Goal: Information Seeking & Learning: Learn about a topic

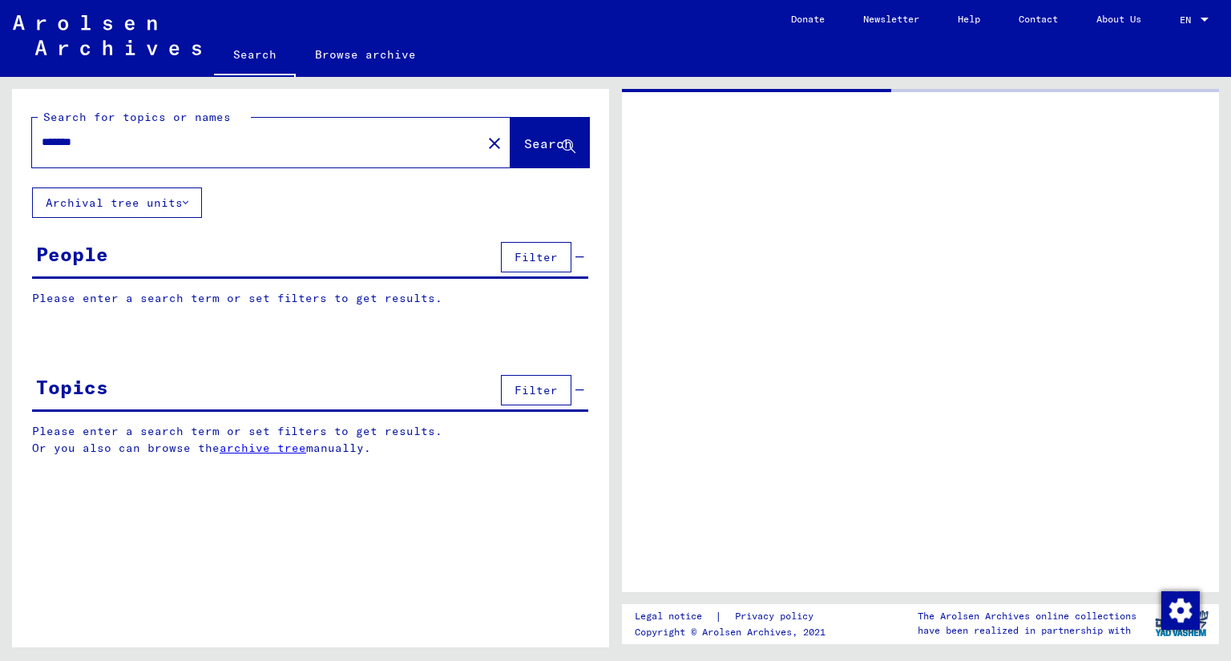
click at [132, 142] on input "*******" at bounding box center [257, 142] width 430 height 17
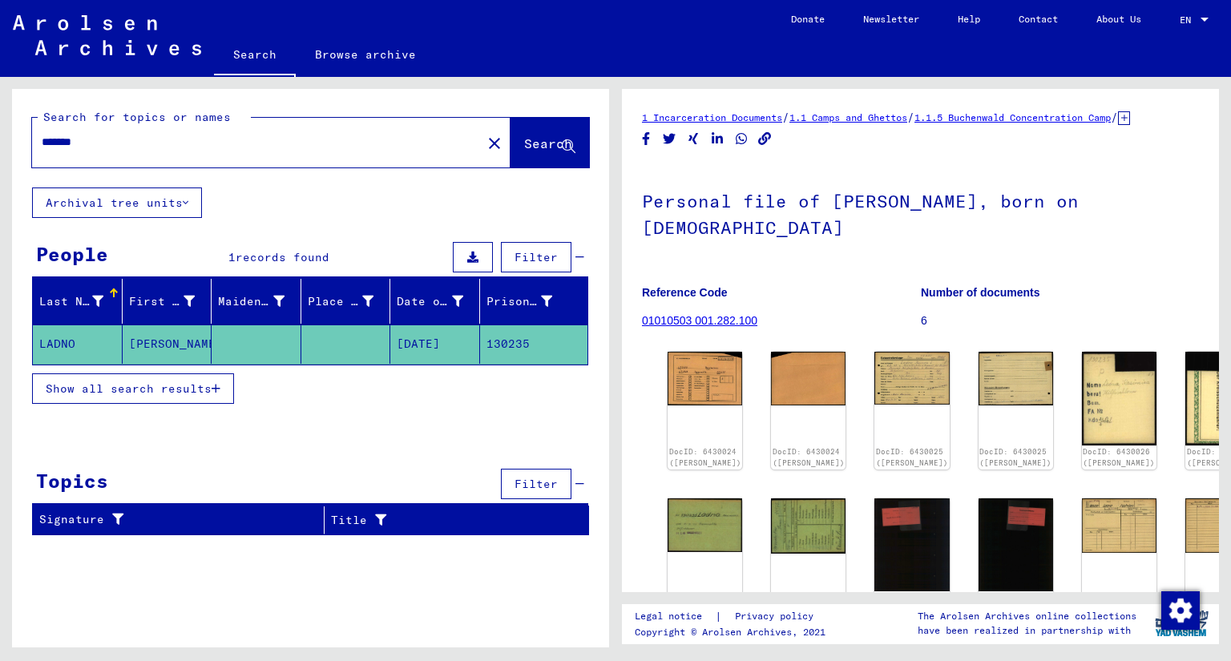
drag, startPoint x: 149, startPoint y: 146, endPoint x: 0, endPoint y: 114, distance: 152.5
click at [0, 114] on div "Search for topics or names ******* close Search Archival tree units People 1 re…" at bounding box center [308, 362] width 616 height 571
type input "*****"
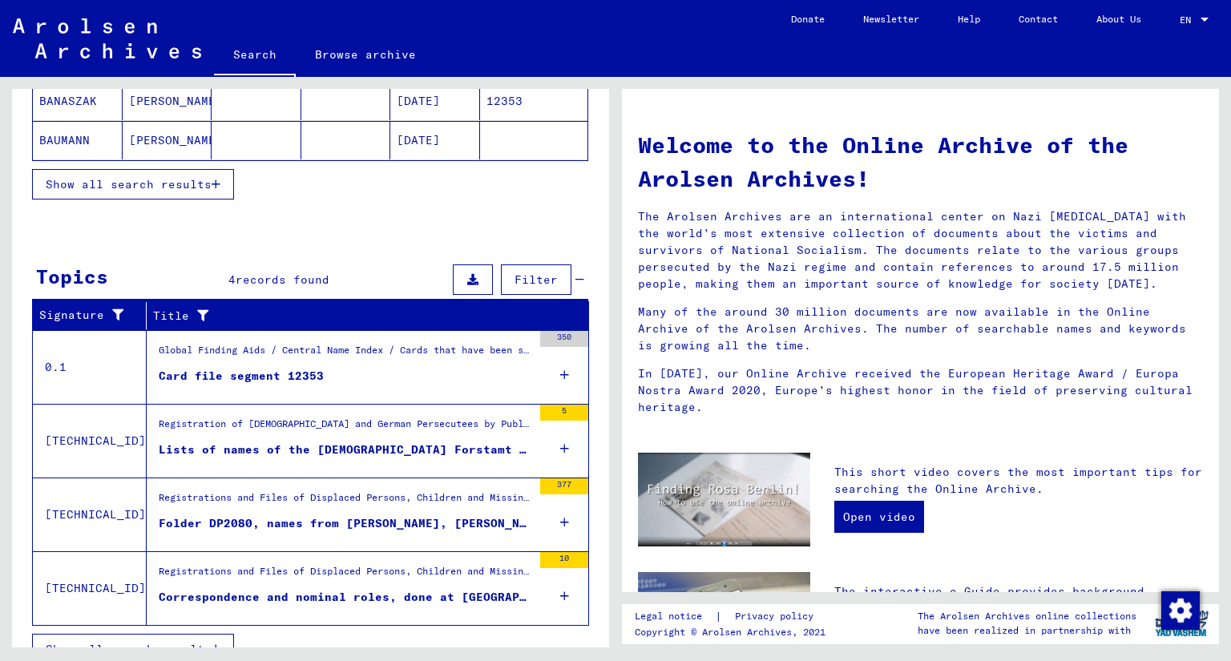
scroll to position [382, 0]
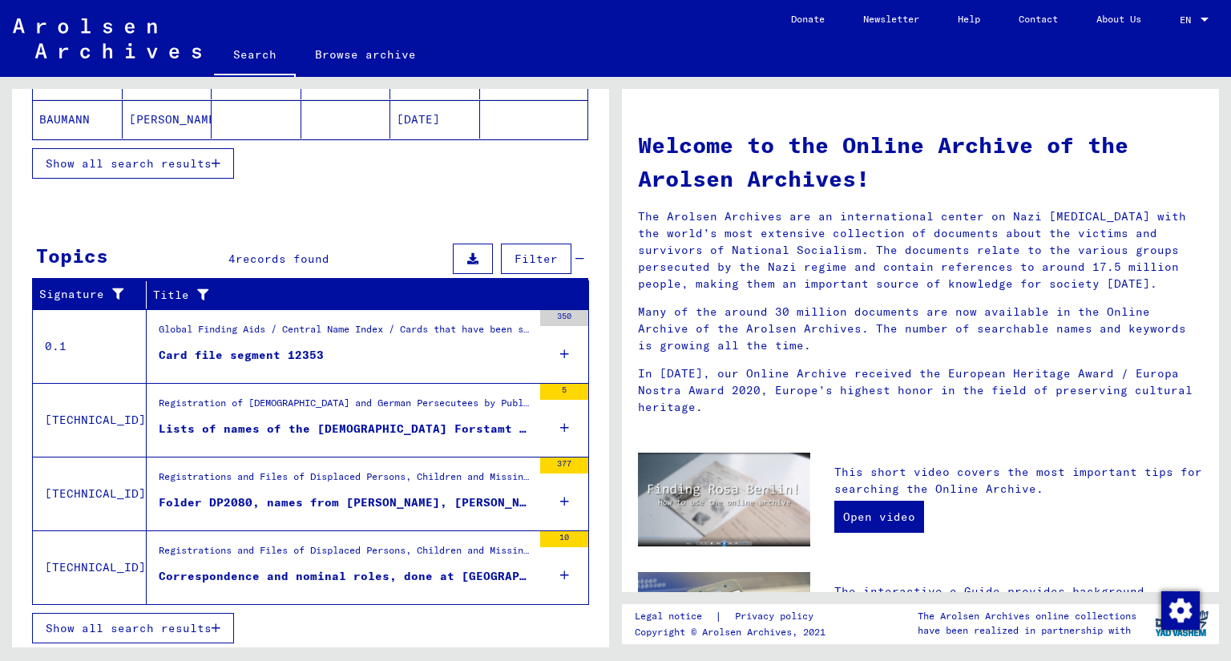
drag, startPoint x: 257, startPoint y: 353, endPoint x: 169, endPoint y: 238, distance: 144.6
click at [169, 240] on div "Topics 4 records found Filter" at bounding box center [310, 260] width 556 height 41
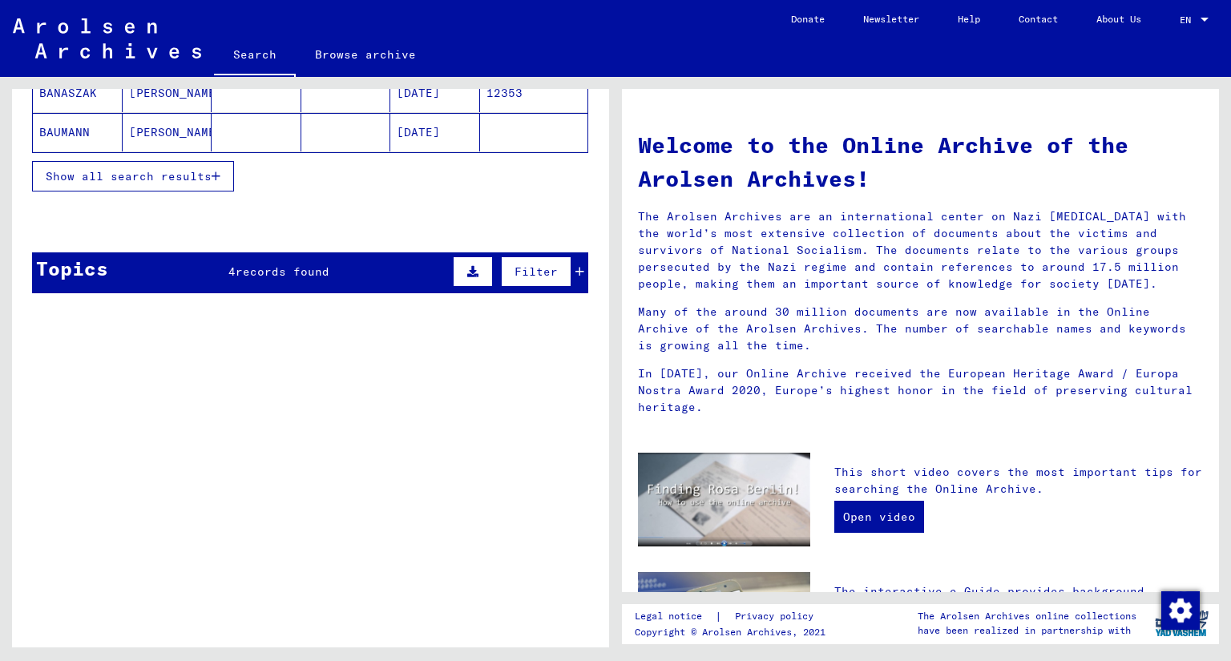
click at [200, 270] on div "Topics 4 records found Filter" at bounding box center [310, 272] width 556 height 41
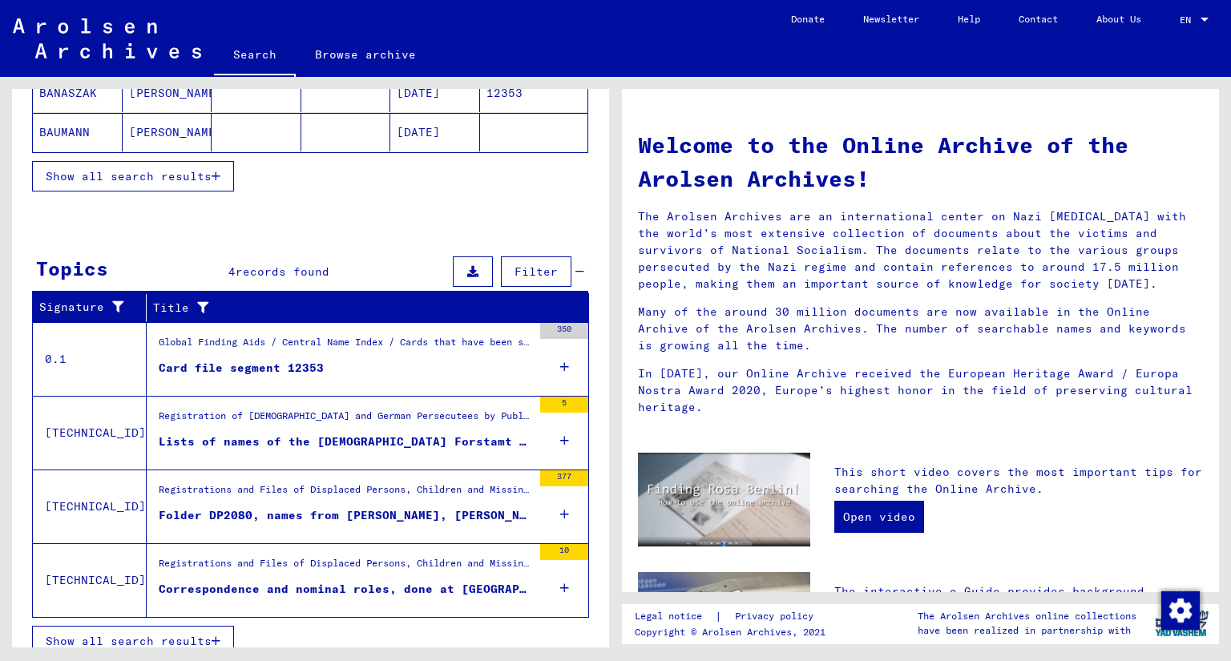
scroll to position [382, 0]
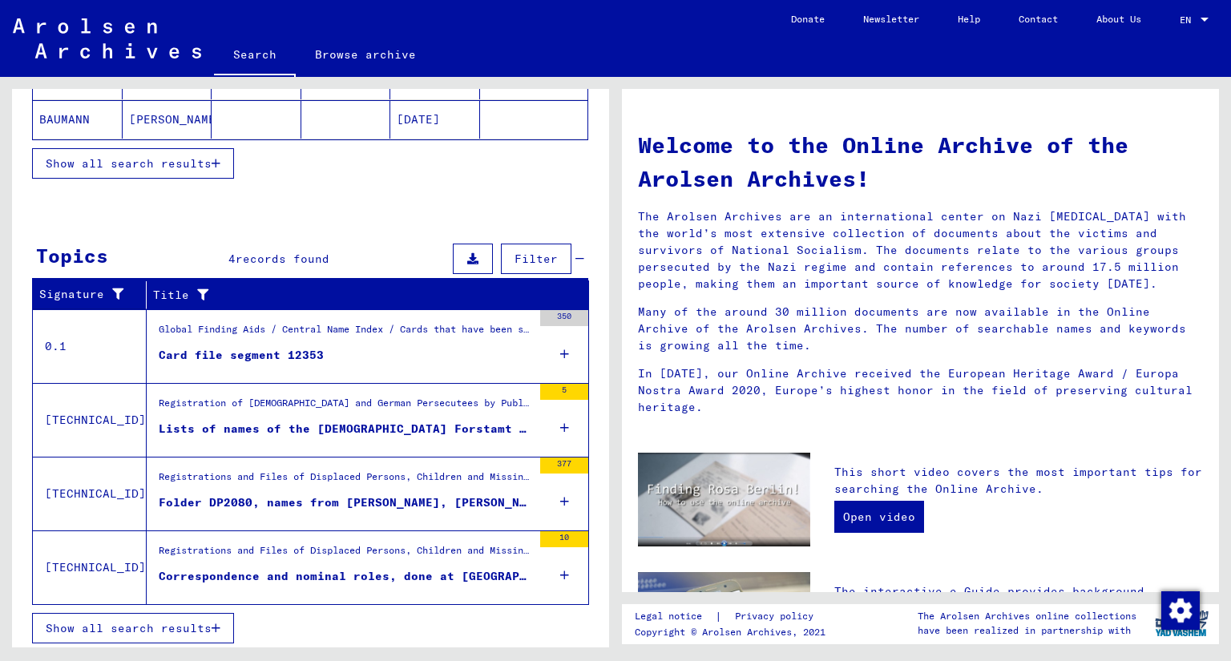
click at [260, 352] on div "Card file segment 12353" at bounding box center [241, 355] width 165 height 17
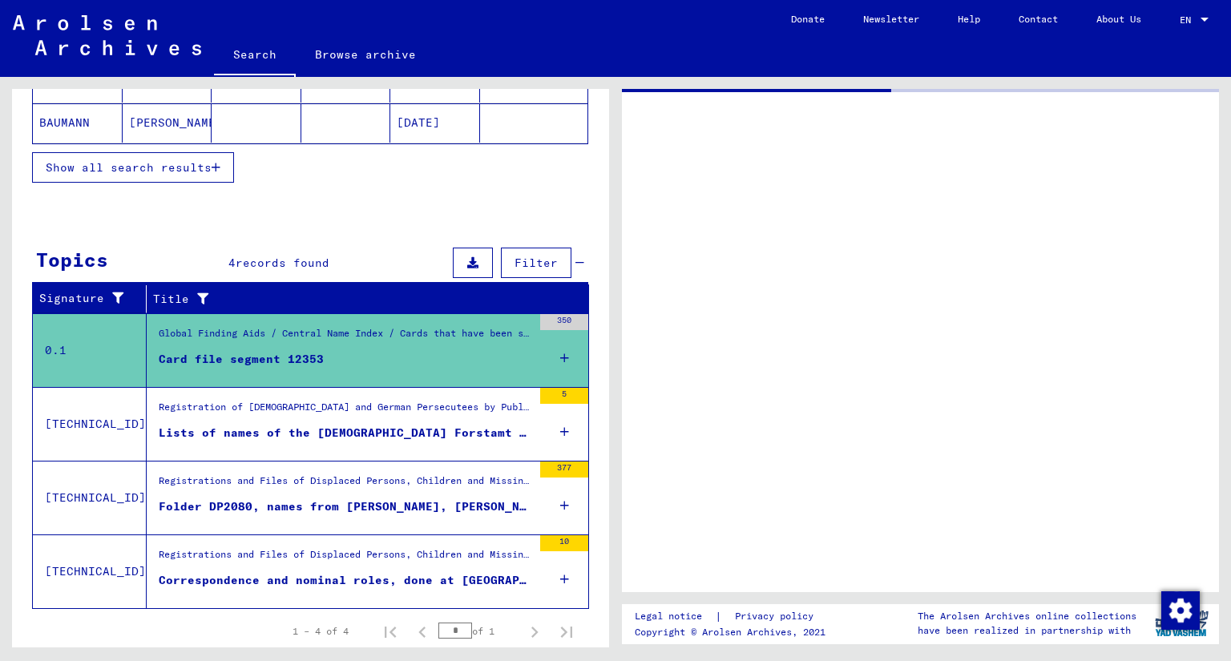
scroll to position [138, 0]
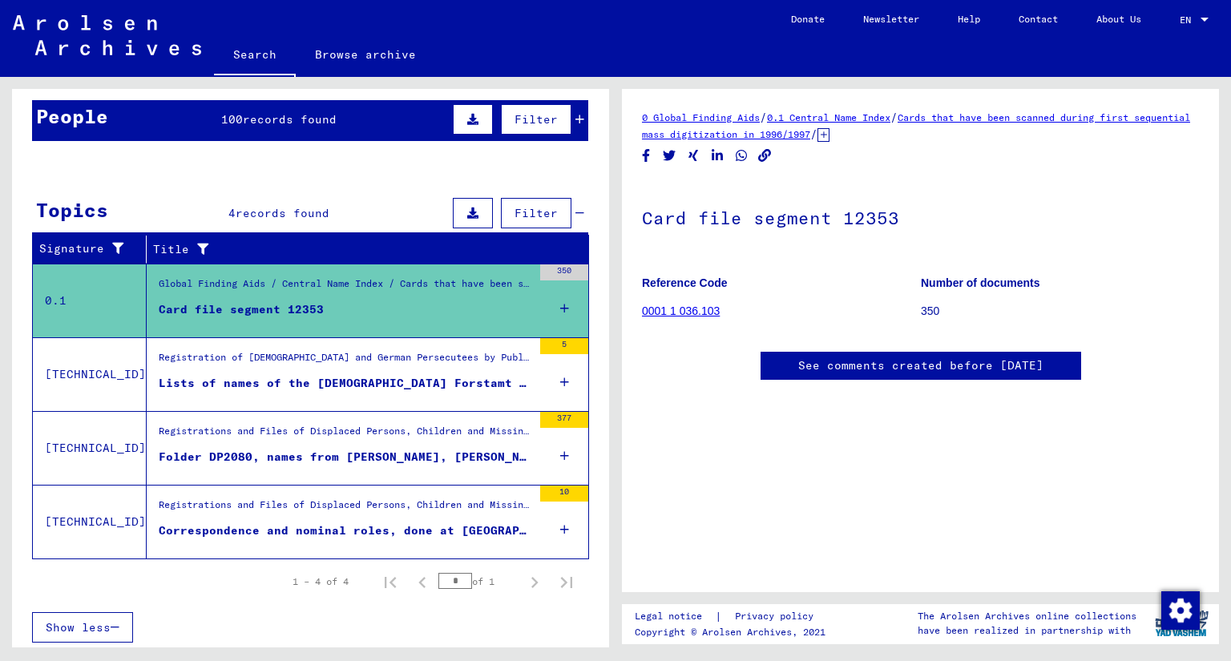
drag, startPoint x: 925, startPoint y: 304, endPoint x: 701, endPoint y: 318, distance: 224.9
click at [925, 304] on p "350" at bounding box center [1060, 311] width 278 height 17
click at [552, 301] on mat-cell at bounding box center [534, 286] width 108 height 39
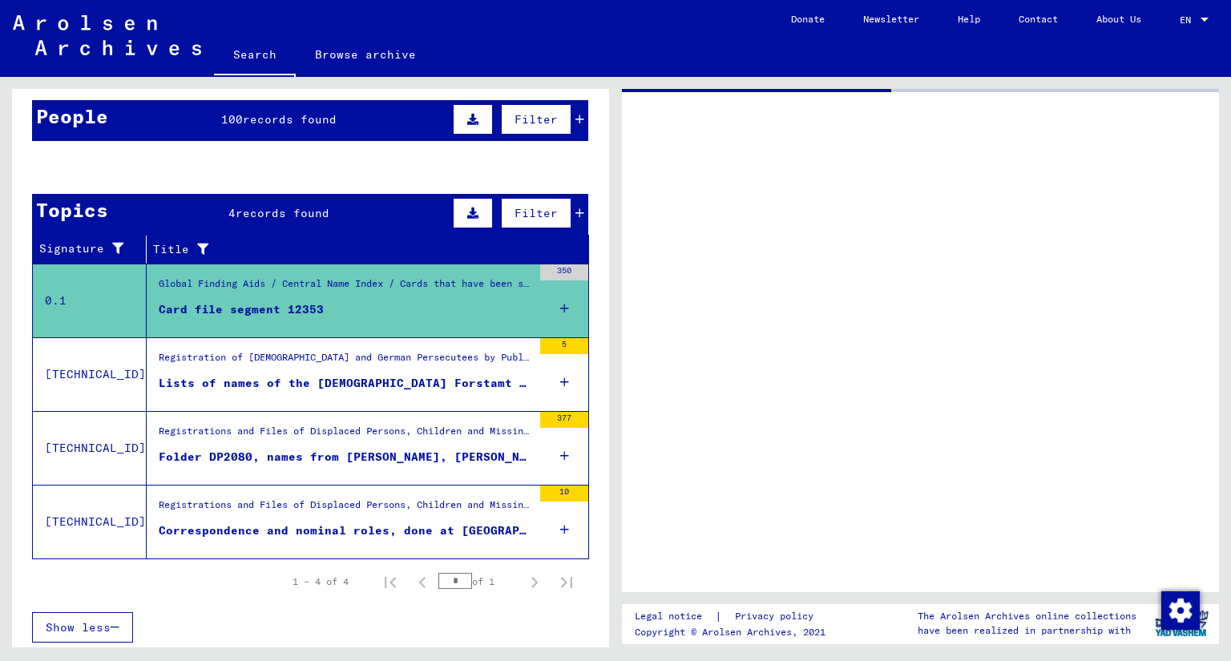
scroll to position [188, 0]
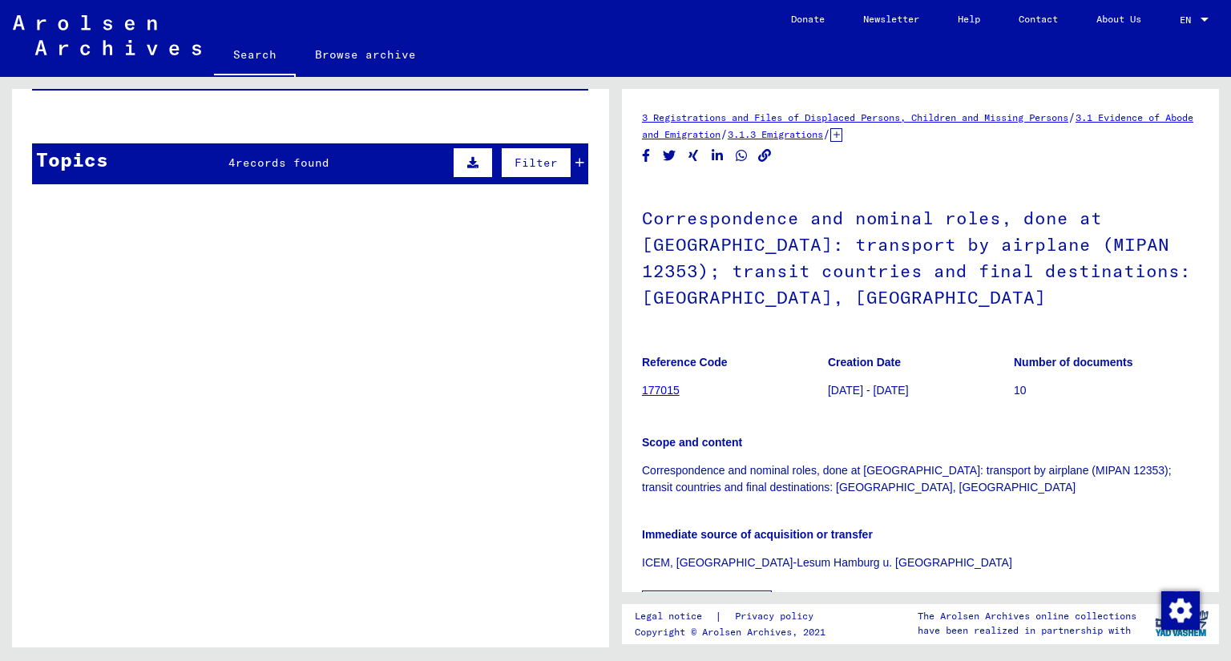
click at [672, 392] on link "177015" at bounding box center [661, 390] width 38 height 13
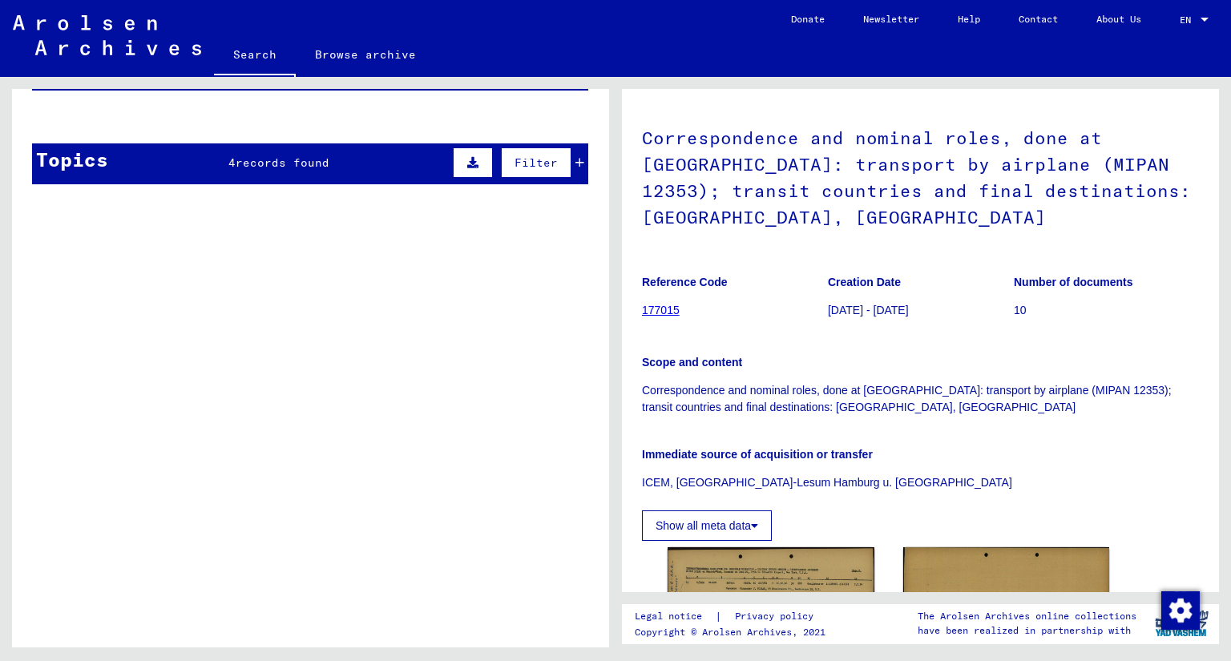
scroll to position [0, 0]
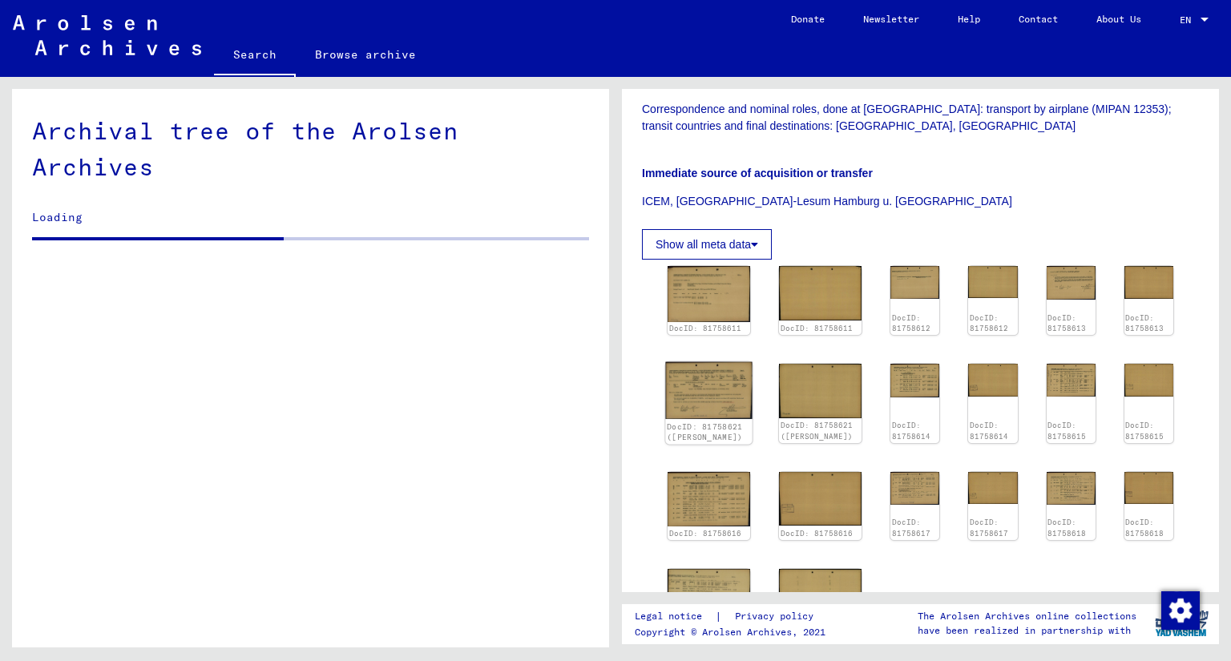
scroll to position [401, 0]
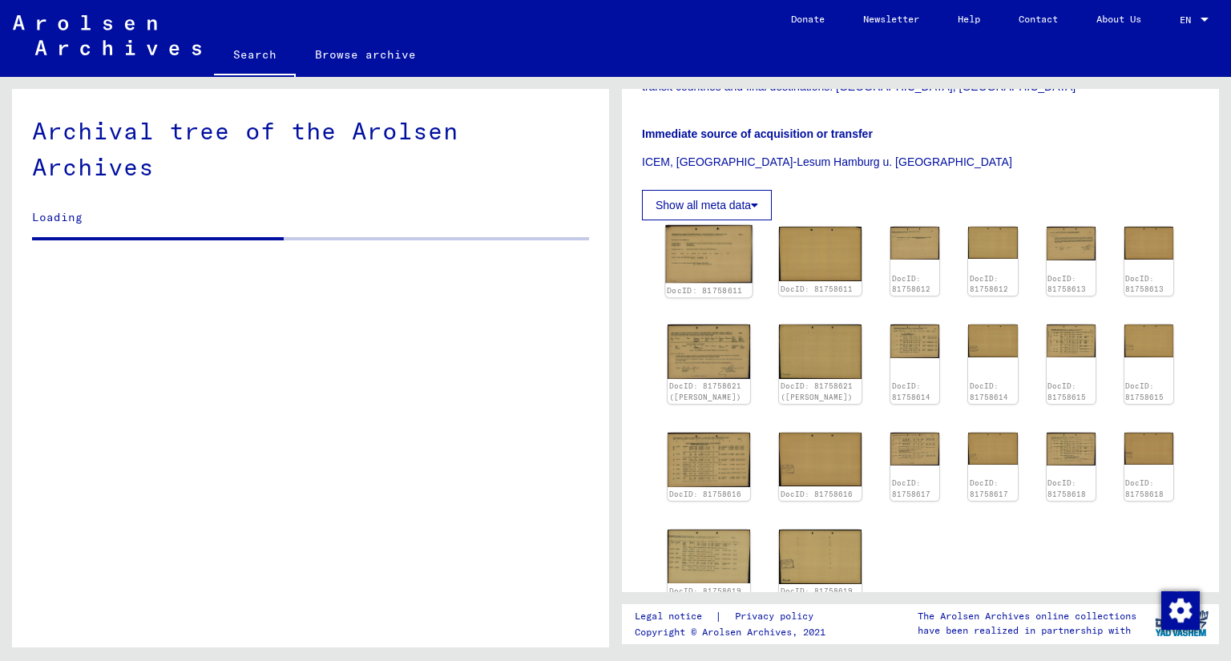
click at [704, 246] on img at bounding box center [708, 254] width 87 height 59
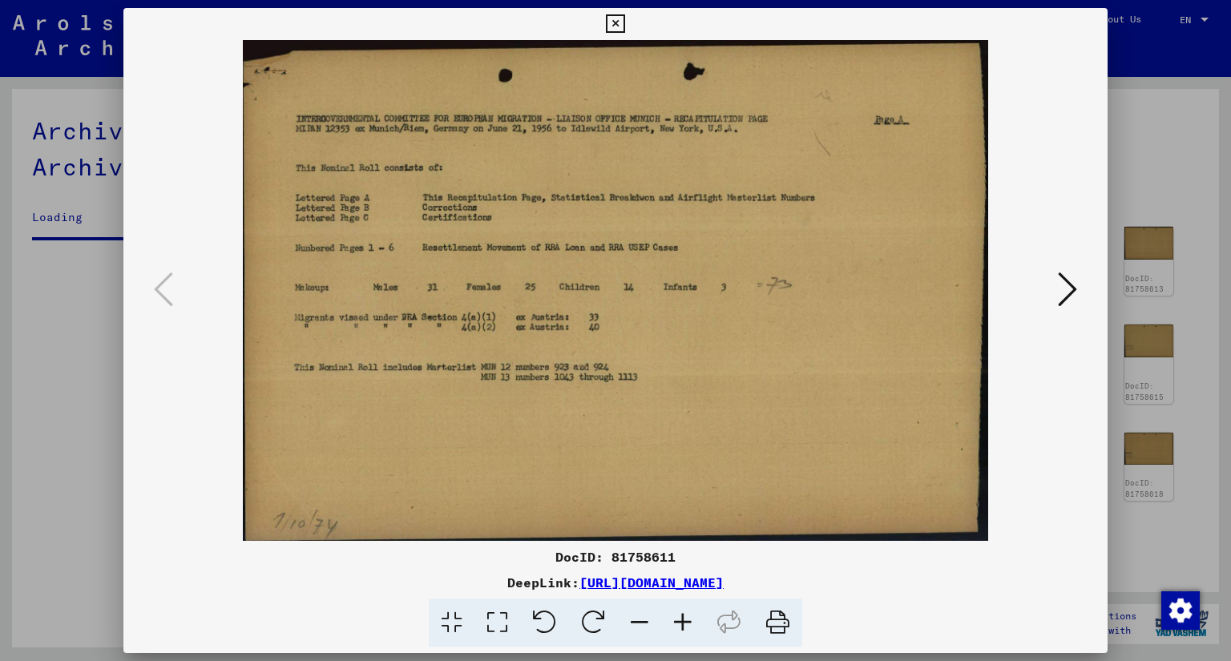
click at [1040, 288] on img at bounding box center [616, 290] width 876 height 501
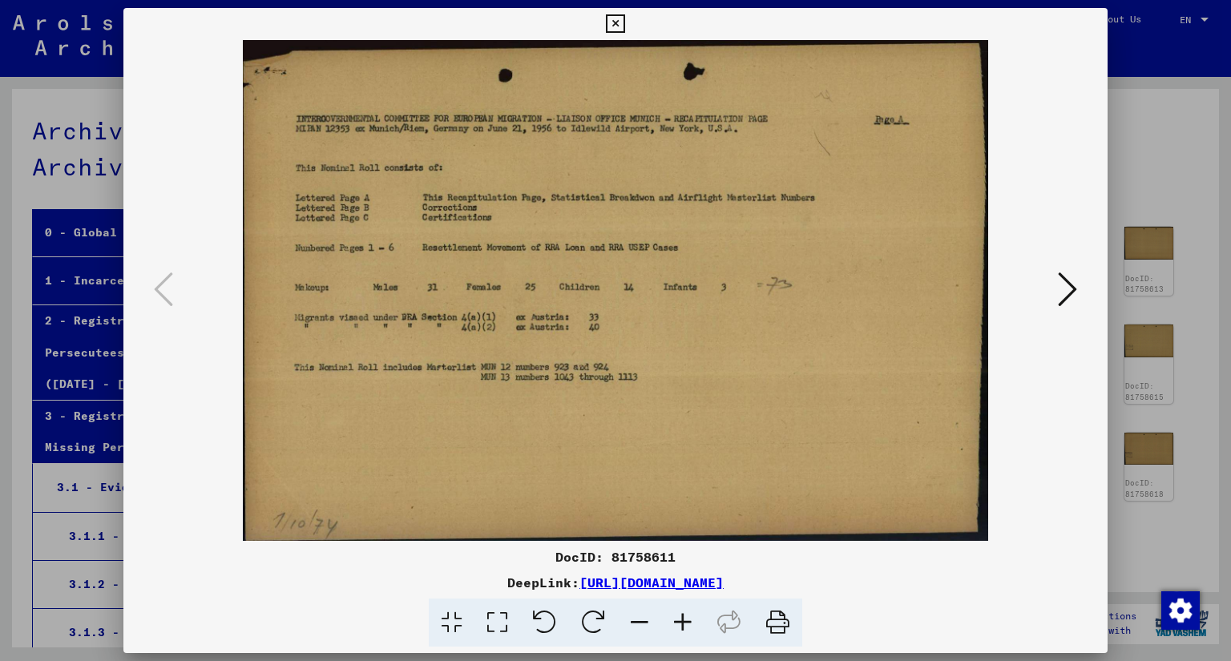
scroll to position [11871, 0]
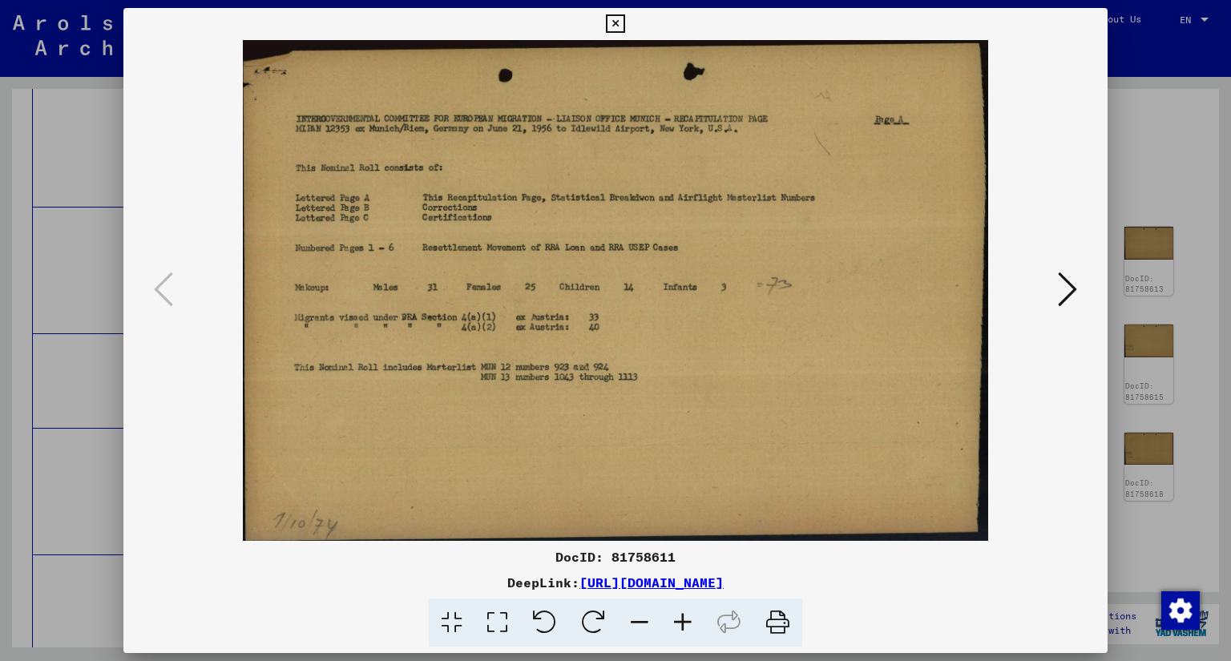
click at [1061, 305] on icon at bounding box center [1067, 289] width 19 height 38
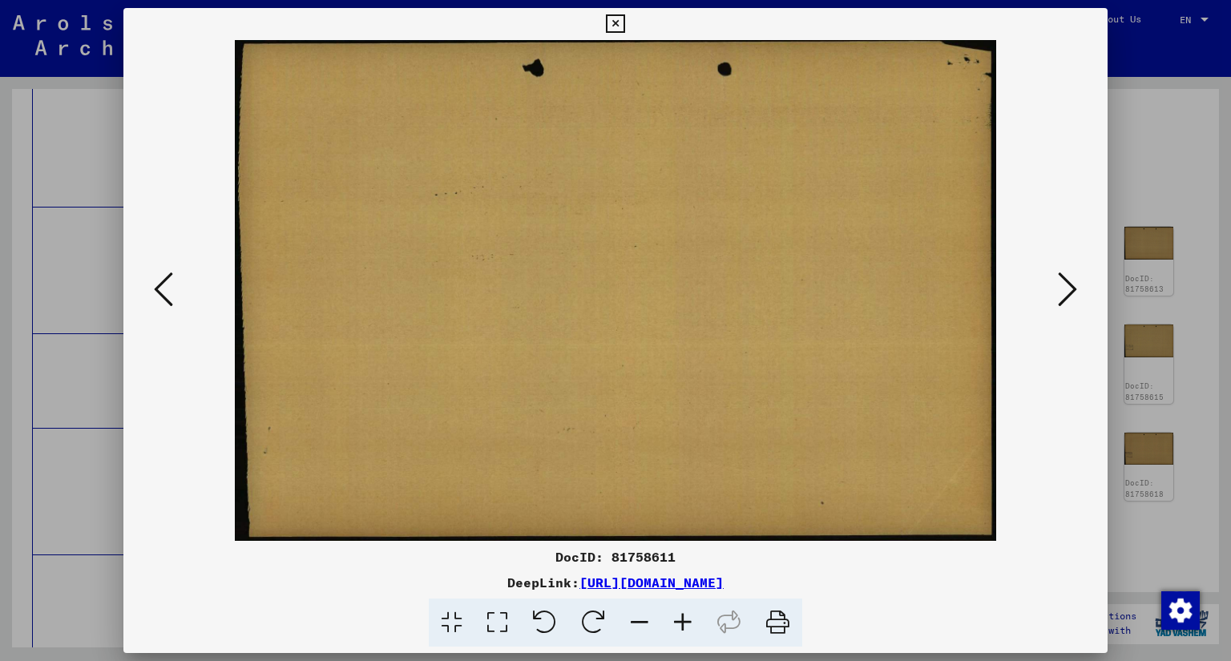
click at [1056, 293] on button at bounding box center [1067, 291] width 29 height 46
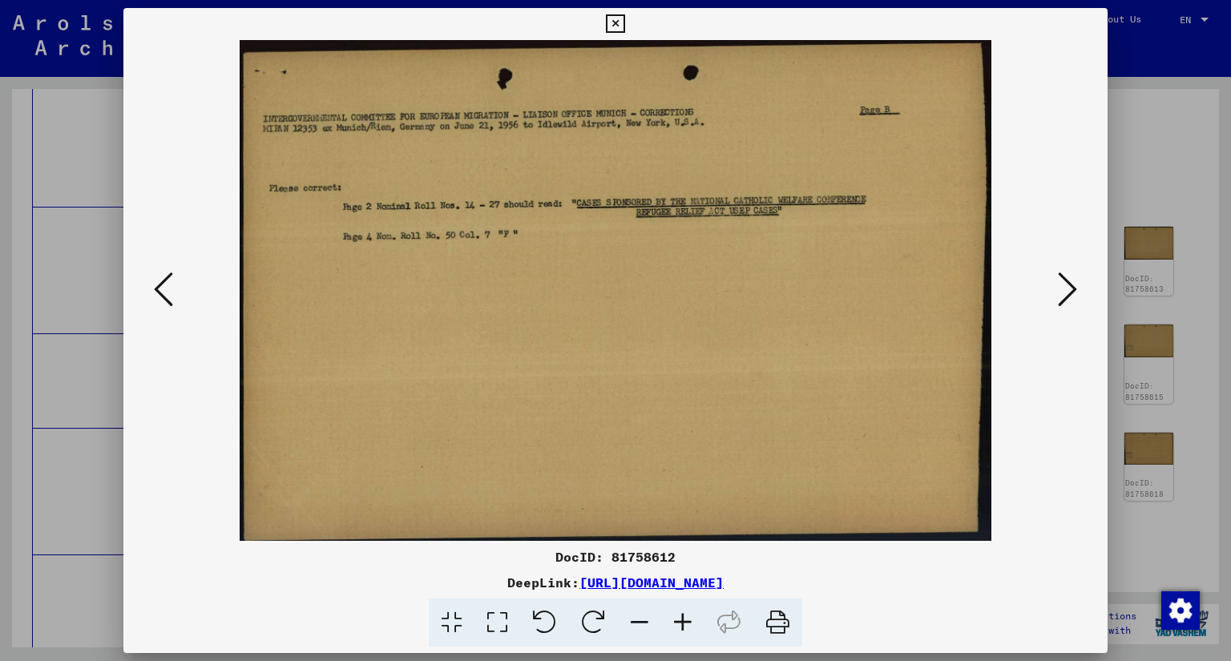
click at [1056, 292] on button at bounding box center [1067, 291] width 29 height 46
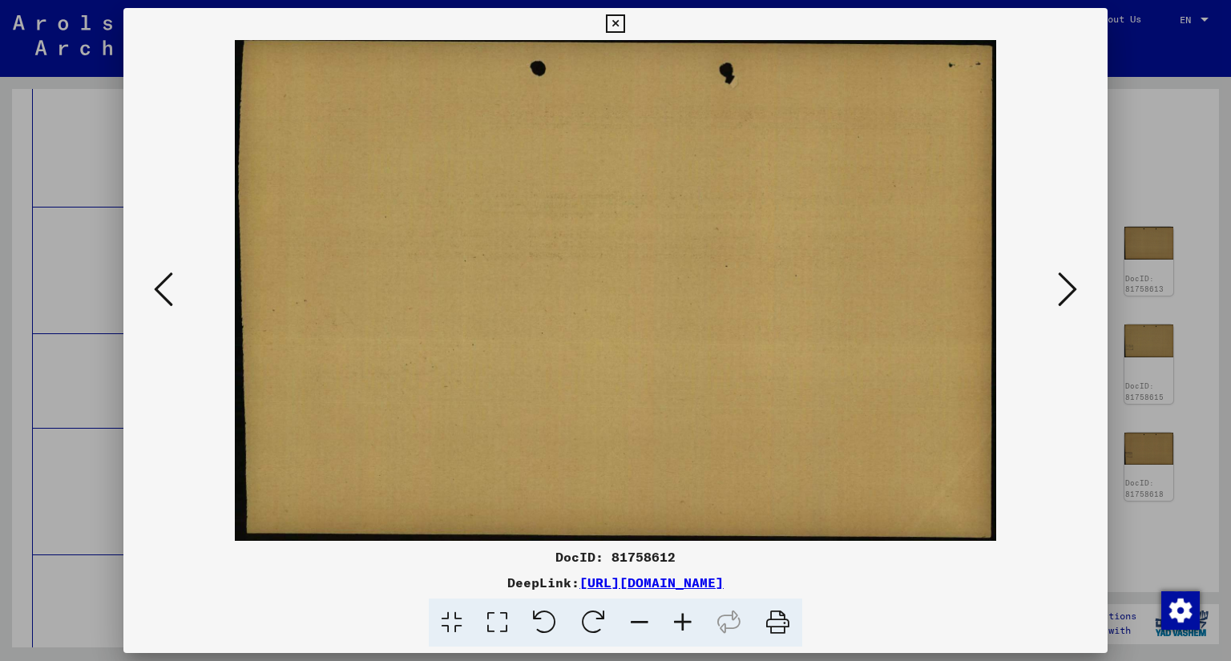
click at [1056, 292] on button at bounding box center [1067, 291] width 29 height 46
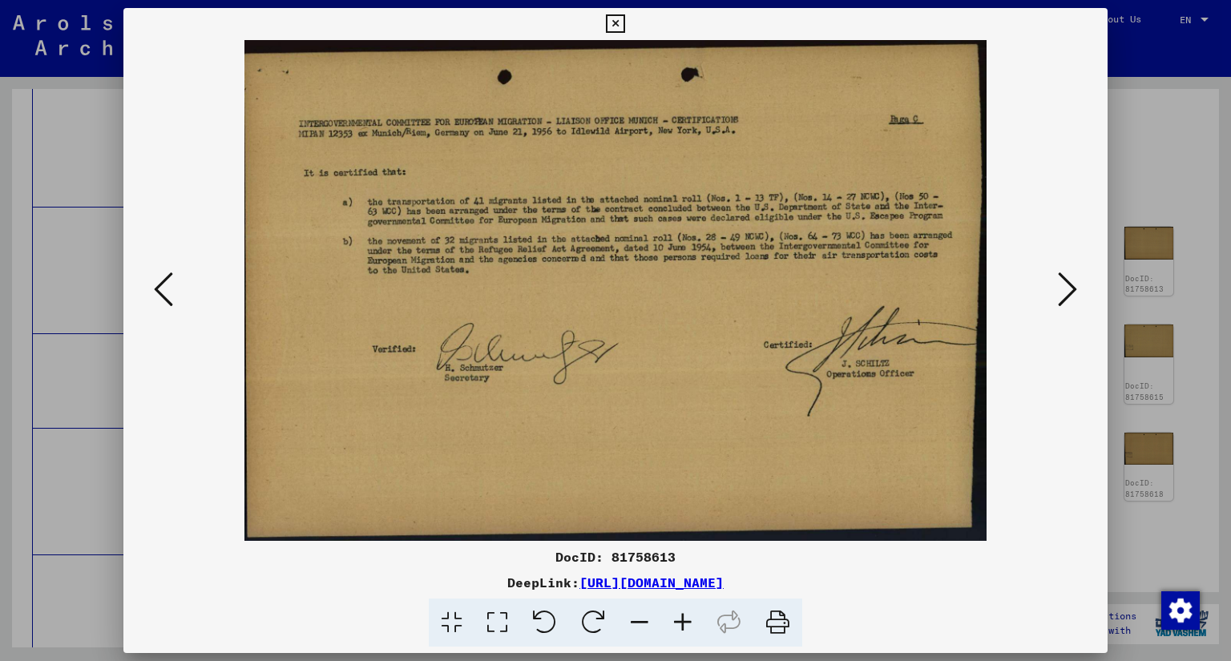
click at [1056, 292] on button at bounding box center [1067, 291] width 29 height 46
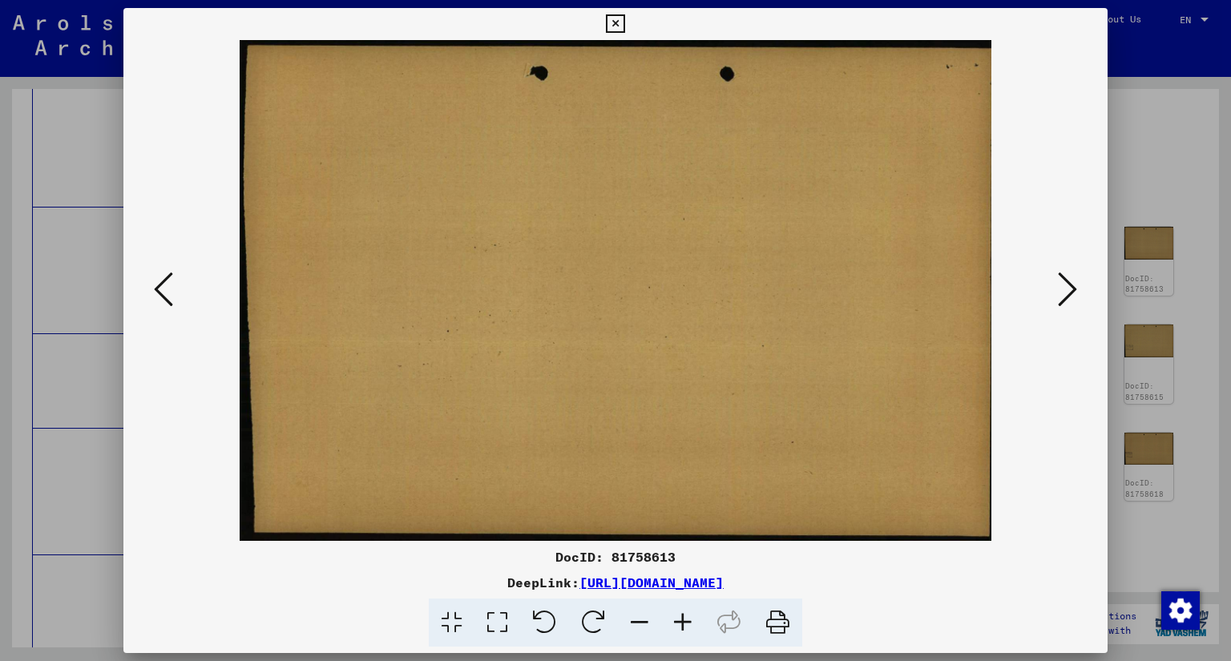
click at [1056, 292] on button at bounding box center [1067, 291] width 29 height 46
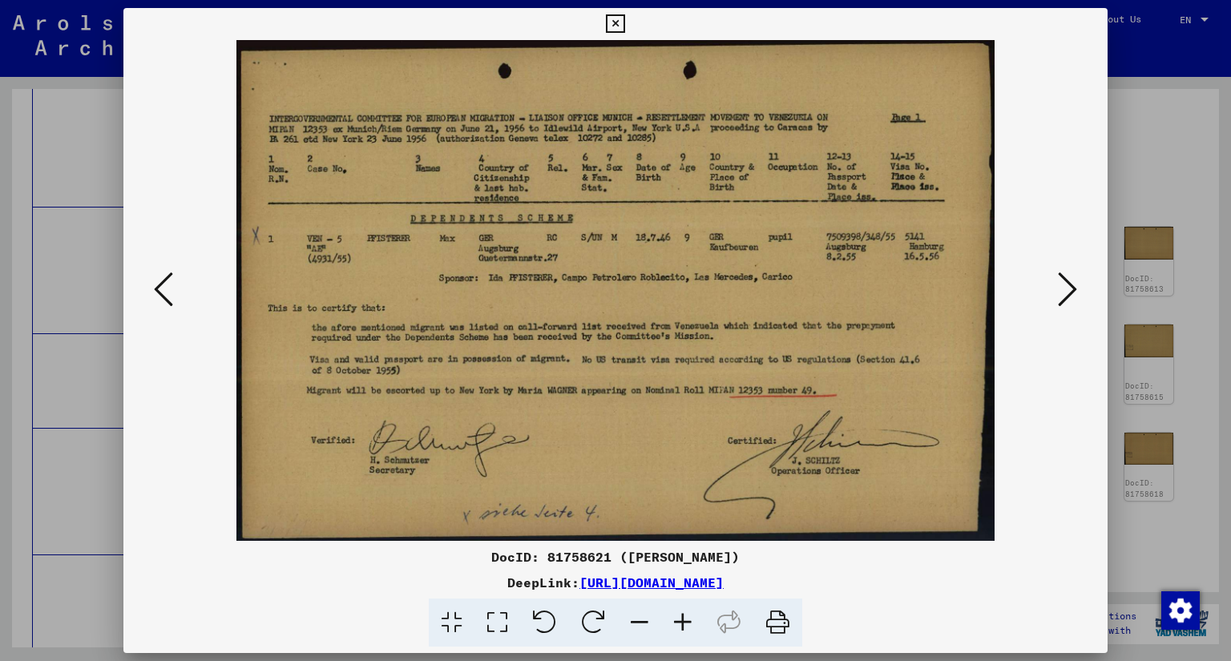
click at [1056, 292] on button at bounding box center [1067, 291] width 29 height 46
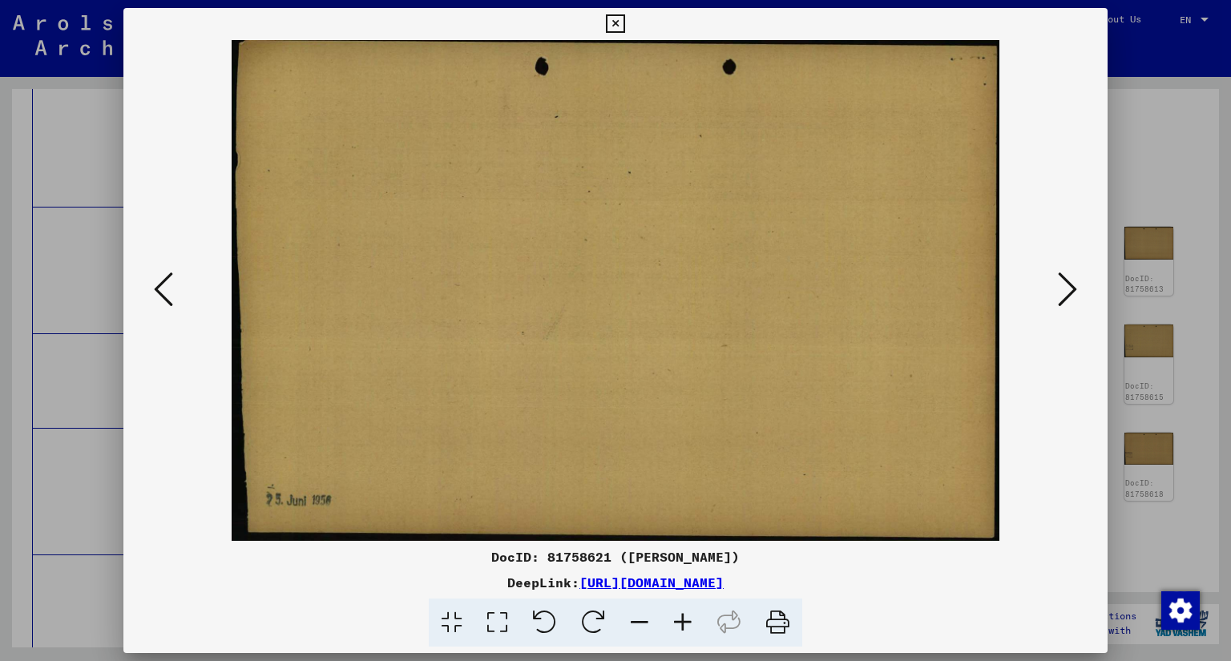
click at [1056, 292] on button at bounding box center [1067, 291] width 29 height 46
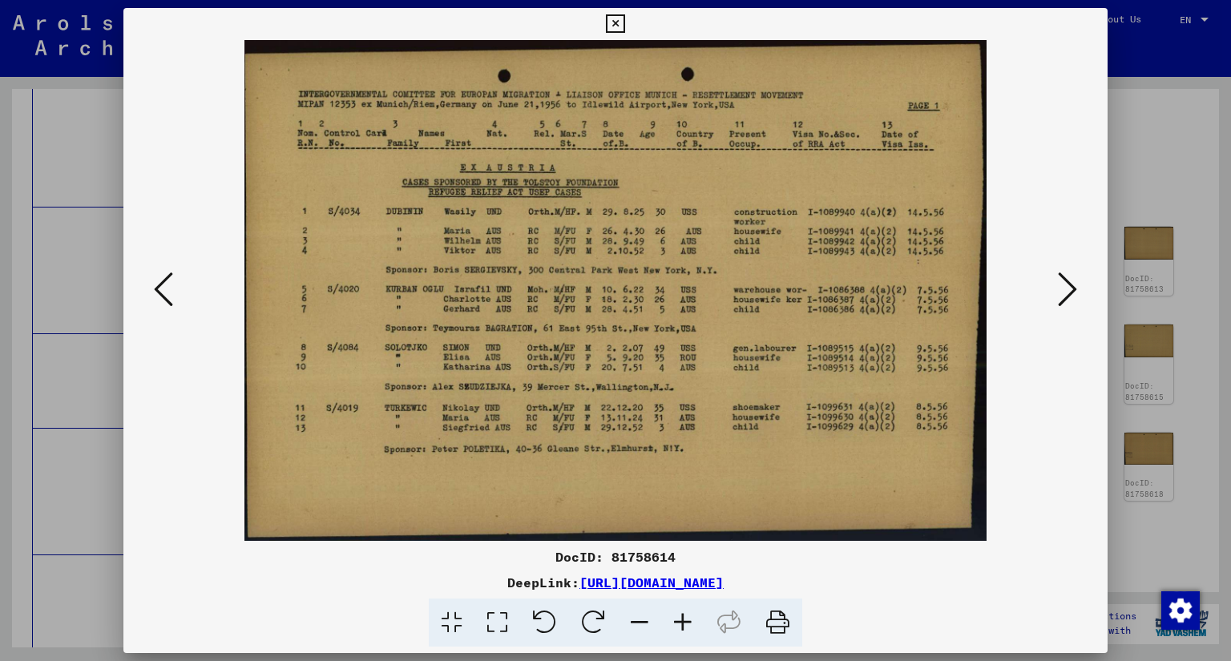
click at [1056, 292] on button at bounding box center [1067, 291] width 29 height 46
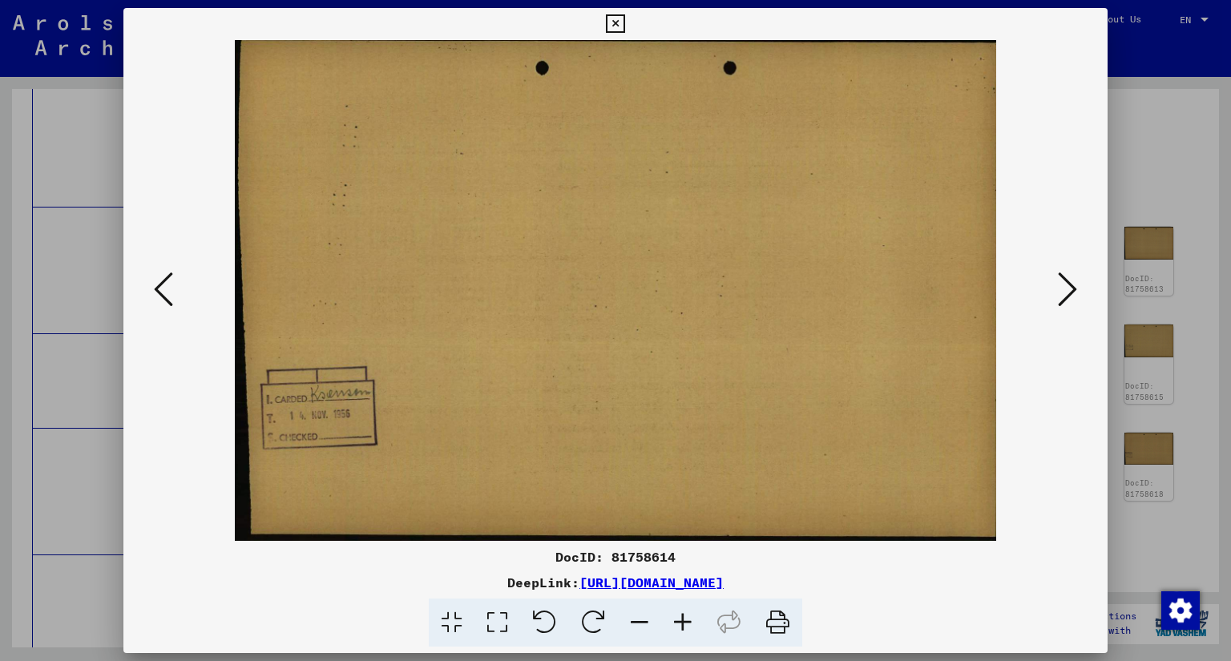
click at [1056, 292] on button at bounding box center [1067, 291] width 29 height 46
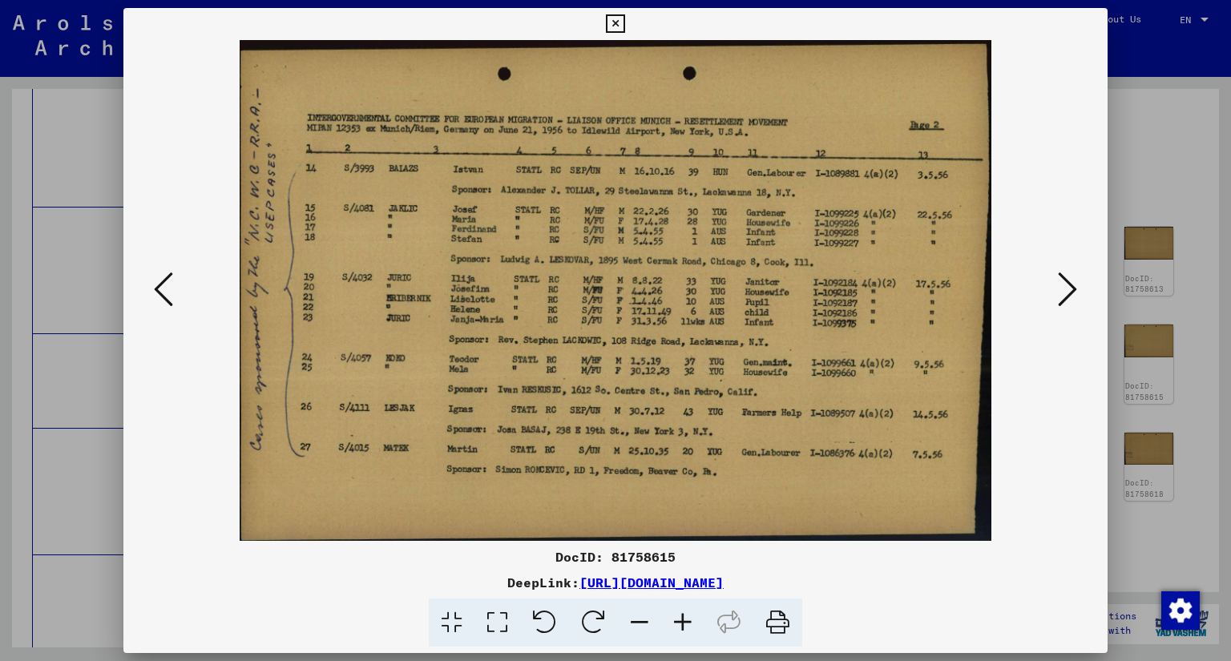
click at [1056, 292] on button at bounding box center [1067, 291] width 29 height 46
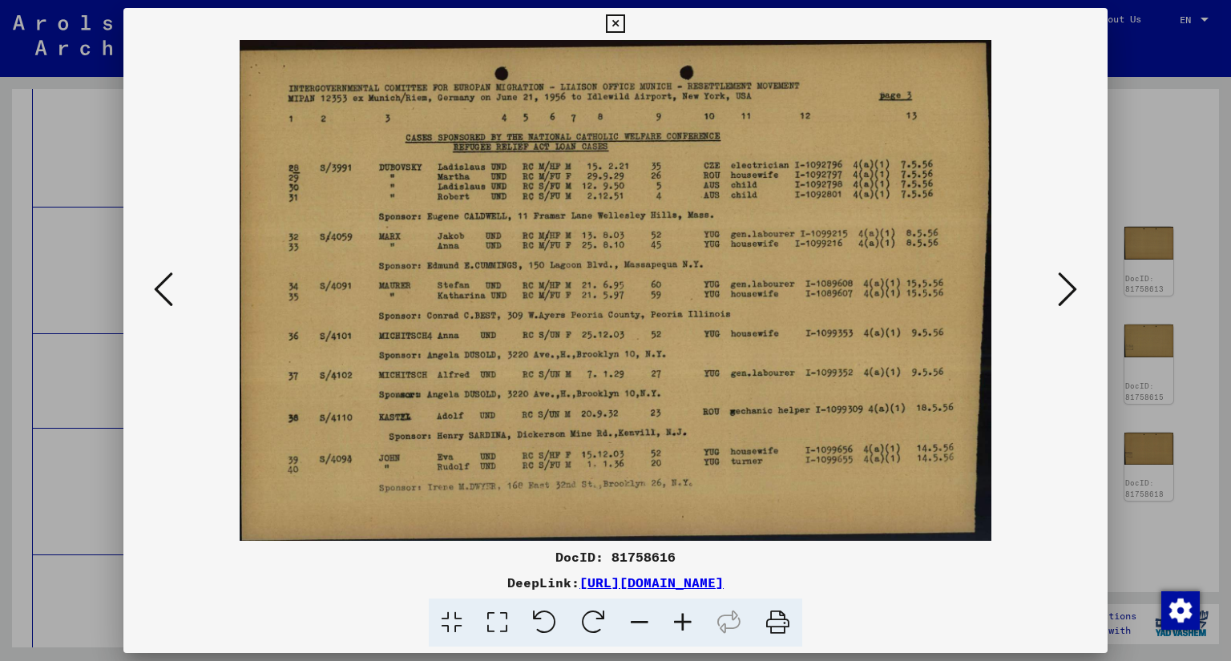
click at [1056, 292] on button at bounding box center [1067, 291] width 29 height 46
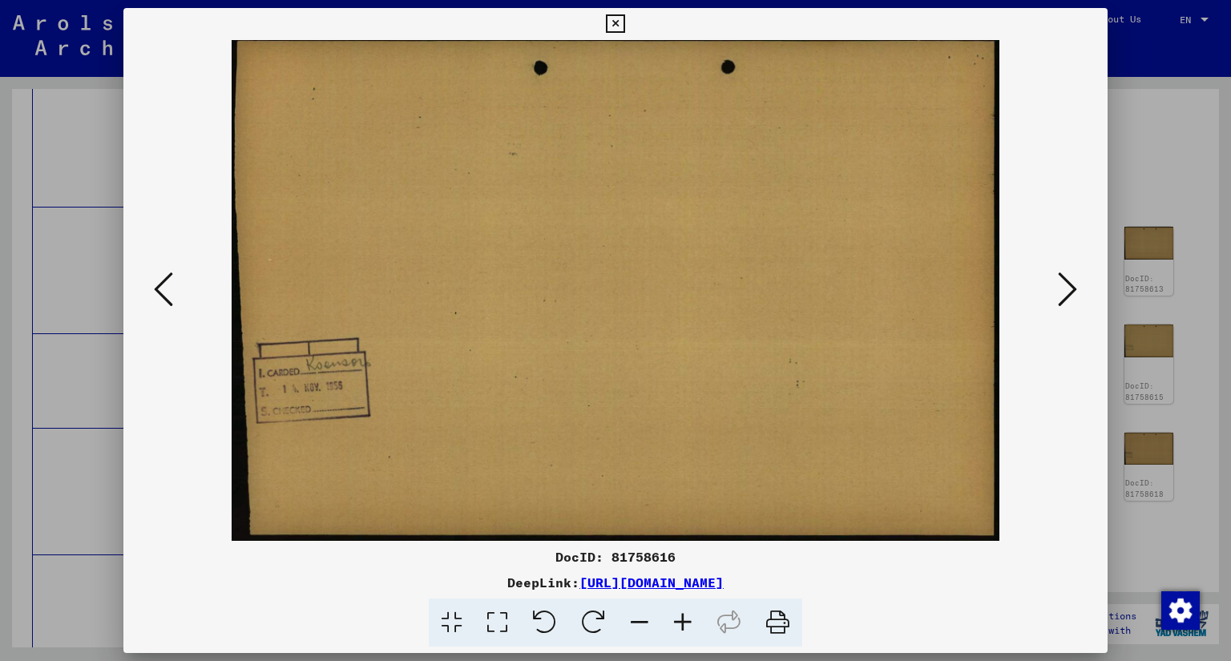
click at [1056, 292] on button at bounding box center [1067, 291] width 29 height 46
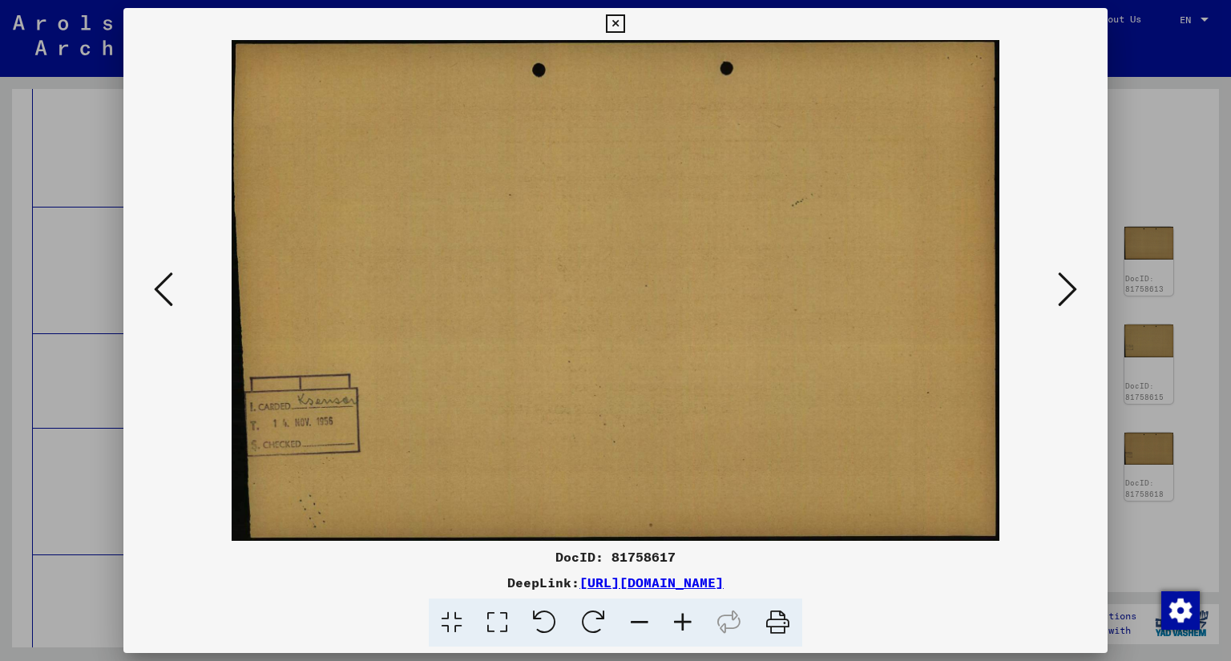
click at [1193, 174] on div at bounding box center [615, 330] width 1231 height 661
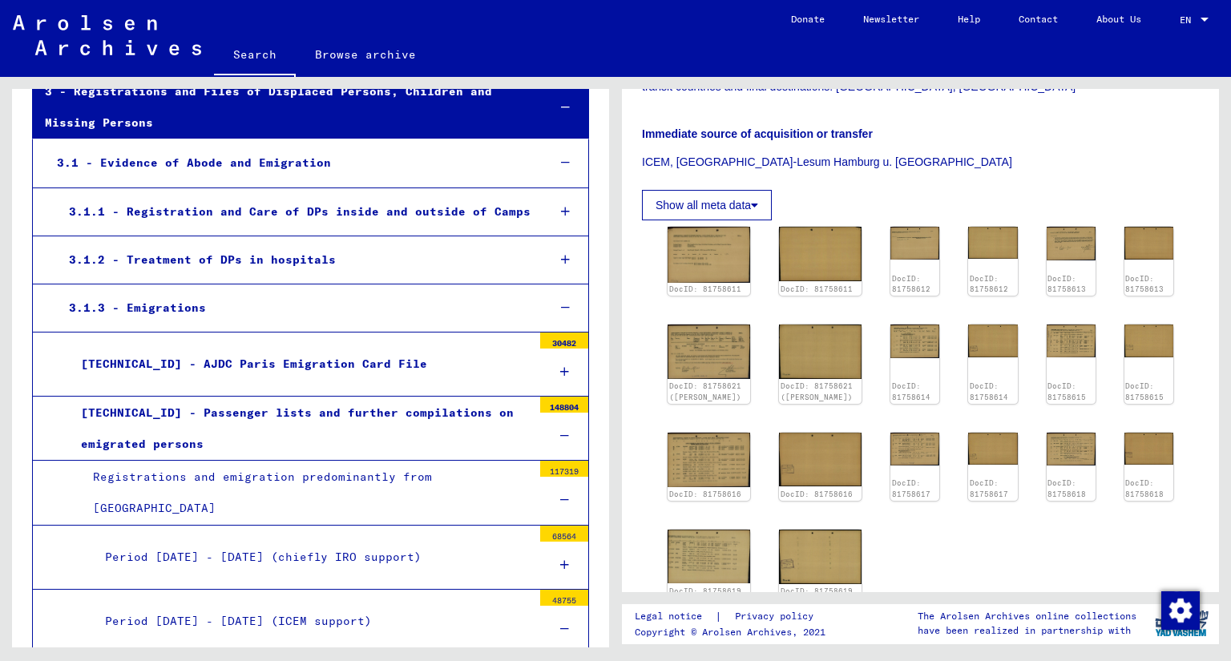
scroll to position [0, 0]
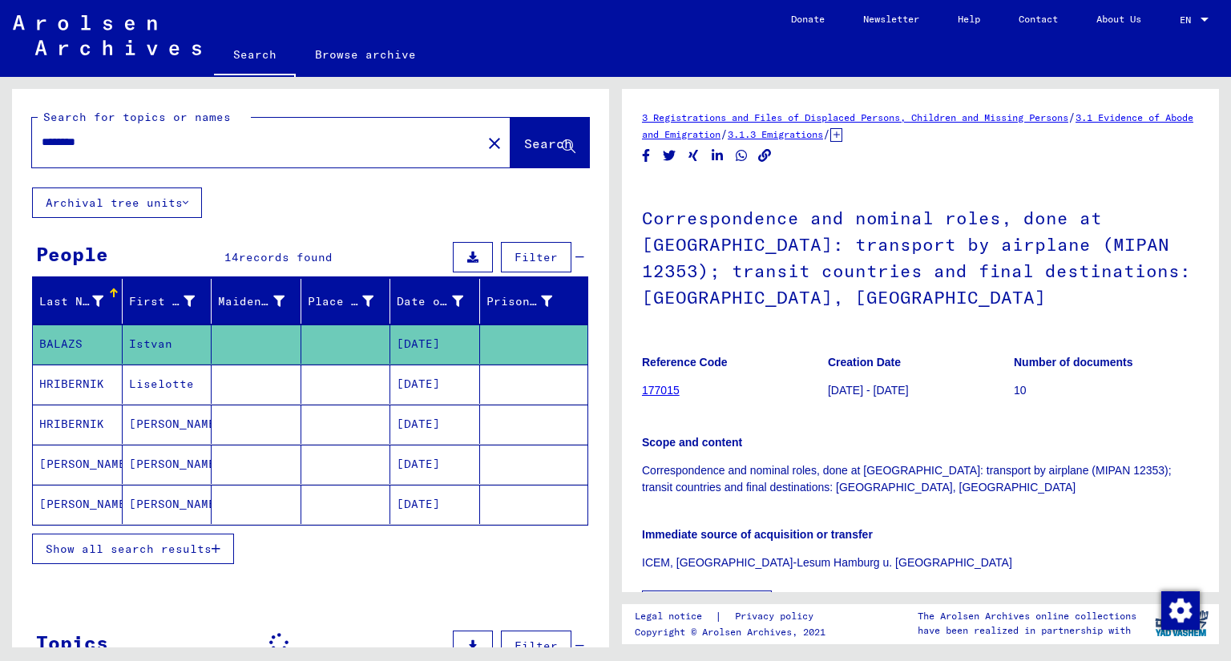
click at [164, 143] on input "********" at bounding box center [257, 142] width 430 height 17
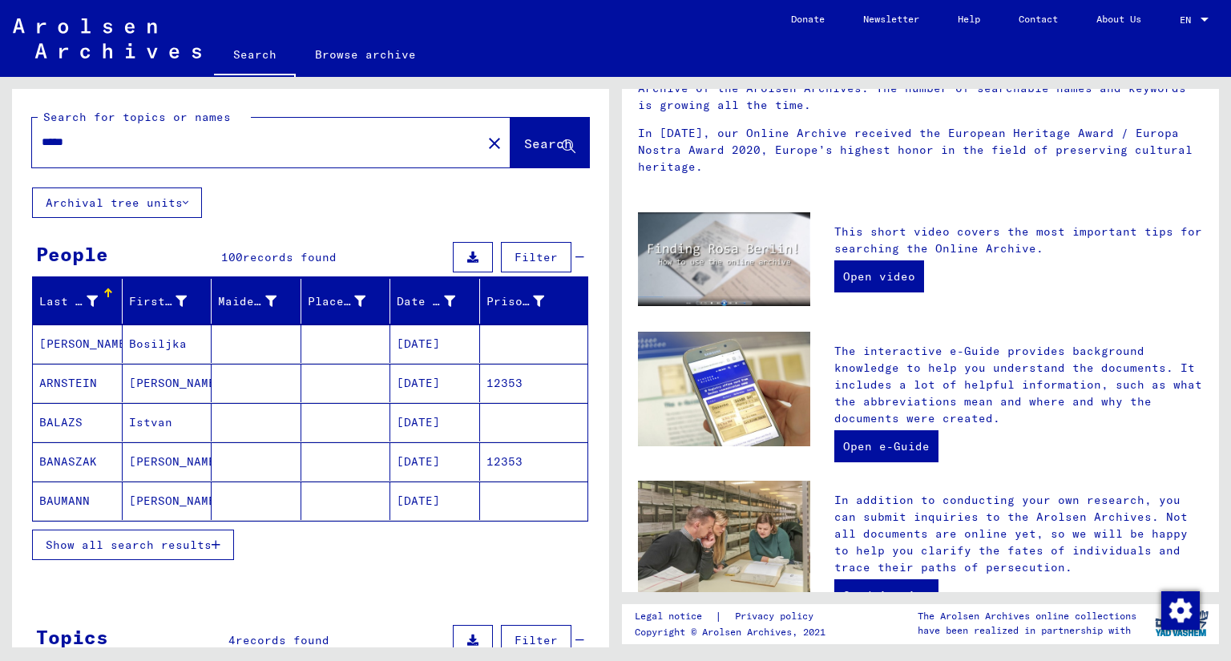
click at [202, 123] on mat-label "Search for topics or names" at bounding box center [137, 117] width 188 height 14
click at [199, 132] on div "*****" at bounding box center [247, 142] width 430 height 36
click at [175, 150] on input "*****" at bounding box center [252, 142] width 421 height 17
type input "*"
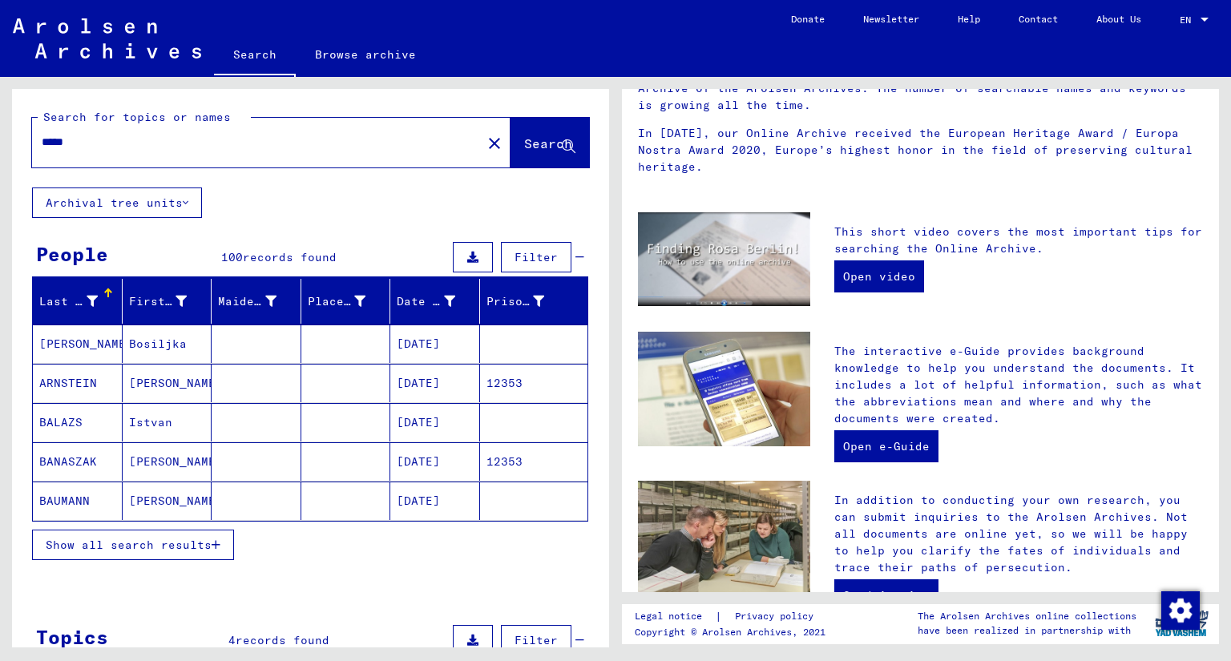
type input "*****"
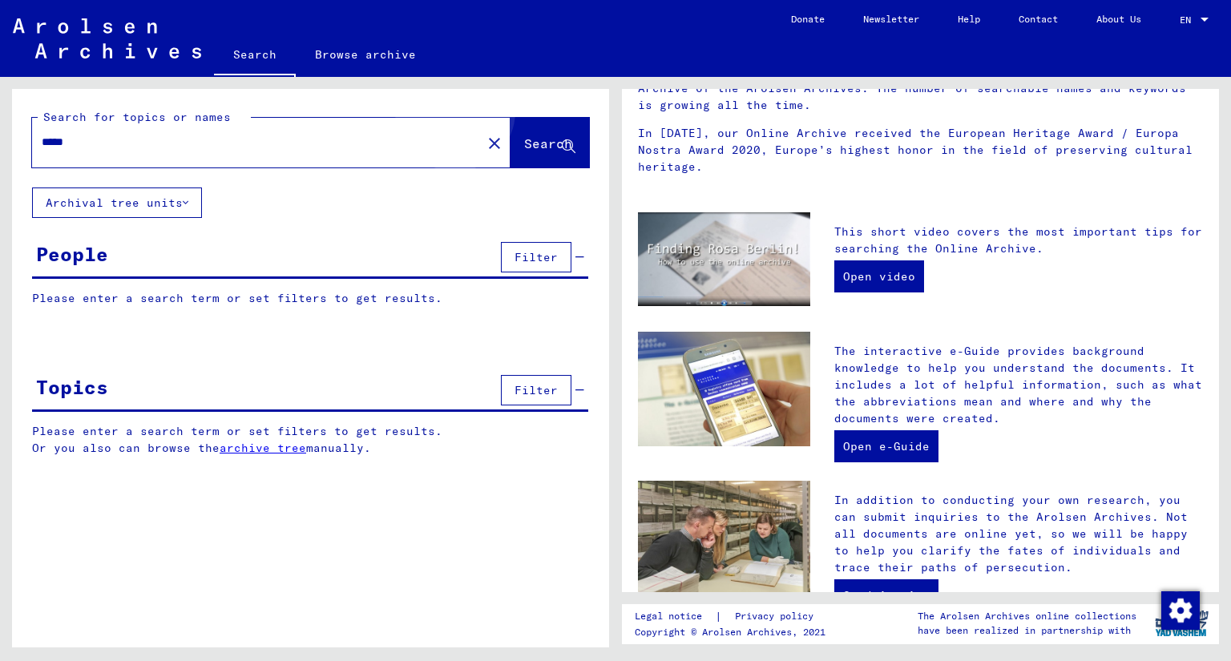
click at [520, 131] on button "Search" at bounding box center [550, 143] width 79 height 50
click at [176, 196] on button "Archival tree units" at bounding box center [117, 203] width 170 height 30
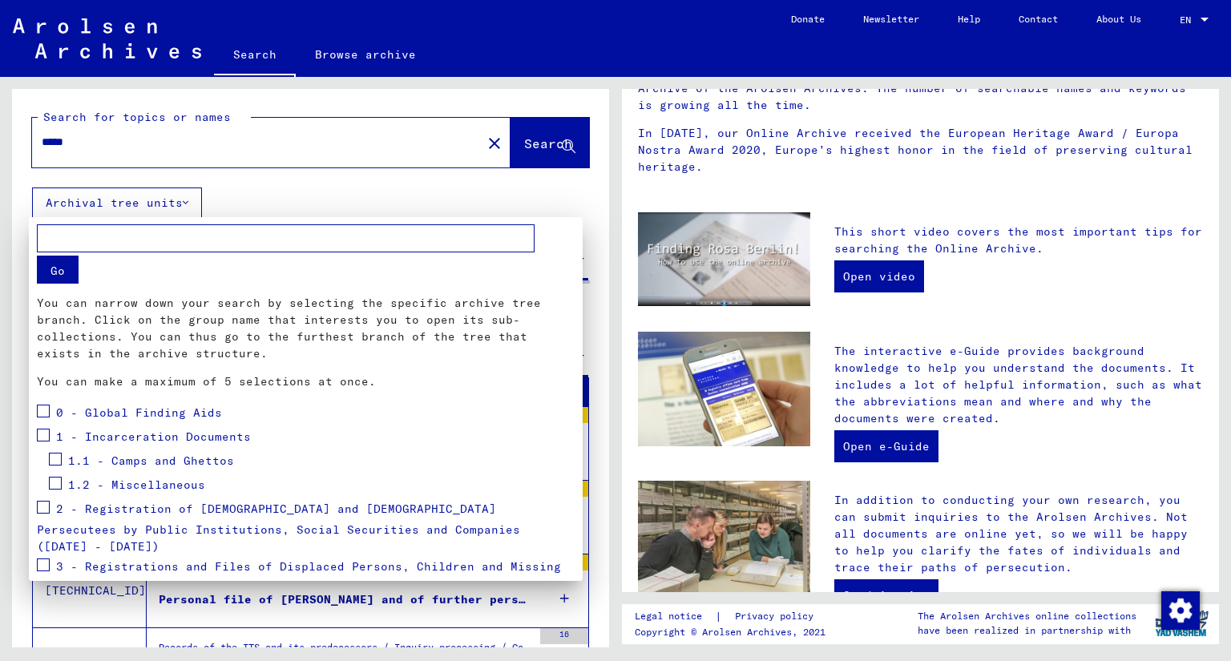
click at [454, 196] on div at bounding box center [615, 330] width 1231 height 661
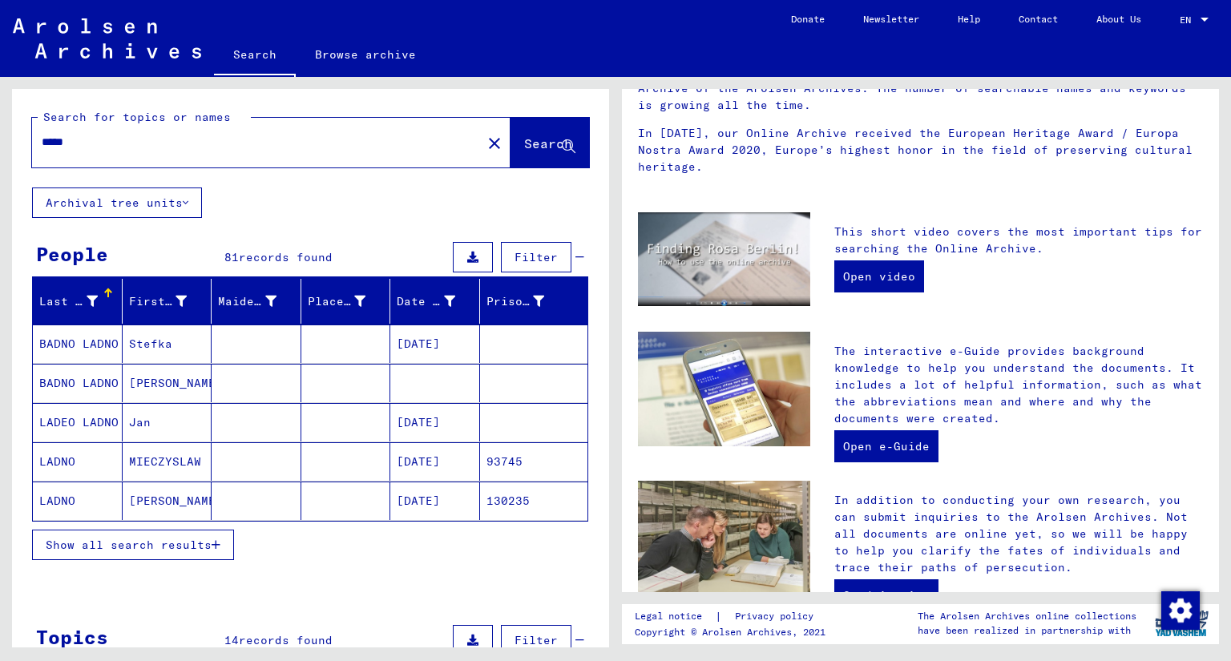
click at [189, 496] on mat-cell "[PERSON_NAME]" at bounding box center [168, 501] width 90 height 38
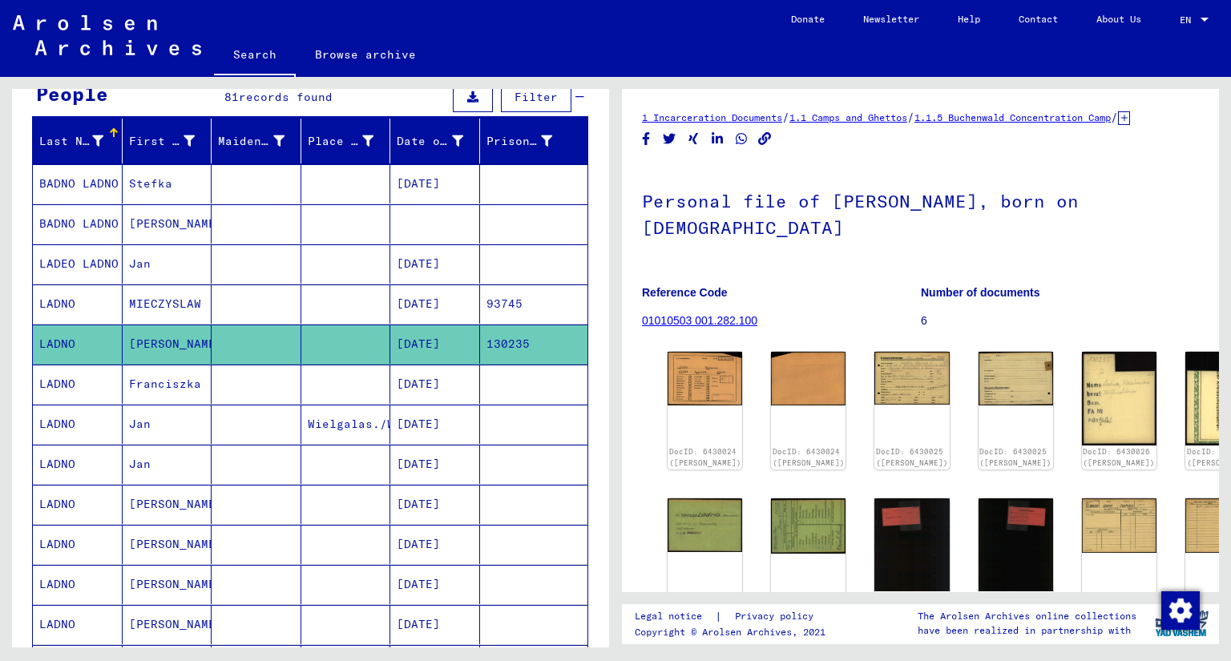
scroll to position [240, 0]
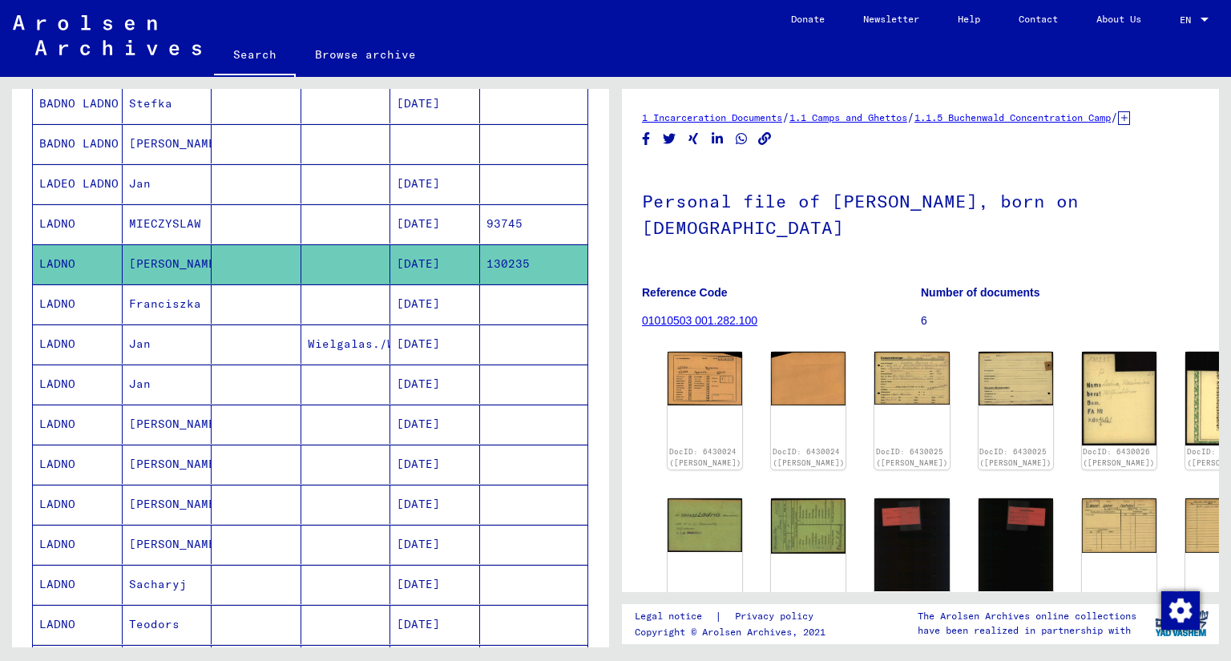
click at [173, 547] on mat-cell "[PERSON_NAME]" at bounding box center [168, 544] width 90 height 39
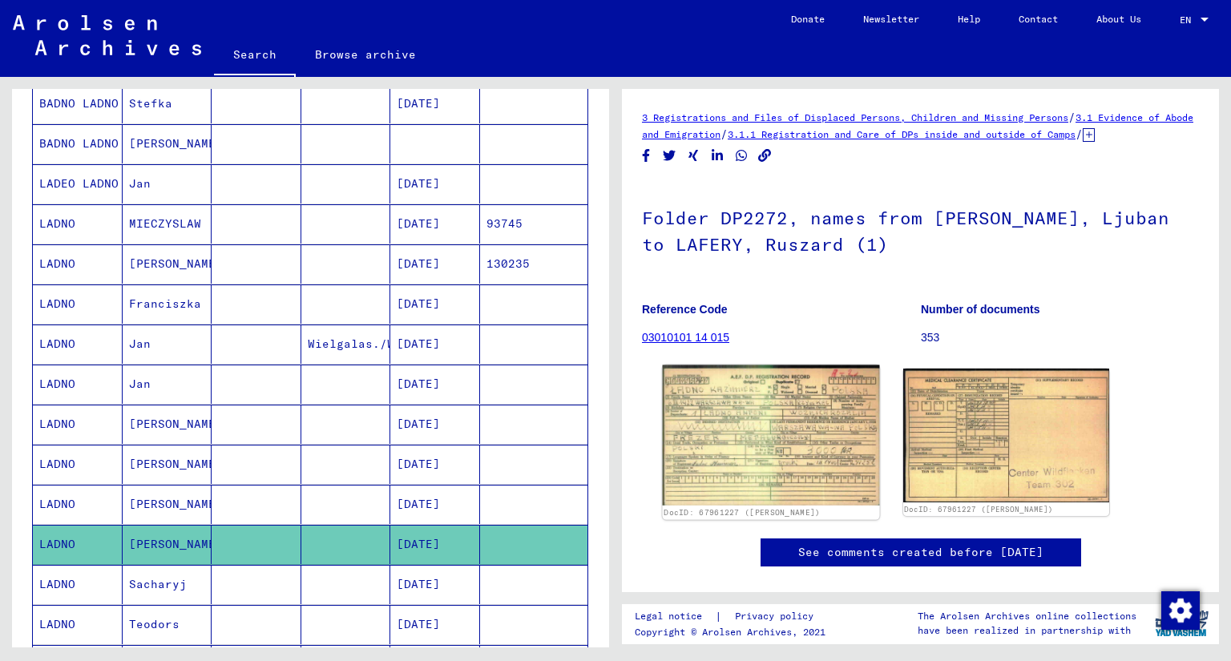
click at [769, 446] on img at bounding box center [771, 436] width 216 height 140
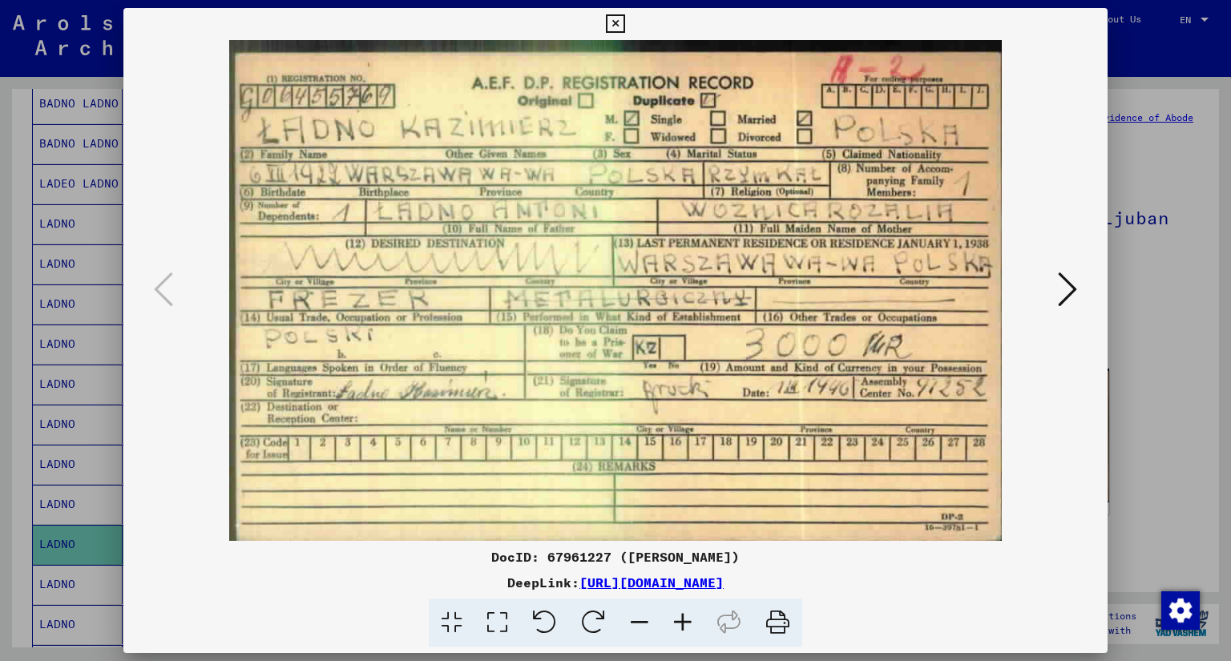
click at [1139, 294] on div at bounding box center [615, 330] width 1231 height 661
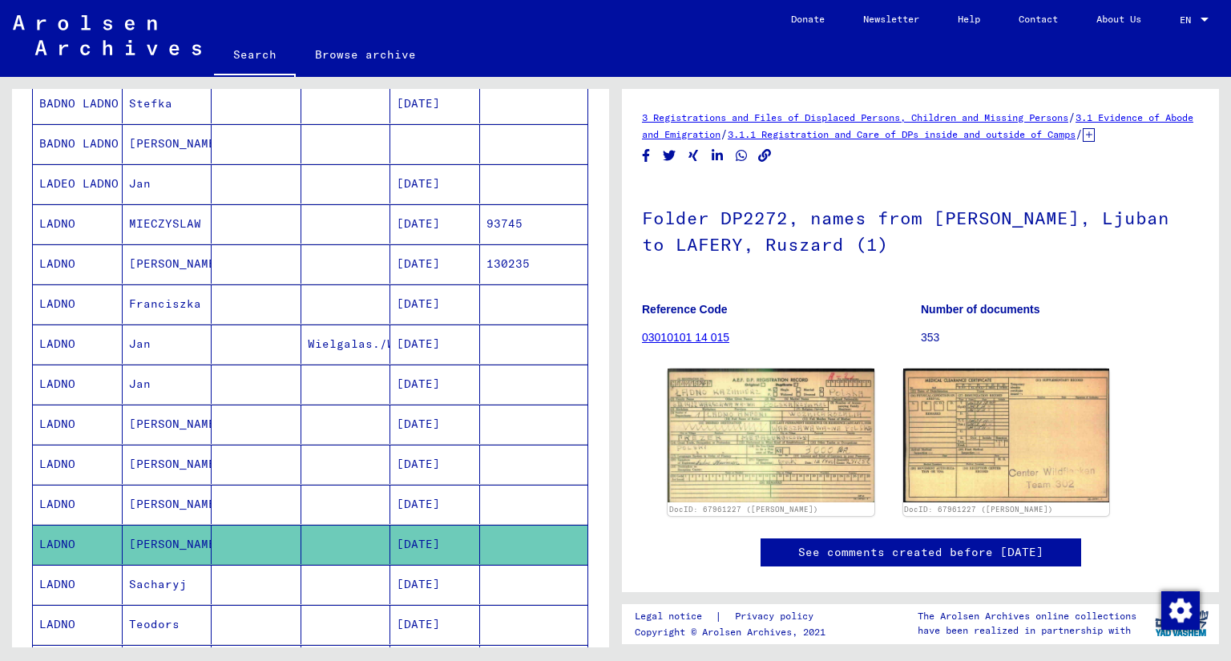
click at [338, 532] on mat-cell at bounding box center [346, 544] width 90 height 39
click at [798, 455] on img at bounding box center [771, 436] width 216 height 140
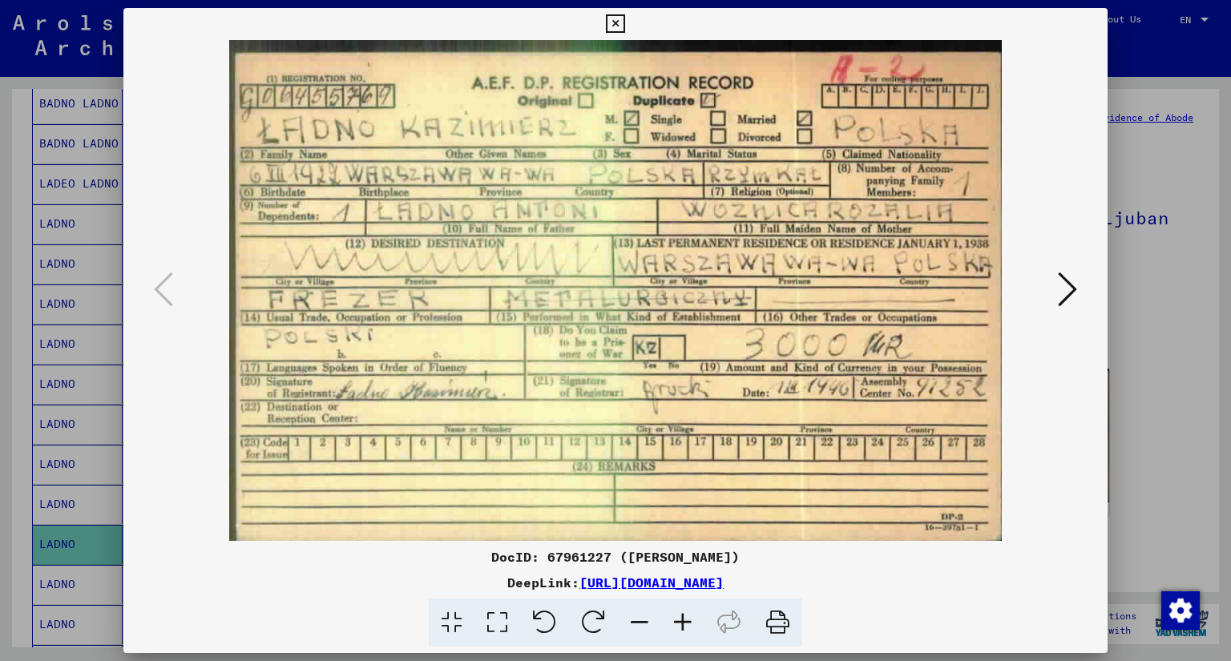
click at [1060, 288] on icon at bounding box center [1067, 289] width 19 height 38
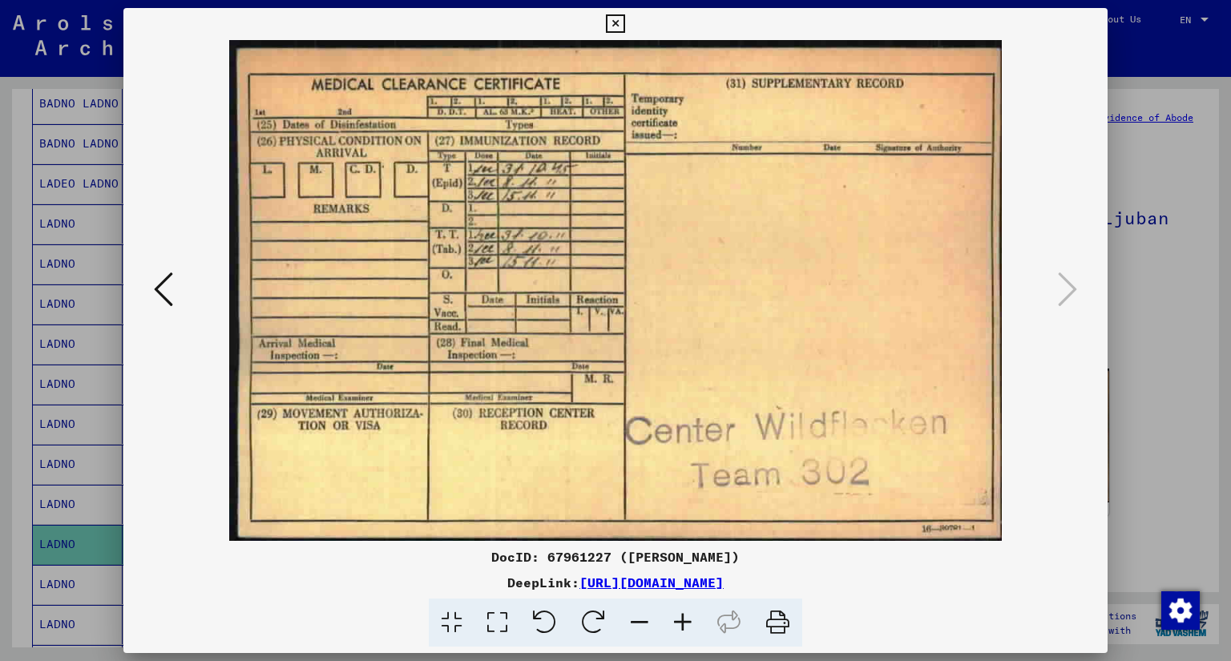
click at [154, 276] on icon at bounding box center [163, 289] width 19 height 38
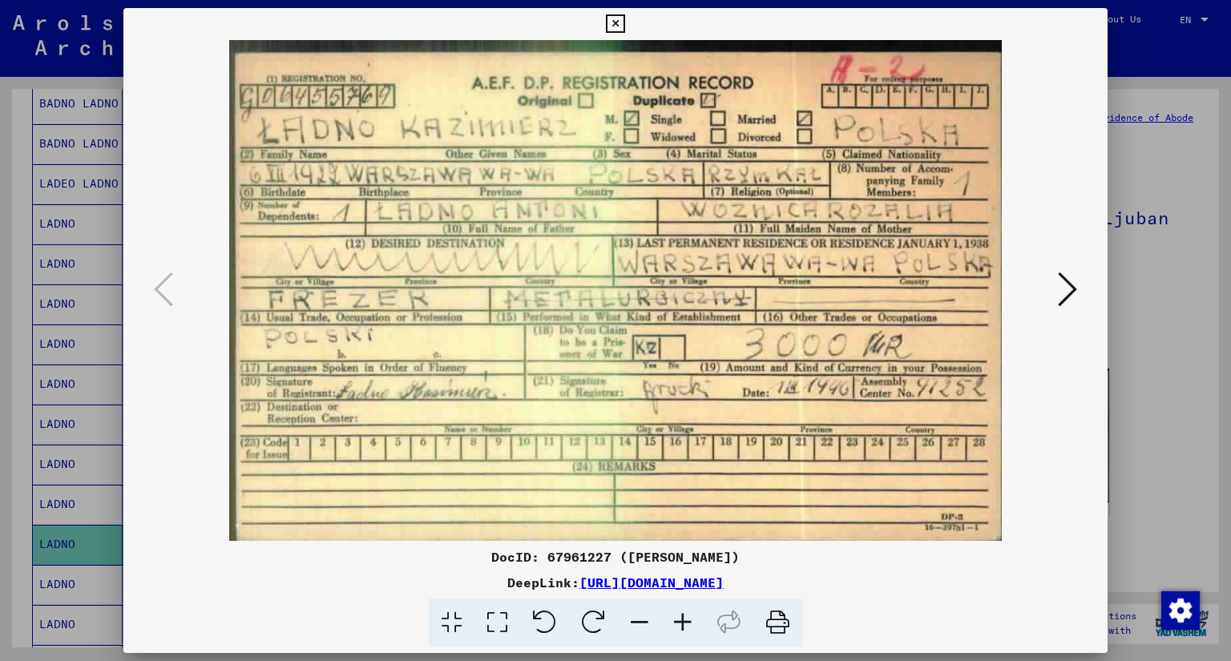
click at [1068, 297] on icon at bounding box center [1067, 289] width 19 height 38
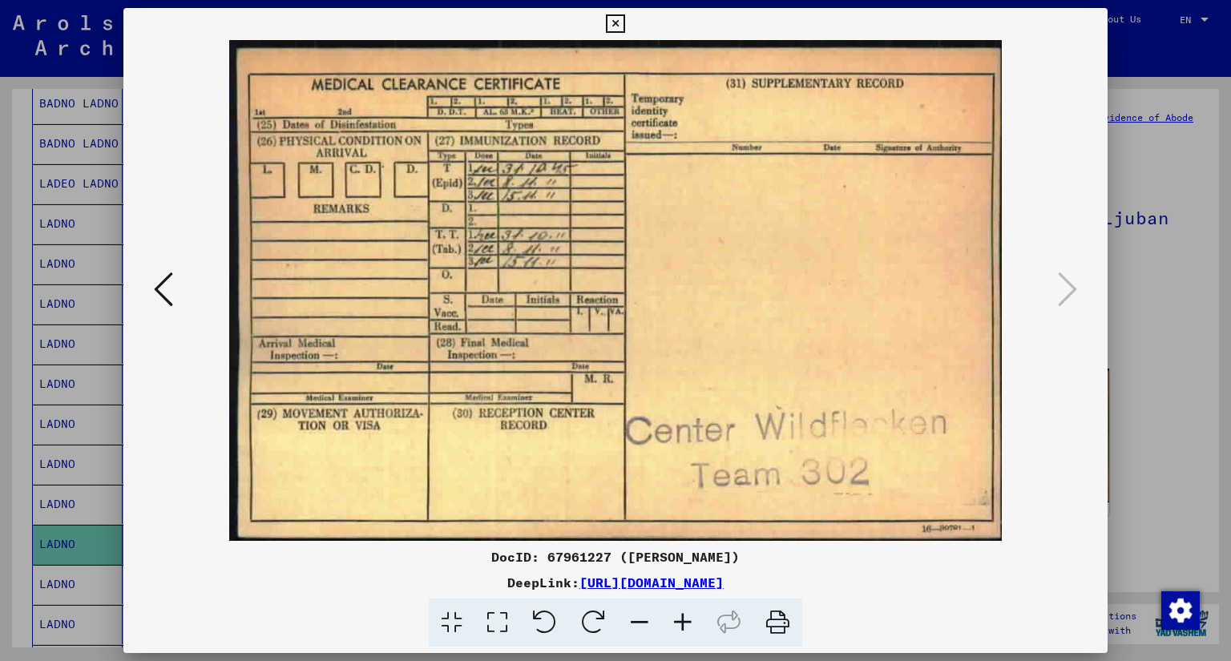
click at [154, 287] on icon at bounding box center [163, 289] width 19 height 38
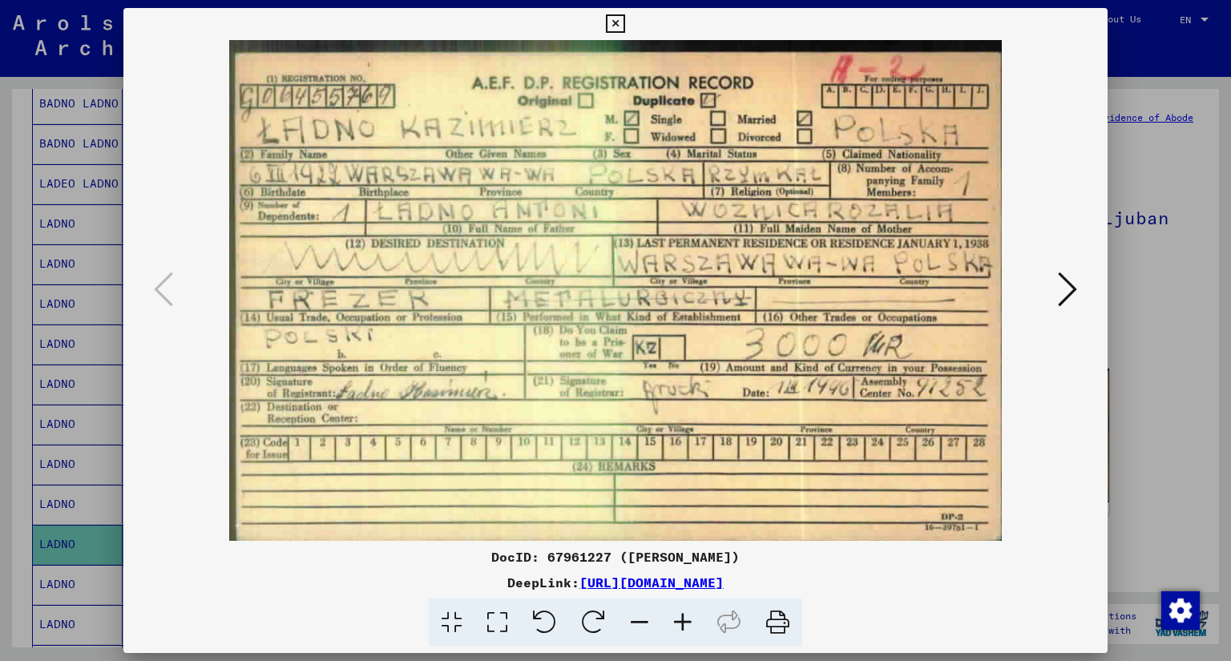
click at [1177, 384] on div at bounding box center [615, 330] width 1231 height 661
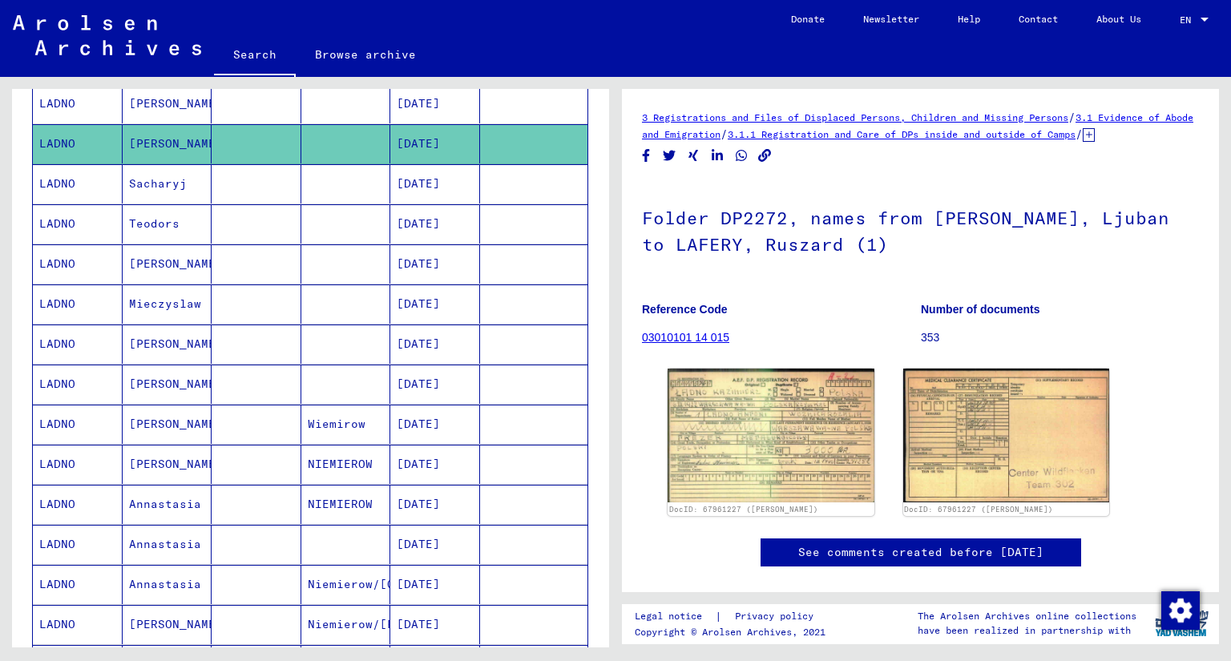
scroll to position [802, 0]
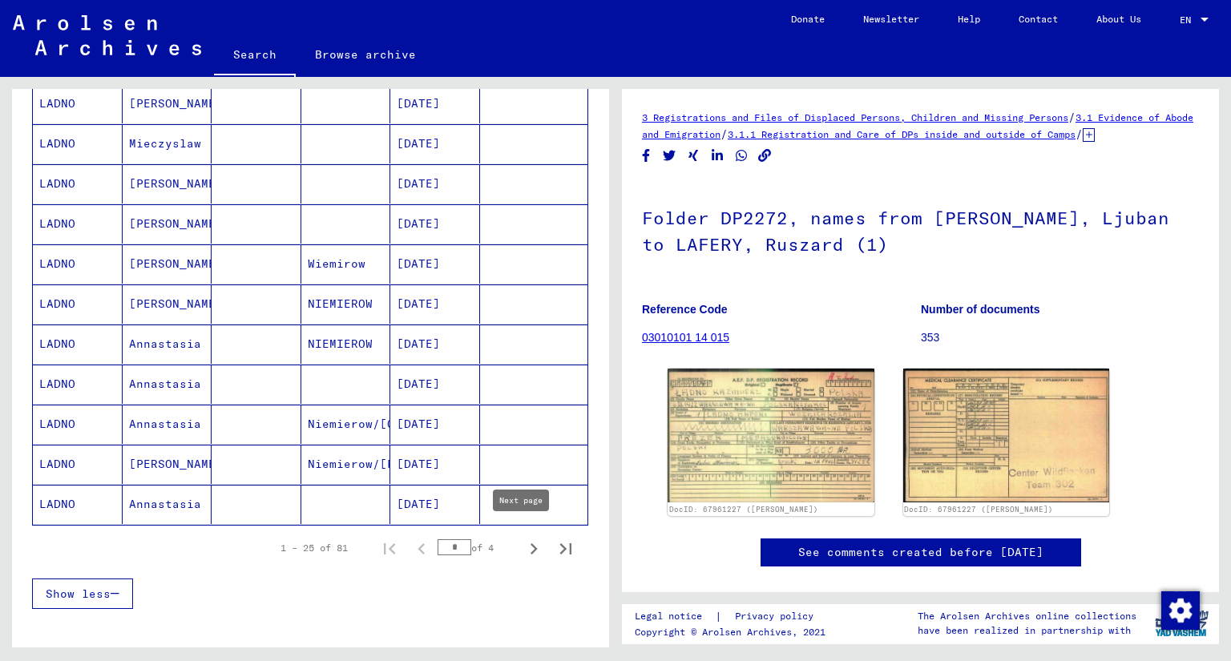
click at [523, 539] on icon "Next page" at bounding box center [534, 549] width 22 height 22
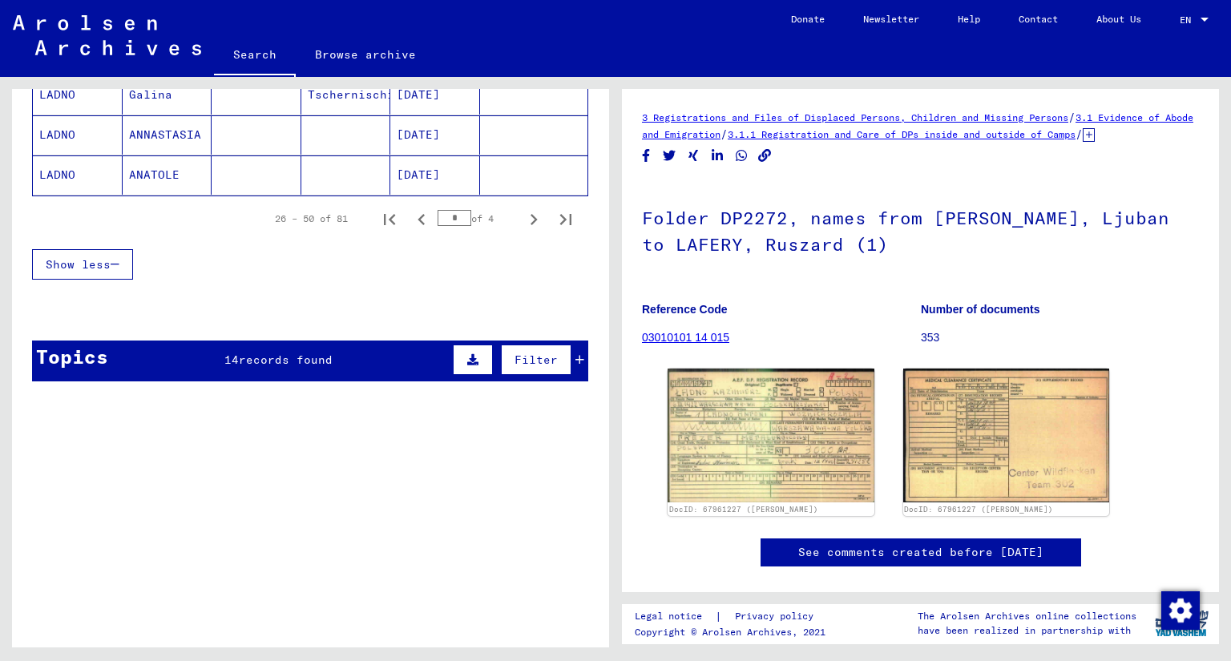
scroll to position [1202, 0]
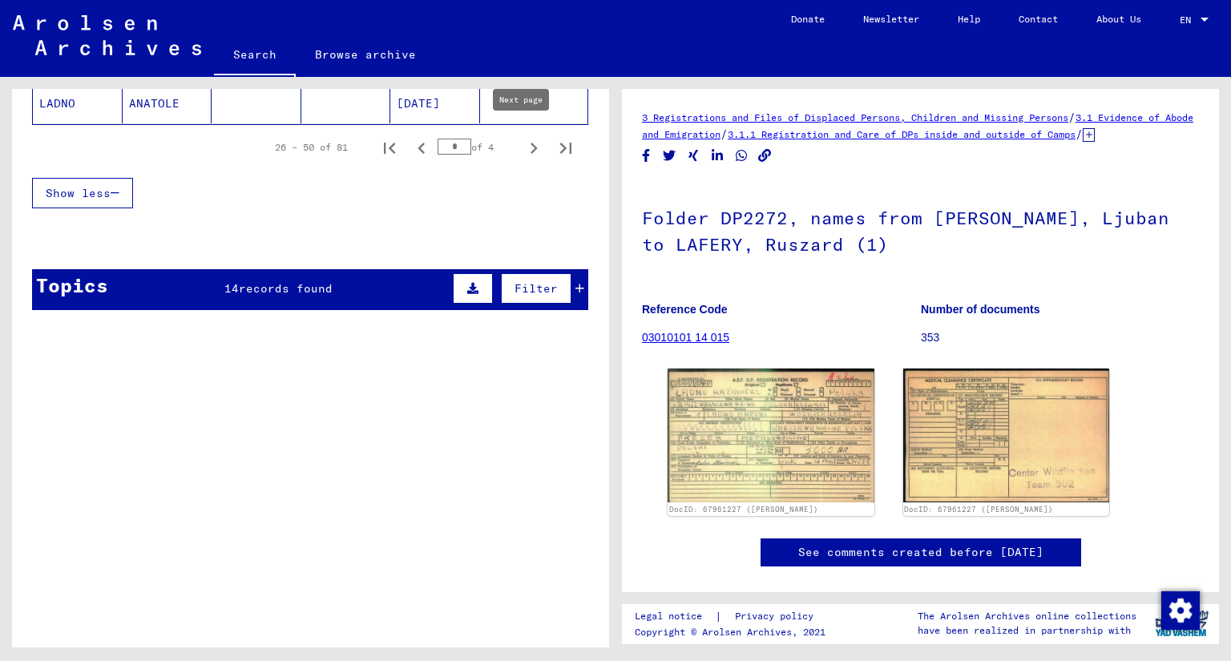
click at [523, 140] on icon "Next page" at bounding box center [534, 148] width 22 height 22
click at [529, 137] on icon "Next page" at bounding box center [534, 148] width 22 height 22
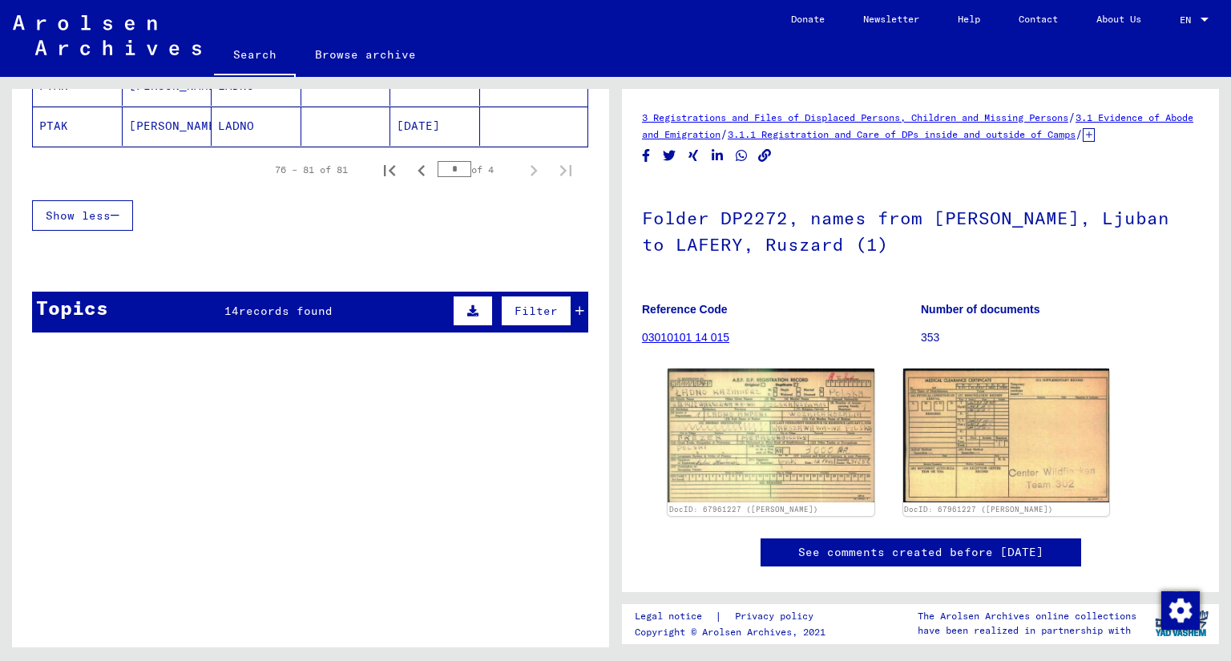
scroll to position [289, 0]
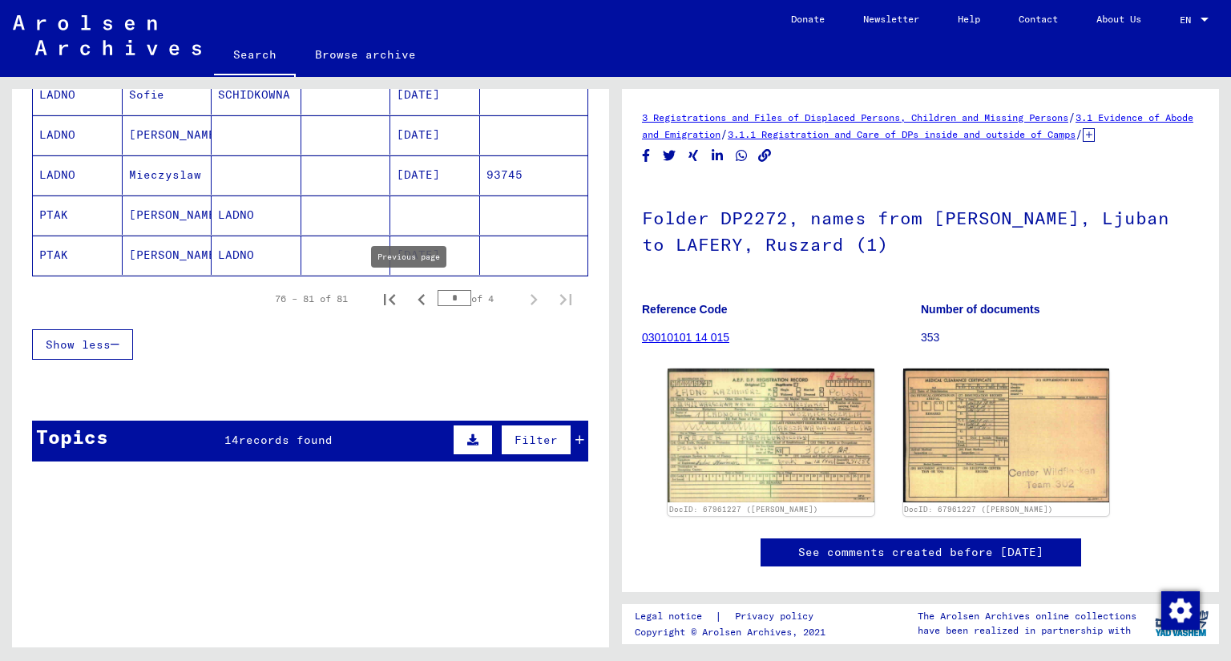
click at [410, 296] on icon "Previous page" at bounding box center [421, 300] width 22 height 22
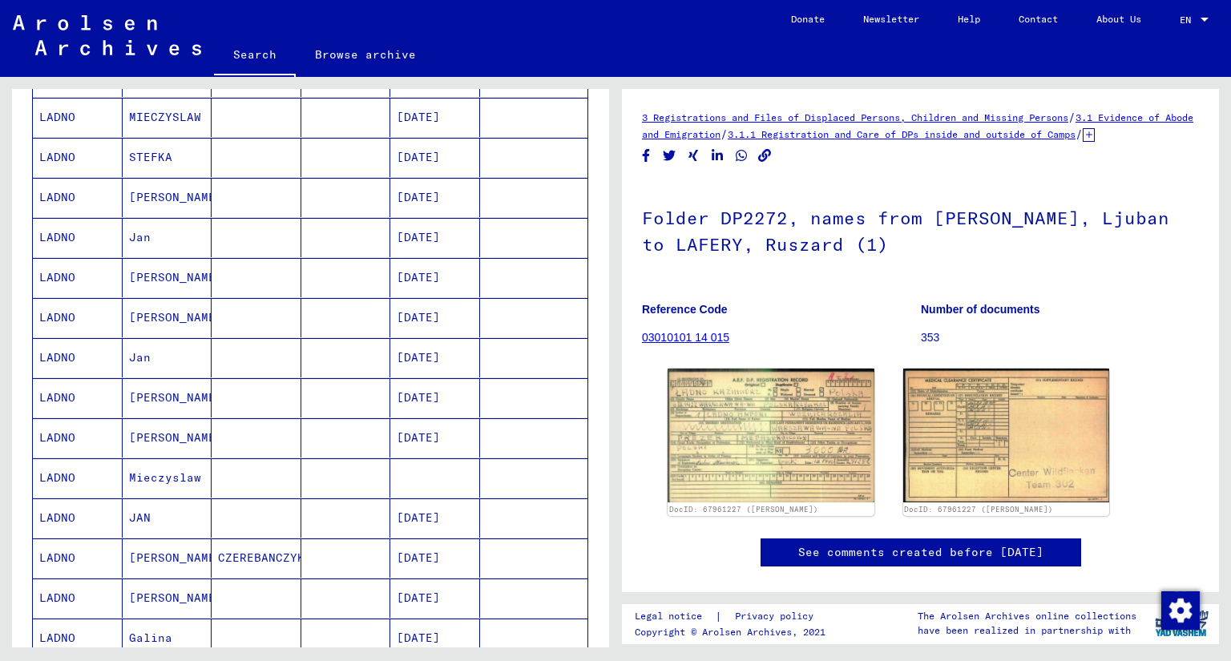
scroll to position [401, 0]
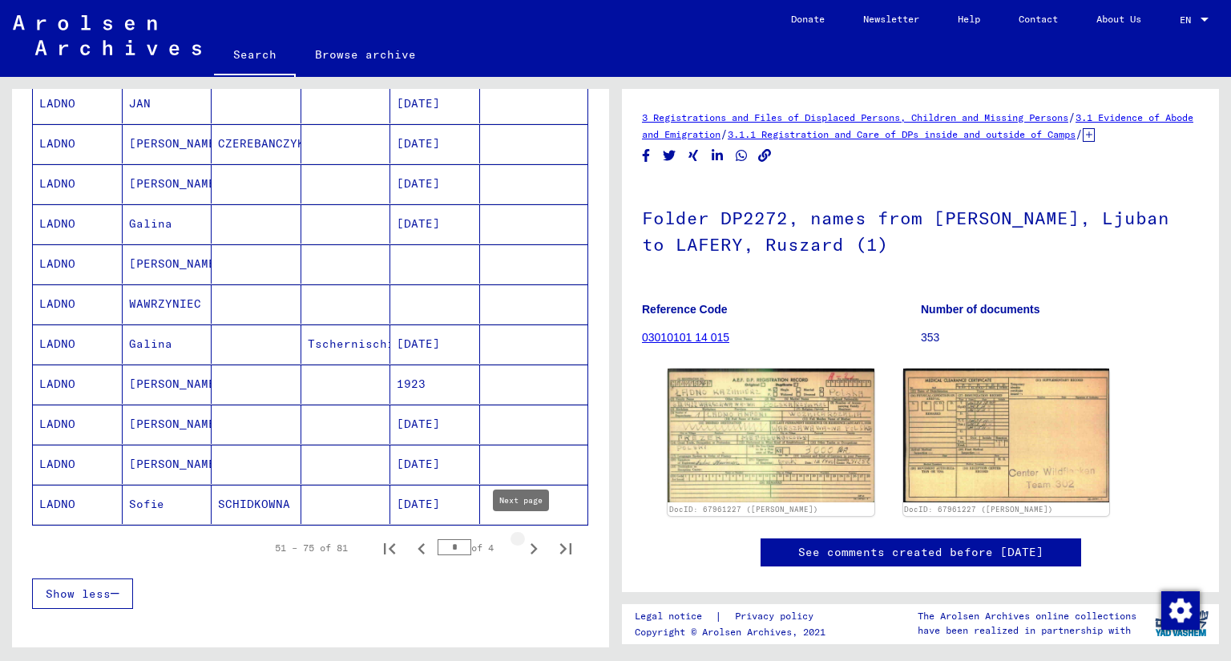
click at [523, 539] on icon "Next page" at bounding box center [534, 549] width 22 height 22
type input "*"
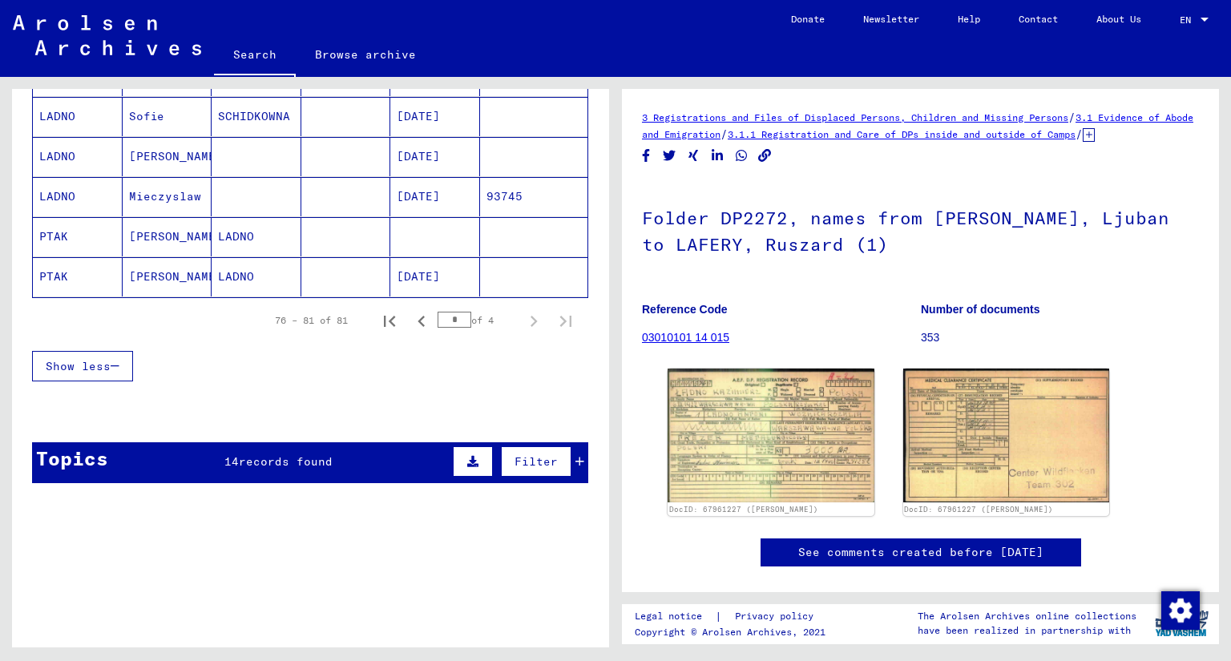
scroll to position [129, 0]
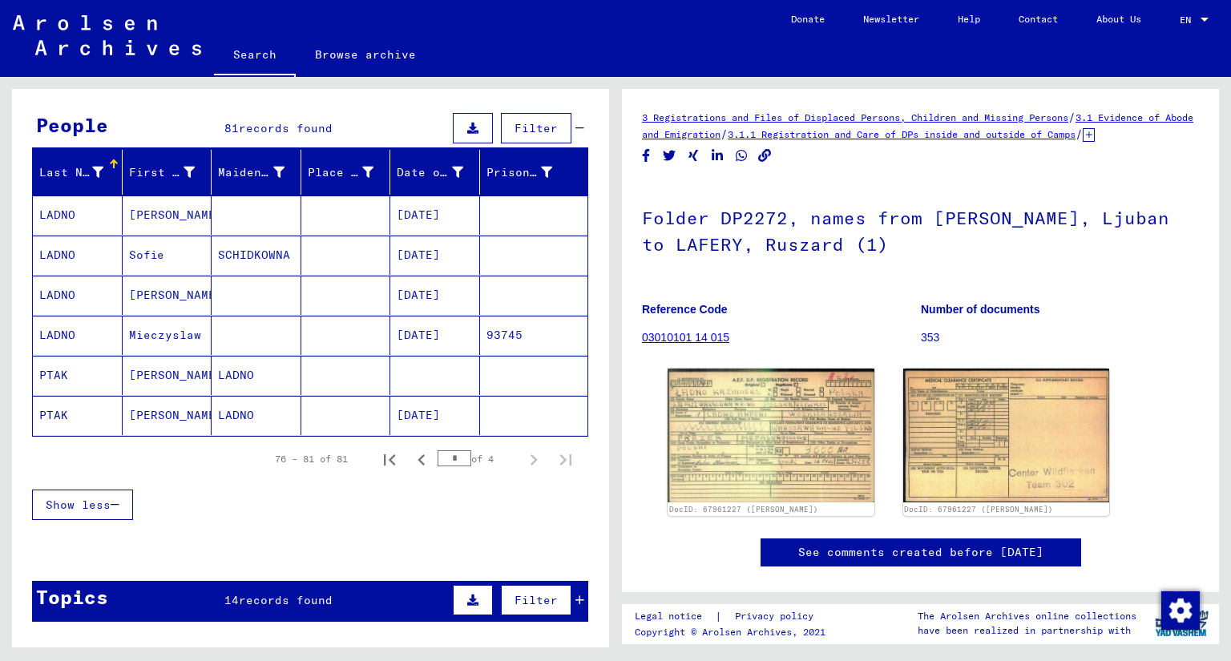
click at [160, 297] on mat-cell "[PERSON_NAME]" at bounding box center [168, 295] width 90 height 39
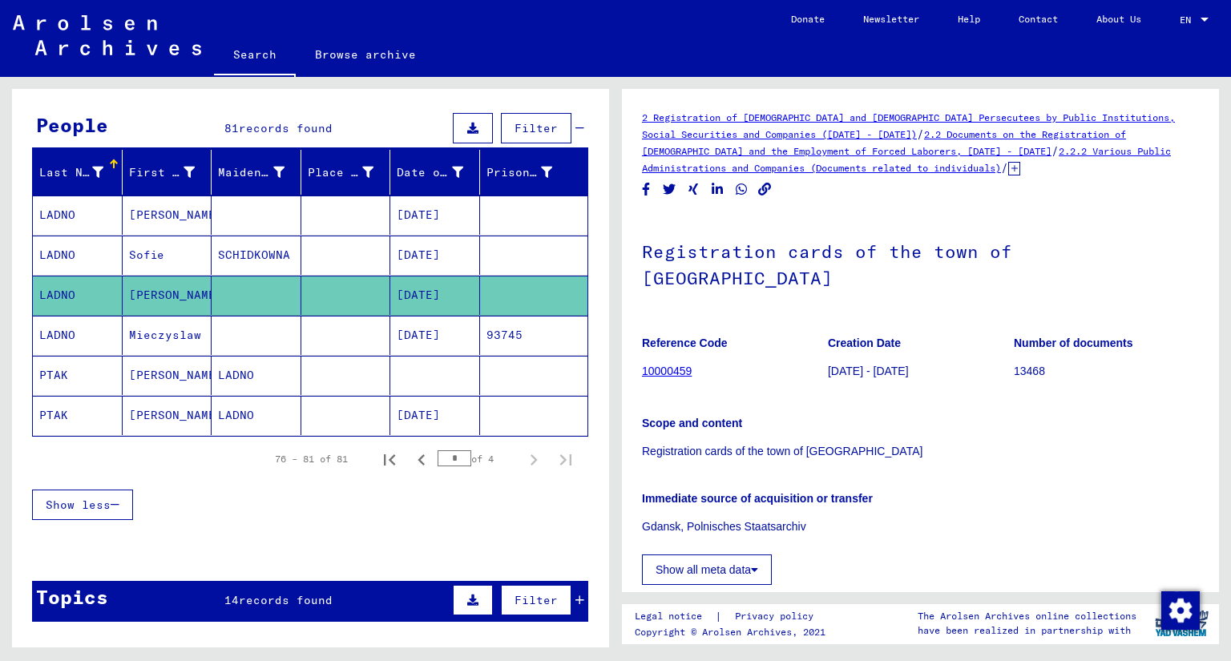
click at [301, 305] on mat-cell at bounding box center [346, 295] width 90 height 39
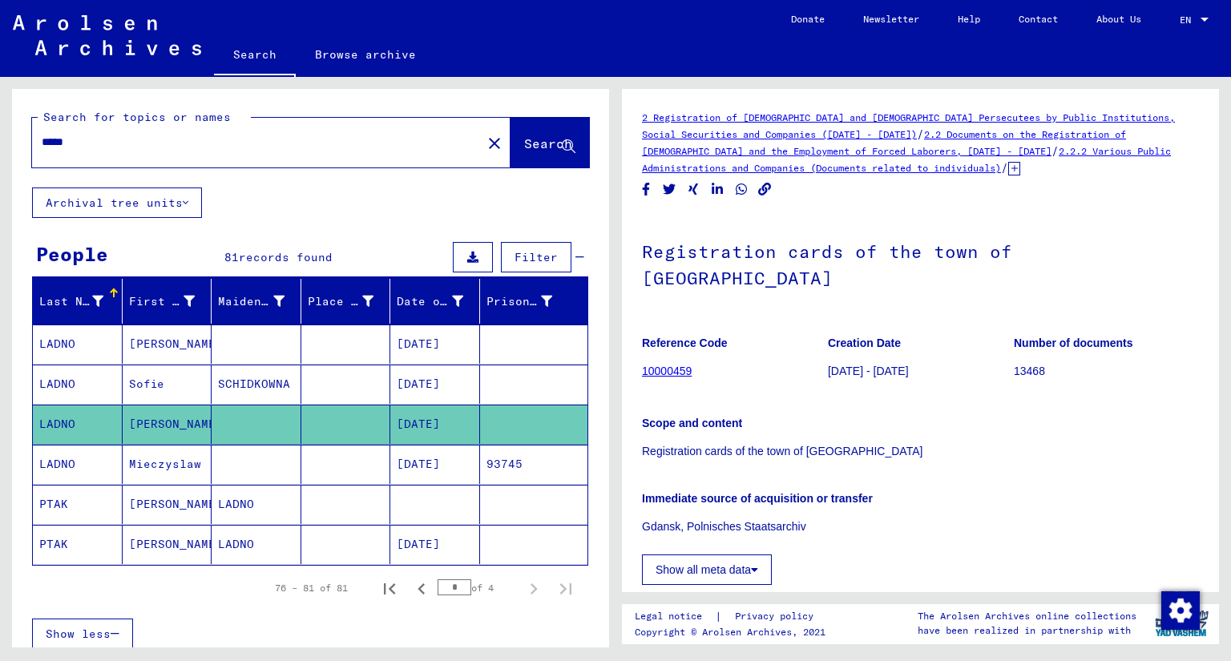
click at [252, 148] on input "*****" at bounding box center [257, 142] width 430 height 17
type input "**********"
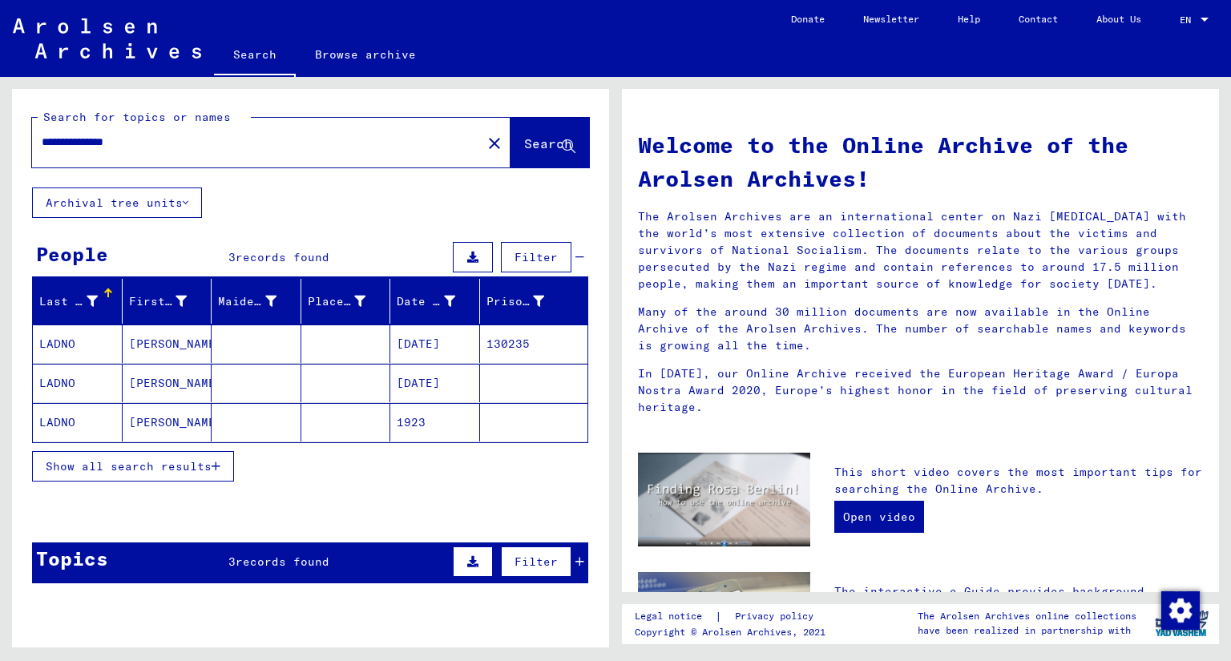
click at [290, 417] on mat-cell at bounding box center [257, 422] width 90 height 38
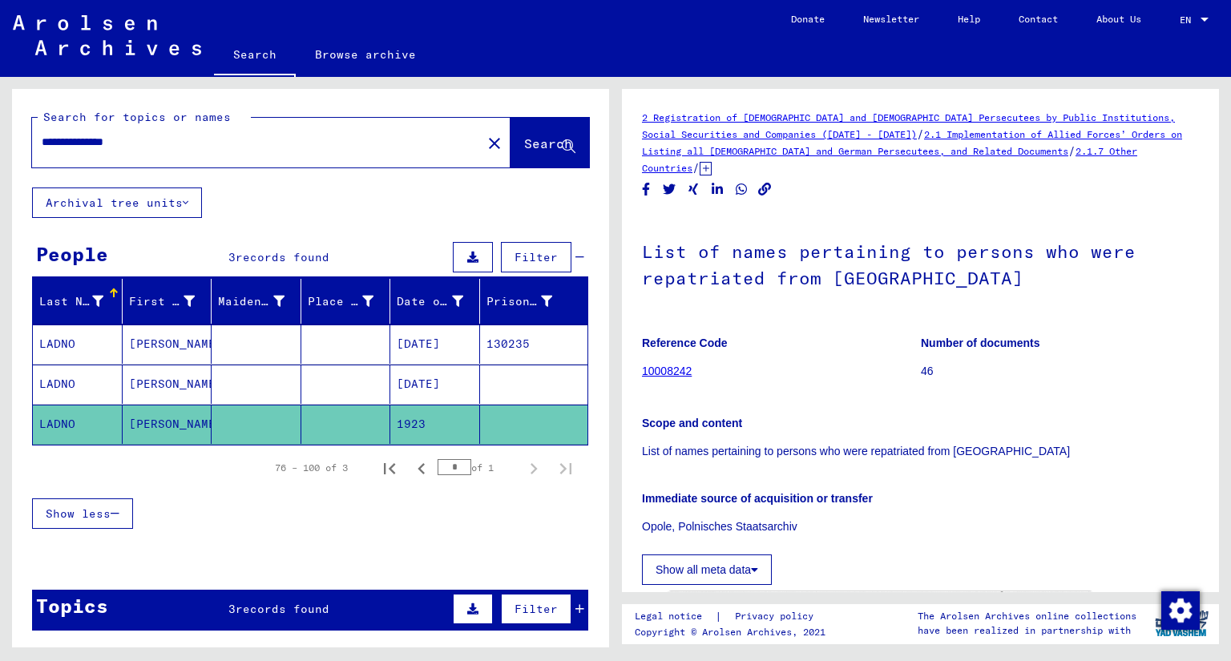
click at [278, 344] on mat-cell at bounding box center [257, 344] width 90 height 39
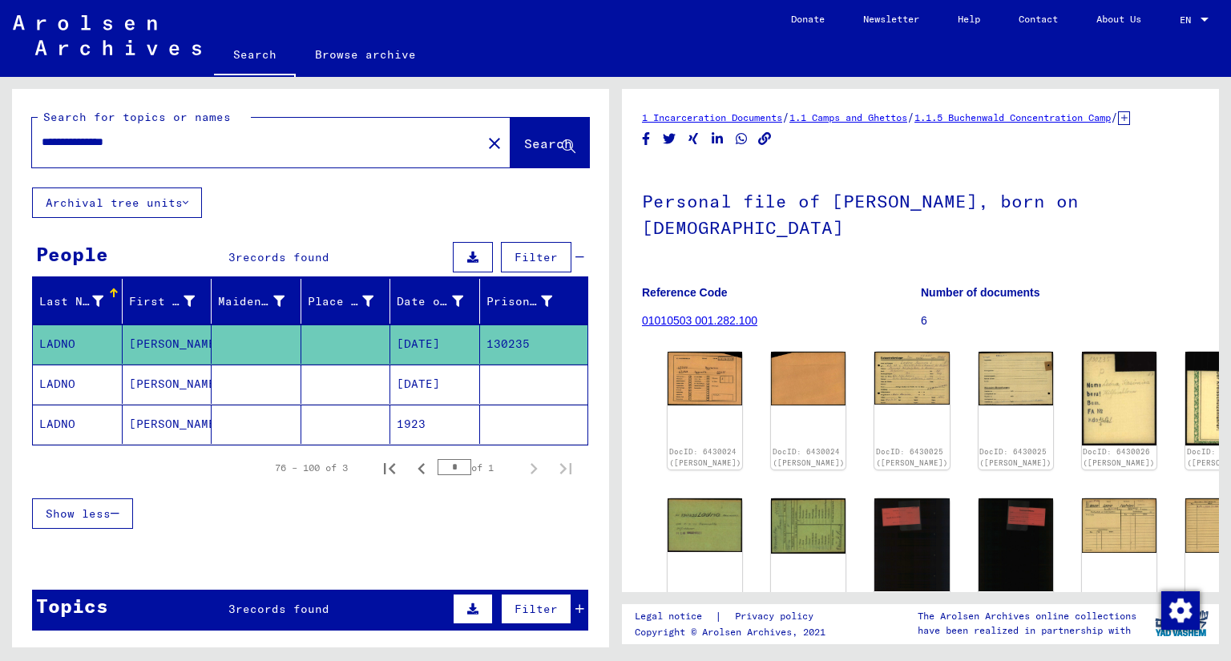
click at [265, 384] on mat-cell at bounding box center [257, 384] width 90 height 39
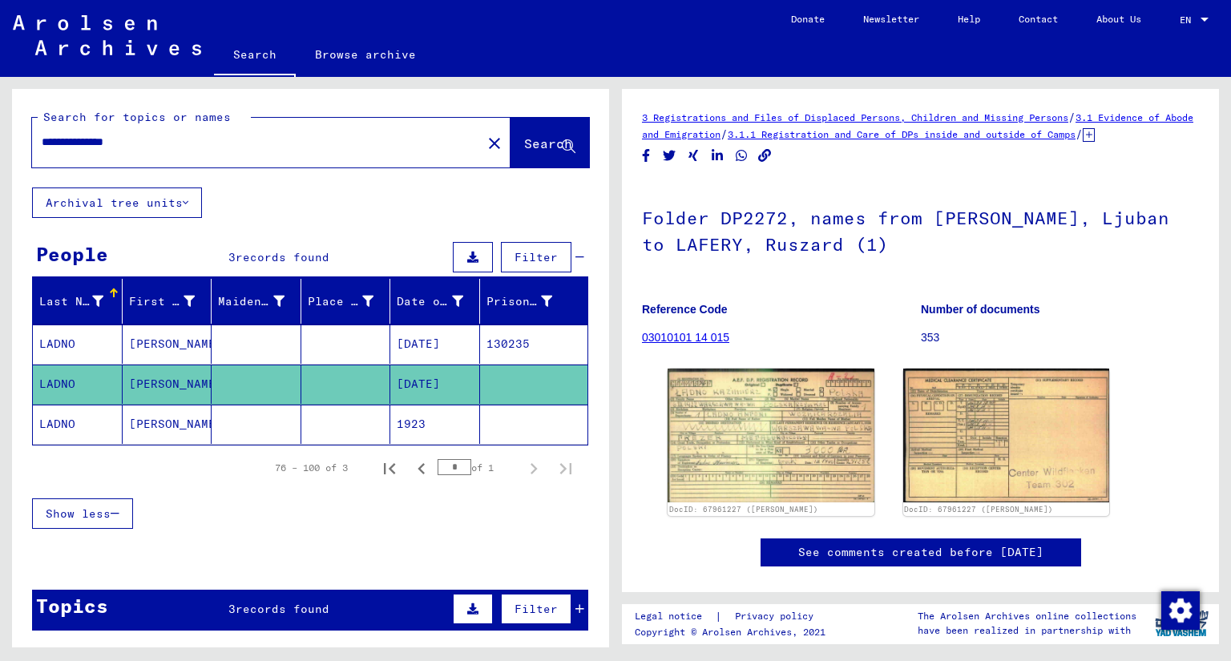
click at [303, 426] on mat-cell at bounding box center [346, 424] width 90 height 39
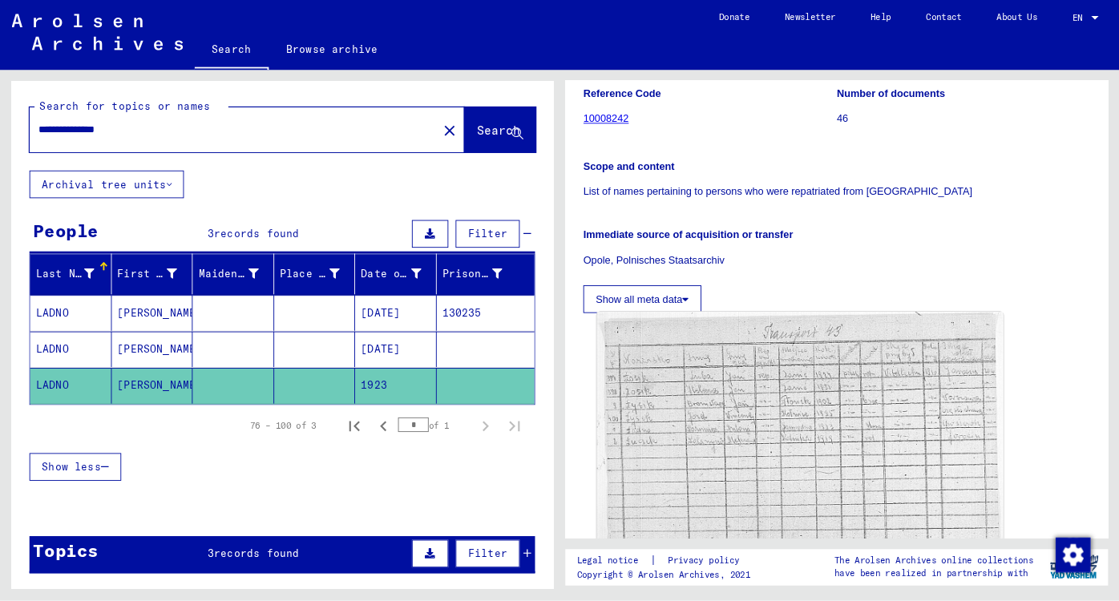
scroll to position [401, 0]
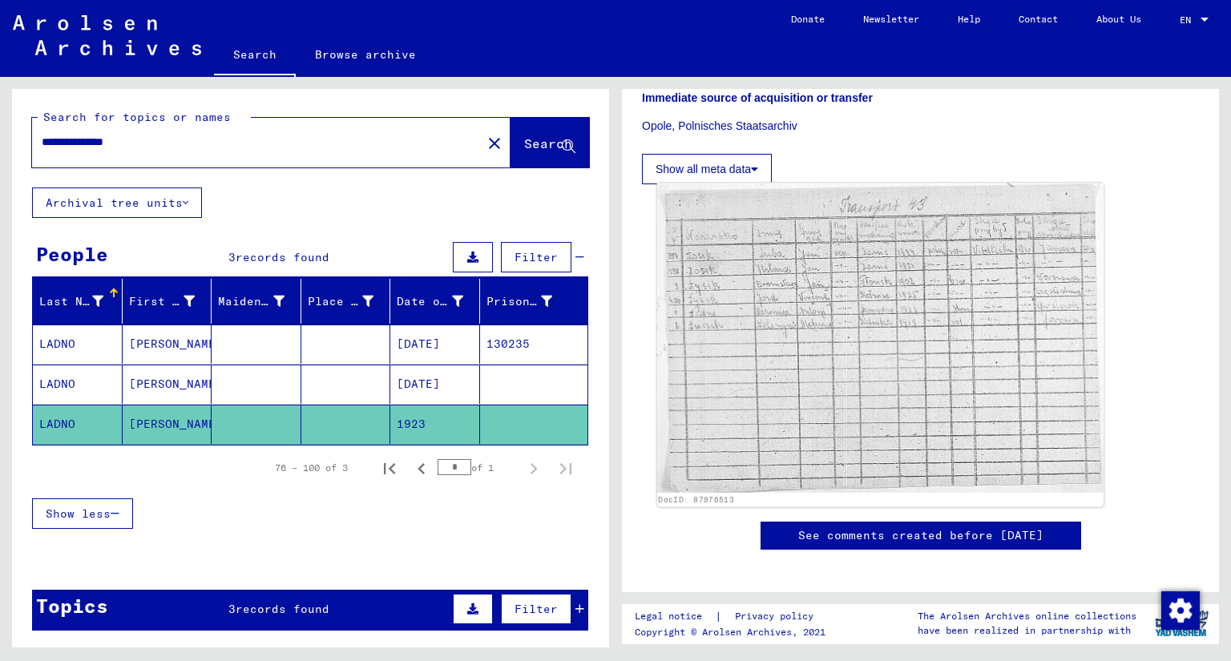
click at [778, 282] on img at bounding box center [880, 338] width 447 height 309
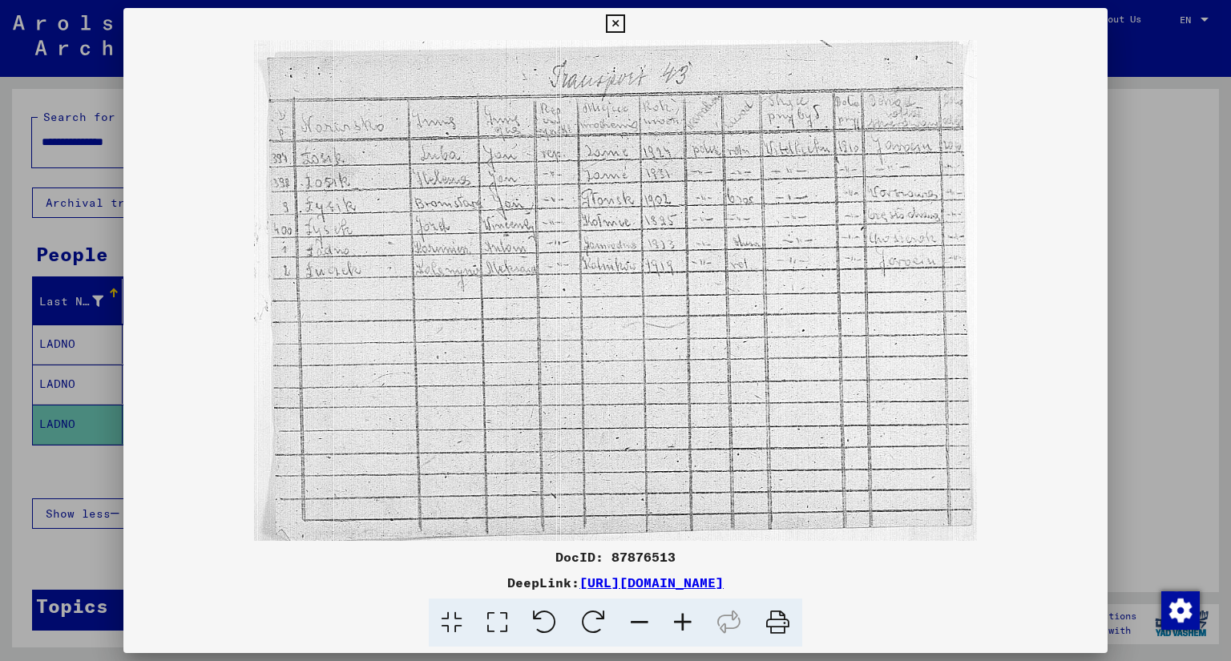
click at [296, 38] on div "DocID: 87876513 DeepLink: [URL][DOMAIN_NAME]" at bounding box center [615, 328] width 985 height 640
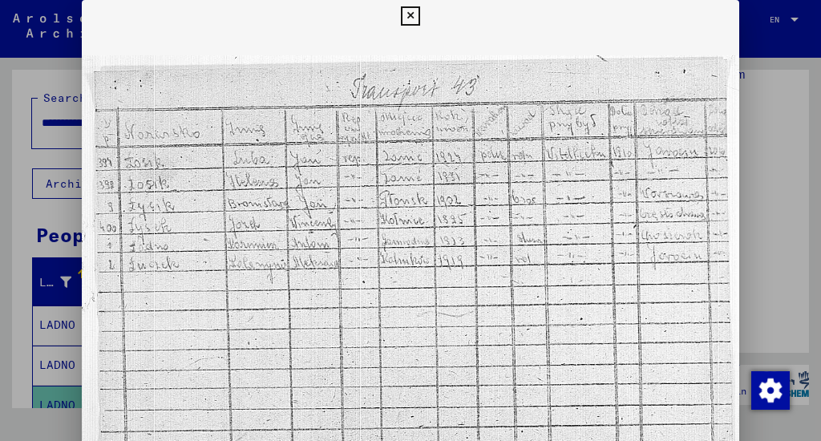
click at [778, 220] on div at bounding box center [410, 220] width 821 height 441
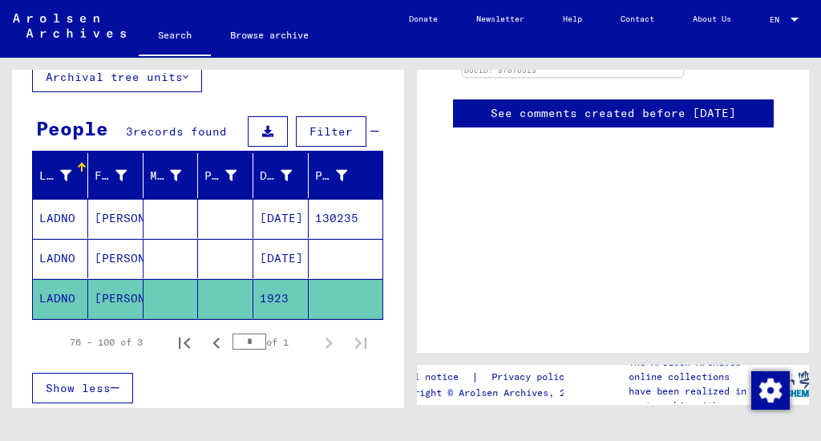
scroll to position [107, 0]
click at [205, 342] on icon "Previous page" at bounding box center [216, 343] width 22 height 22
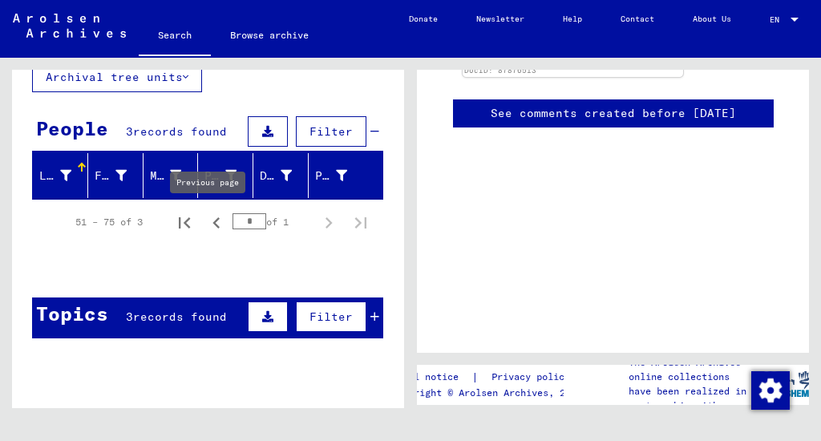
click at [212, 221] on icon "Previous page" at bounding box center [216, 223] width 22 height 22
type input "*"
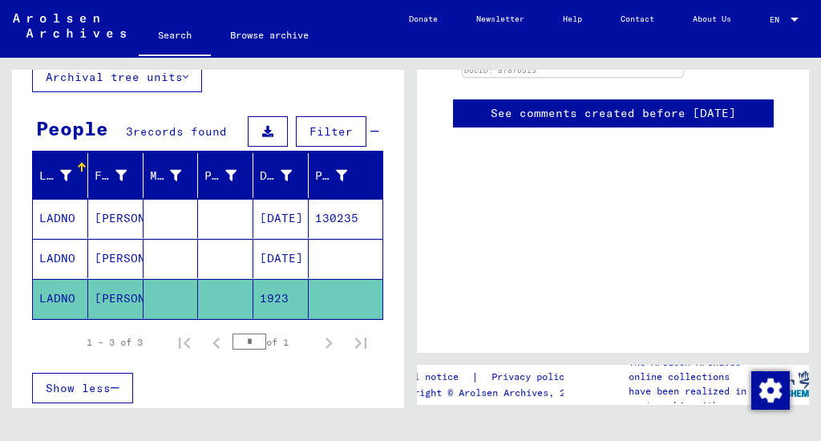
click at [198, 208] on mat-cell at bounding box center [225, 218] width 55 height 39
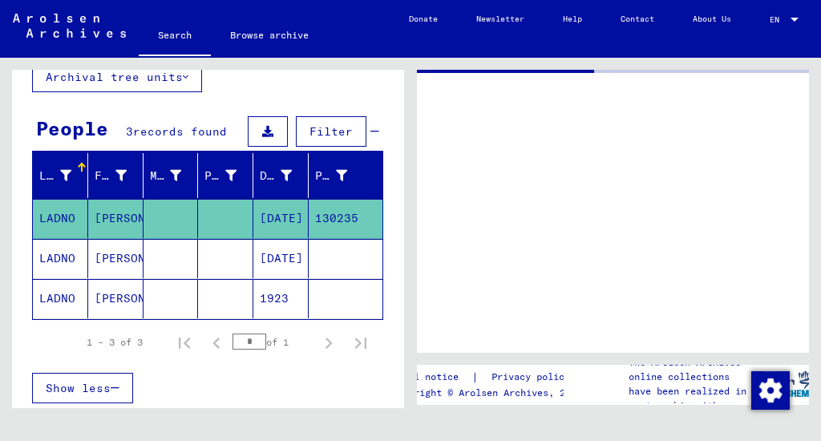
click at [183, 260] on mat-cell at bounding box center [170, 258] width 55 height 39
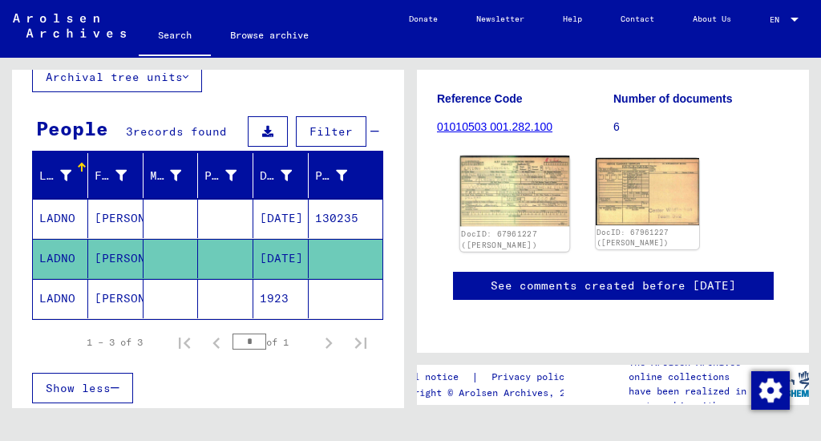
scroll to position [213, 0]
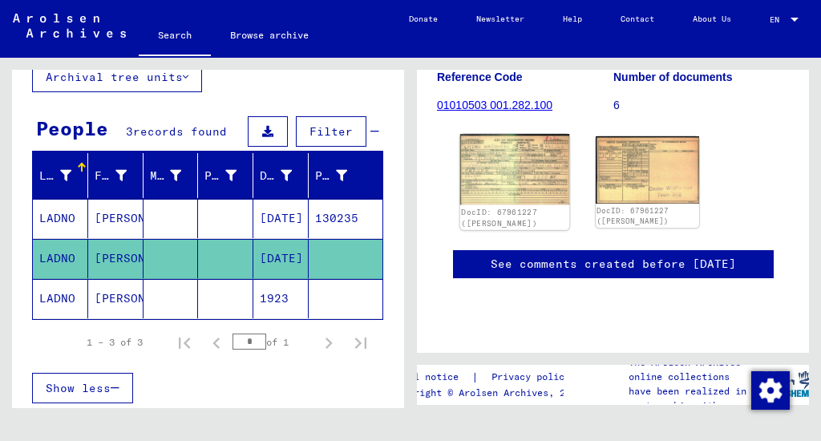
click at [487, 168] on img at bounding box center [514, 169] width 109 height 71
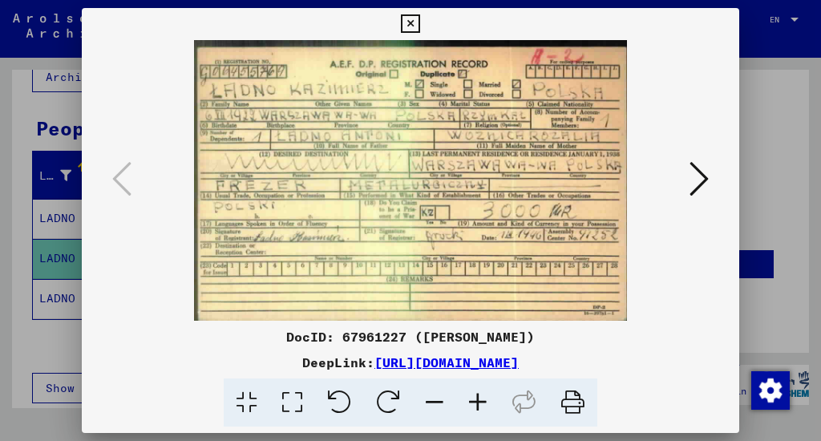
click at [689, 190] on icon at bounding box center [698, 179] width 19 height 38
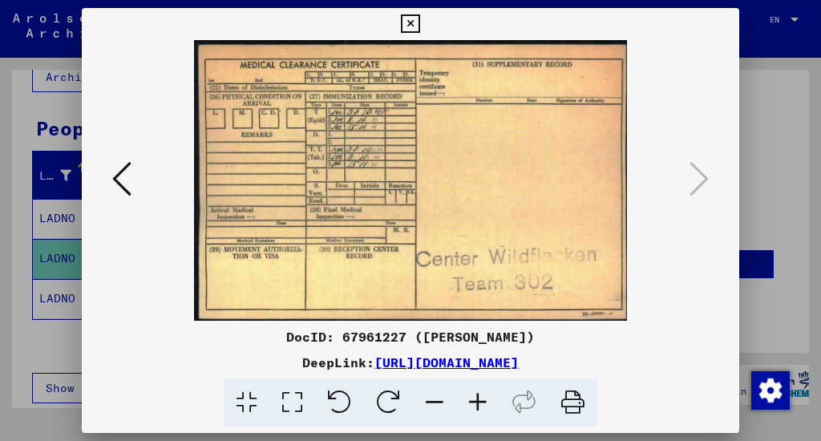
click at [759, 42] on div at bounding box center [410, 220] width 821 height 441
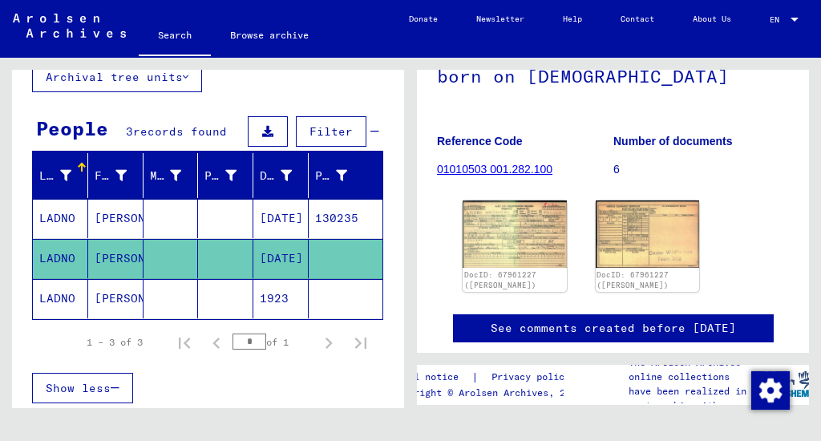
scroll to position [144, 0]
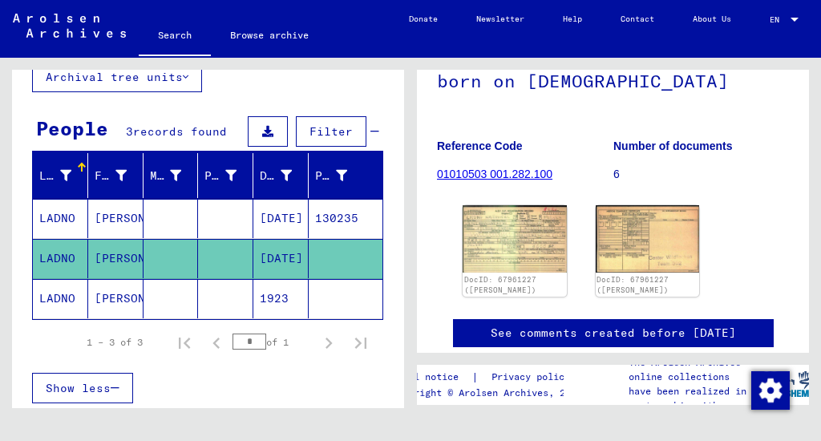
click at [506, 170] on link "01010503 001.282.100" at bounding box center [494, 174] width 115 height 13
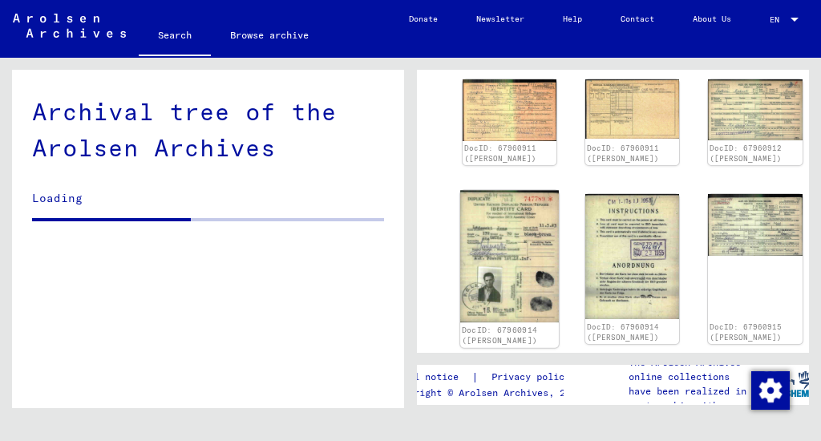
scroll to position [472, 0]
click at [479, 219] on img at bounding box center [509, 257] width 99 height 132
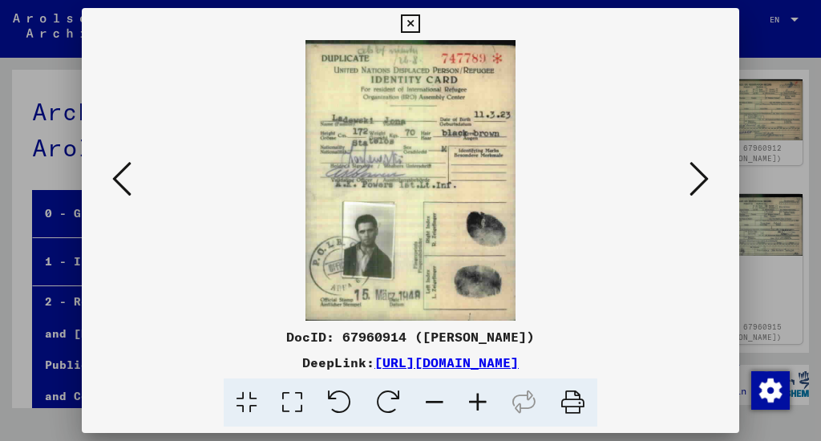
scroll to position [2818, 0]
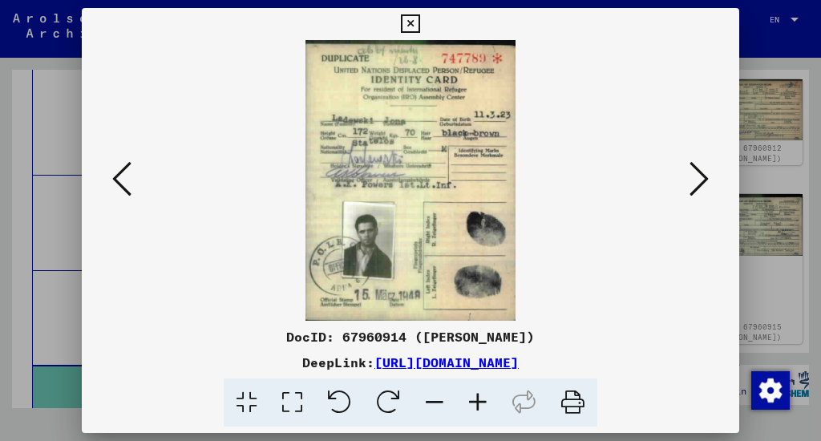
click at [694, 172] on icon at bounding box center [698, 179] width 19 height 38
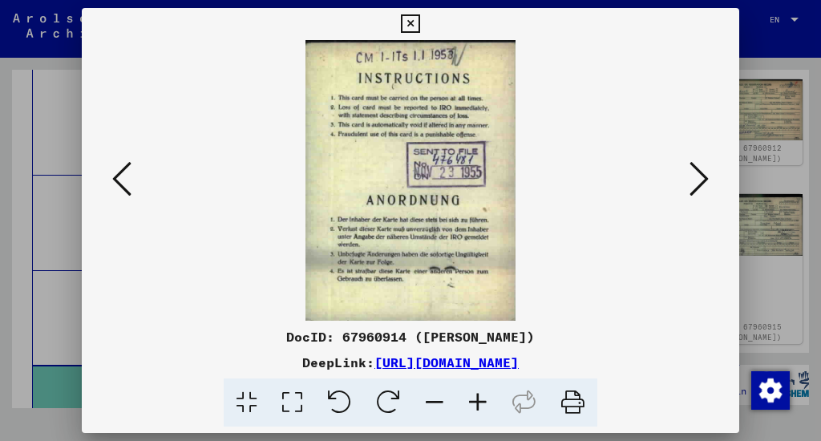
click at [694, 172] on icon at bounding box center [698, 179] width 19 height 38
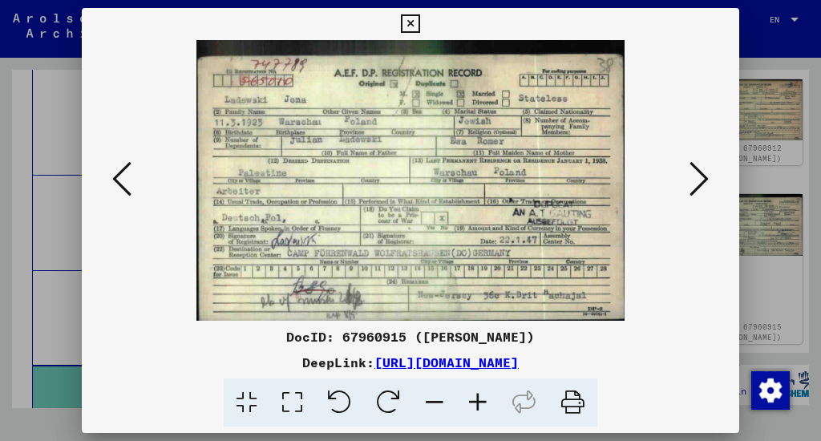
click at [694, 172] on icon at bounding box center [698, 179] width 19 height 38
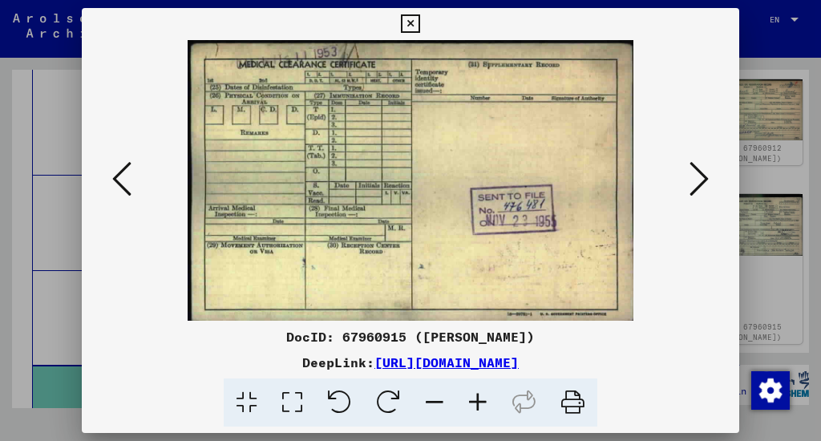
click at [694, 172] on icon at bounding box center [698, 179] width 19 height 38
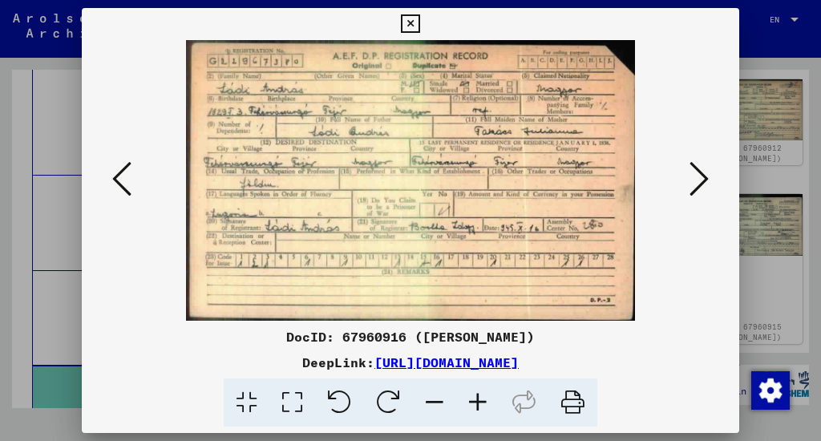
click at [694, 172] on icon at bounding box center [698, 179] width 19 height 38
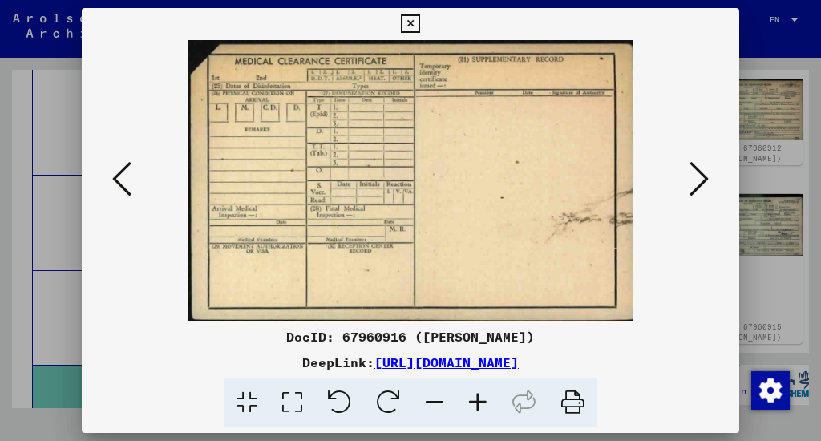
click at [694, 172] on icon at bounding box center [698, 179] width 19 height 38
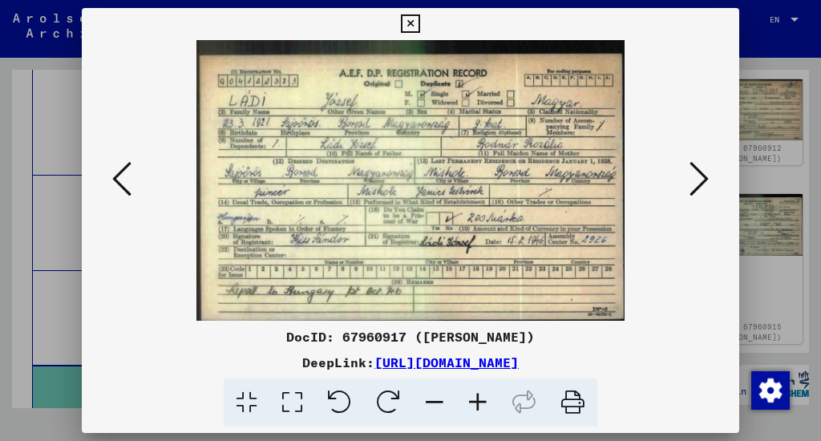
click at [694, 172] on icon at bounding box center [698, 179] width 19 height 38
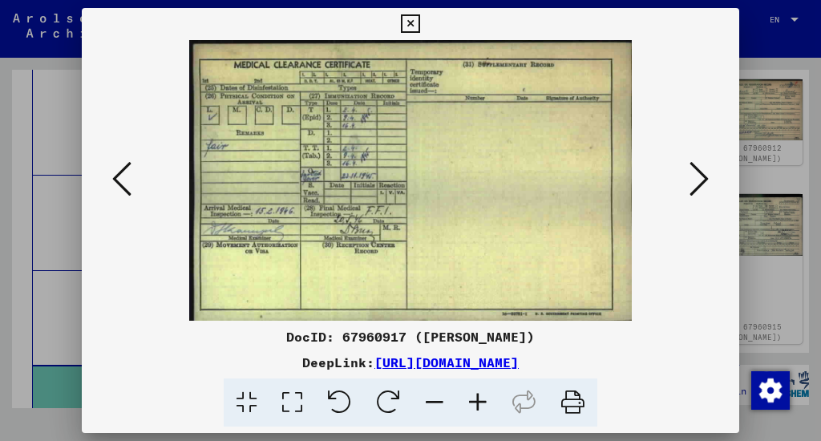
click at [694, 172] on icon at bounding box center [698, 179] width 19 height 38
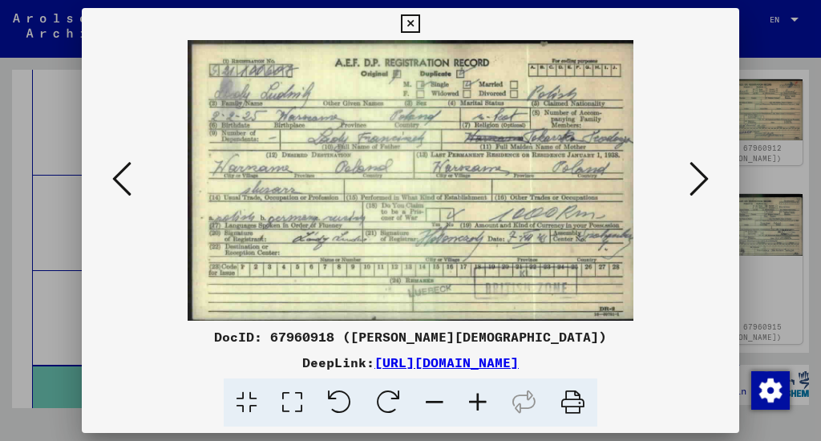
click at [694, 172] on icon at bounding box center [698, 179] width 19 height 38
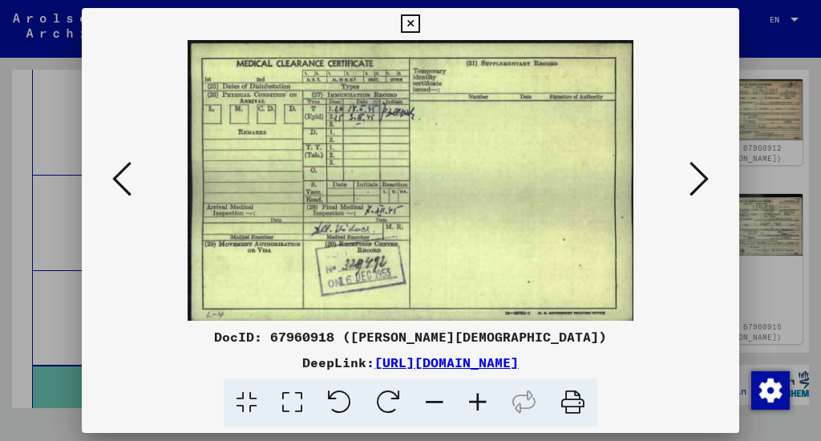
click at [802, 100] on div at bounding box center [410, 220] width 821 height 441
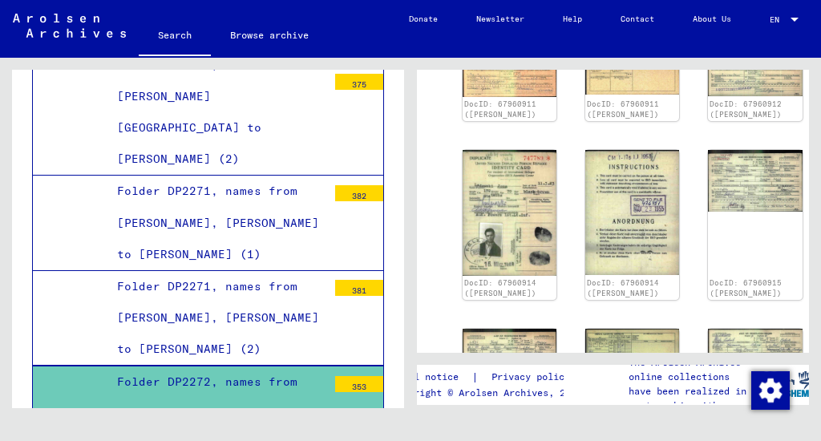
scroll to position [526, 0]
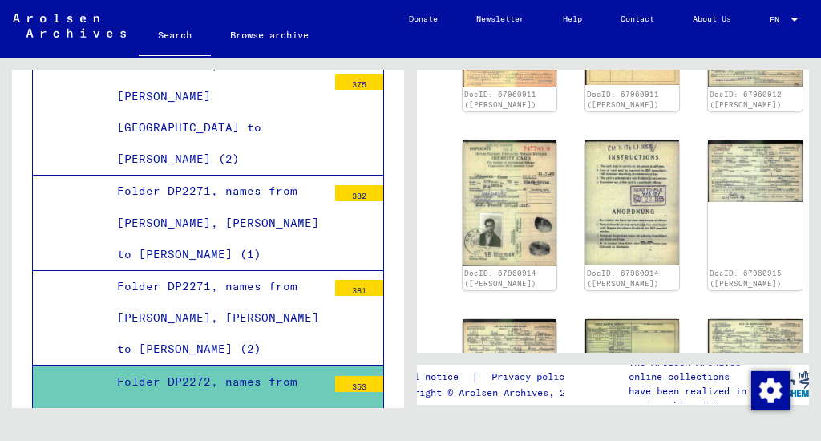
click at [314, 366] on div "Folder DP2272, names from [PERSON_NAME], Ljuban to LAFERY, Ruszard (1)" at bounding box center [216, 413] width 222 height 95
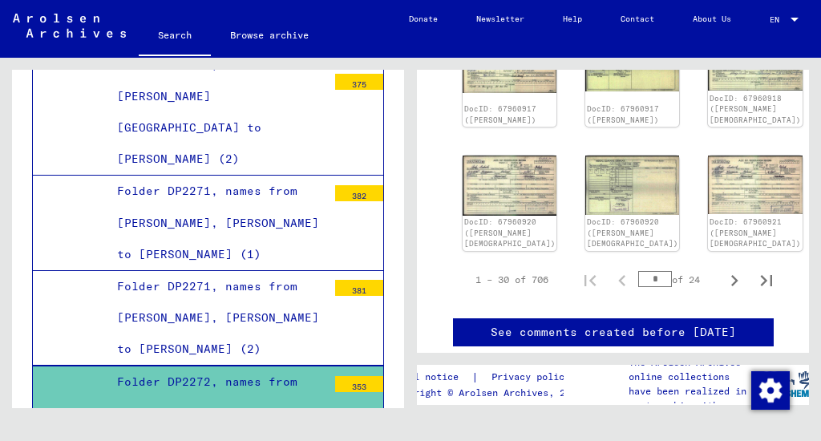
scroll to position [846, 0]
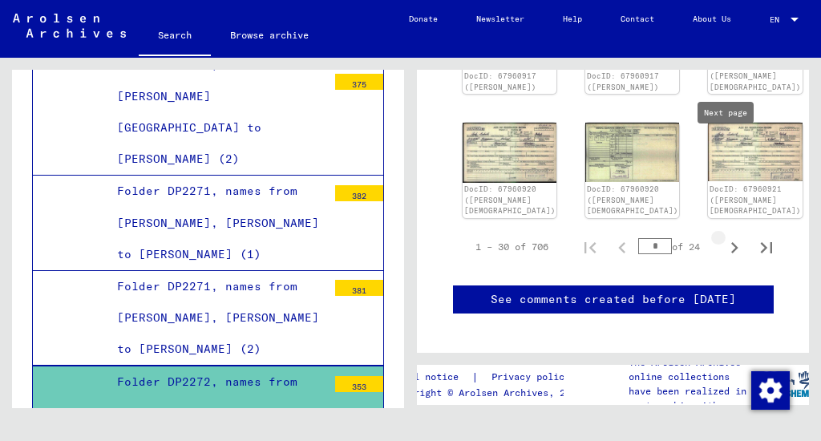
click at [730, 236] on icon "Next page" at bounding box center [734, 247] width 22 height 22
type input "*"
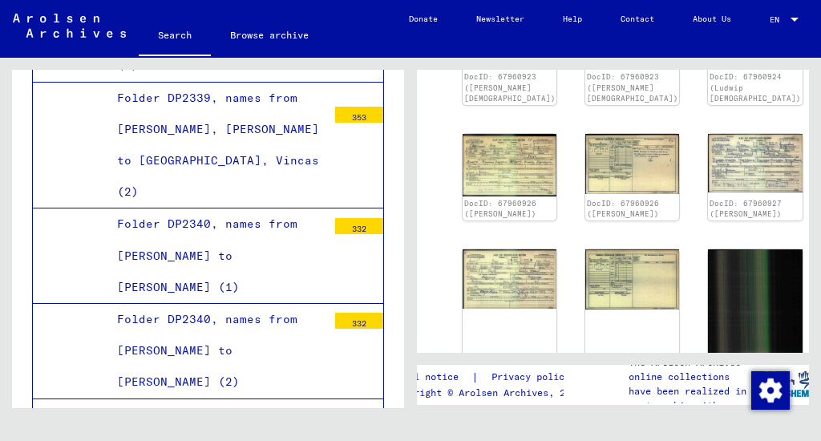
scroll to position [160, 0]
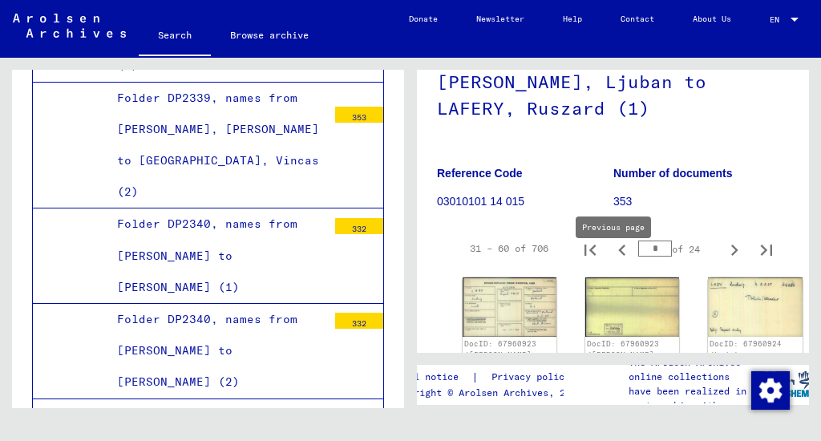
click at [616, 259] on icon "Previous page" at bounding box center [622, 250] width 22 height 22
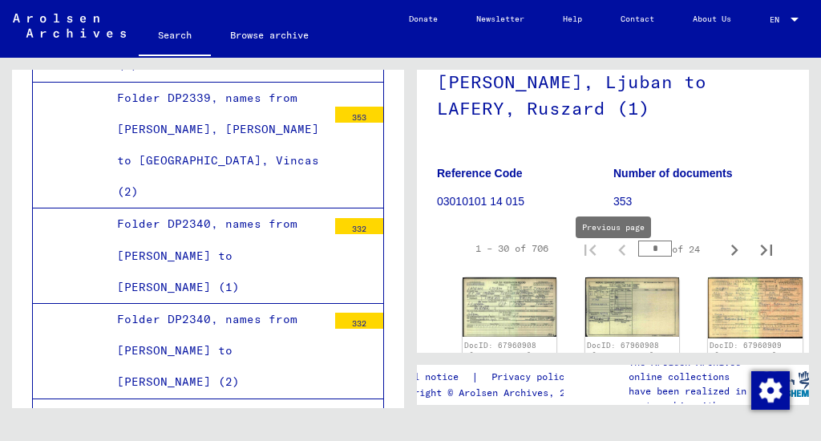
type input "*"
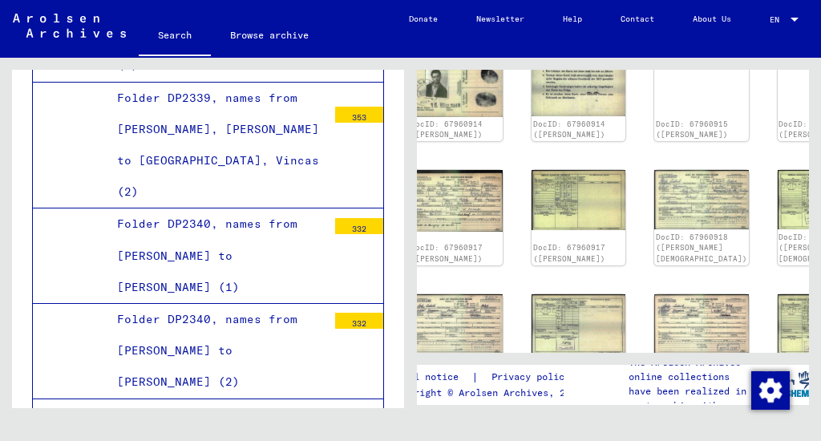
scroll to position [694, 54]
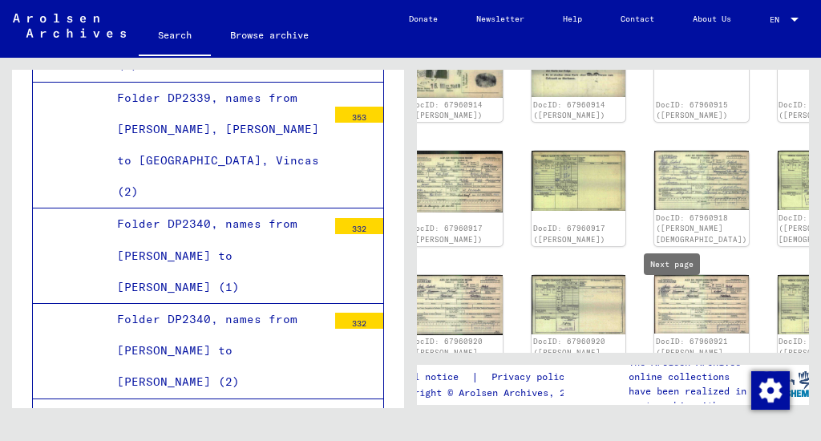
click at [677, 394] on icon "Next page" at bounding box center [680, 399] width 7 height 11
type input "*"
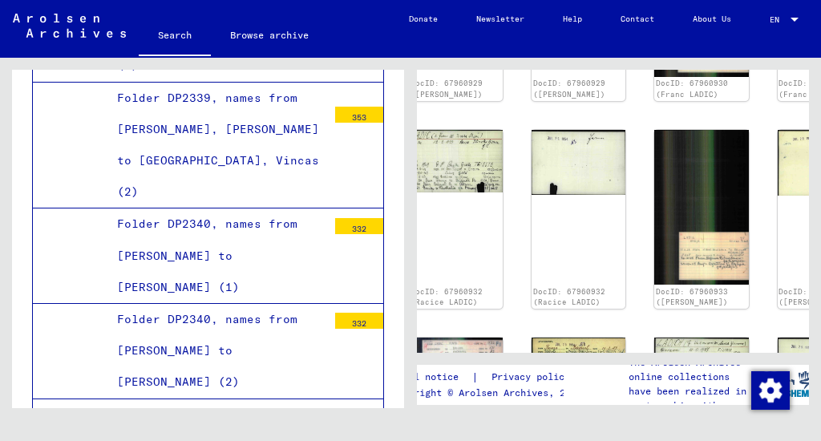
scroll to position [802, 54]
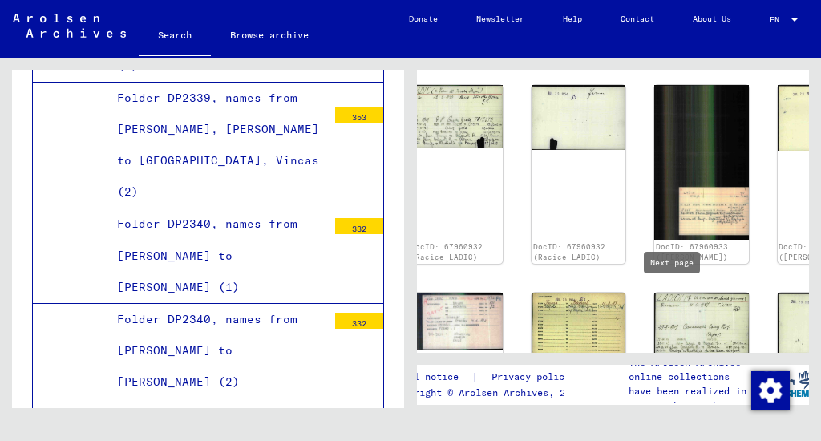
click at [677, 399] on icon "Next page" at bounding box center [680, 410] width 22 height 22
type input "*"
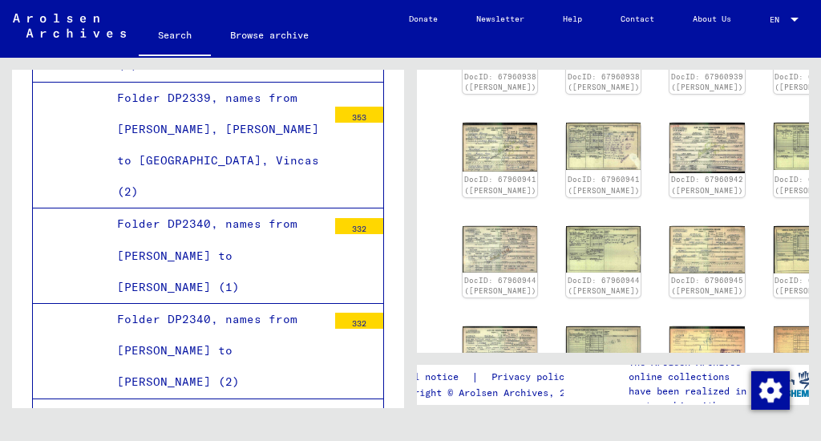
scroll to position [351, 0]
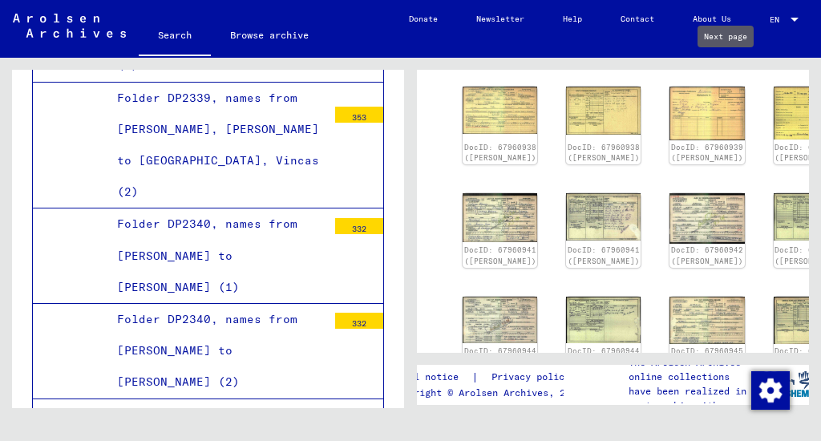
drag, startPoint x: 724, startPoint y: 79, endPoint x: 720, endPoint y: 88, distance: 10.4
click at [731, 65] on icon "Next page" at bounding box center [734, 59] width 7 height 11
type input "*"
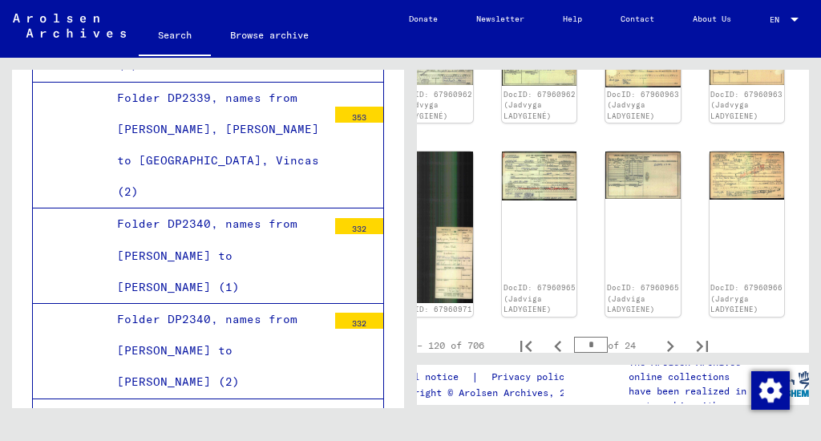
scroll to position [725, 64]
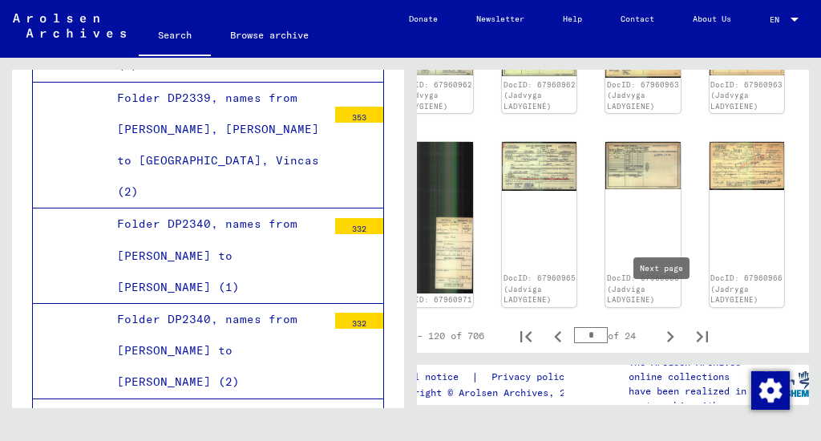
click at [660, 325] on icon "Next page" at bounding box center [670, 336] width 22 height 22
type input "*"
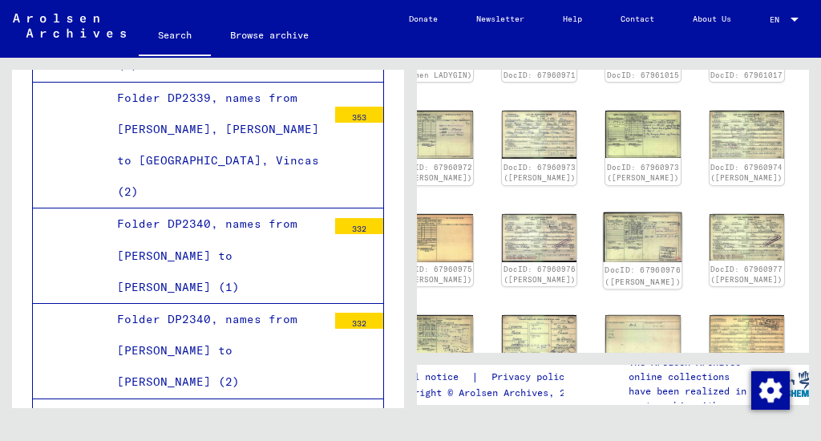
scroll to position [466, 64]
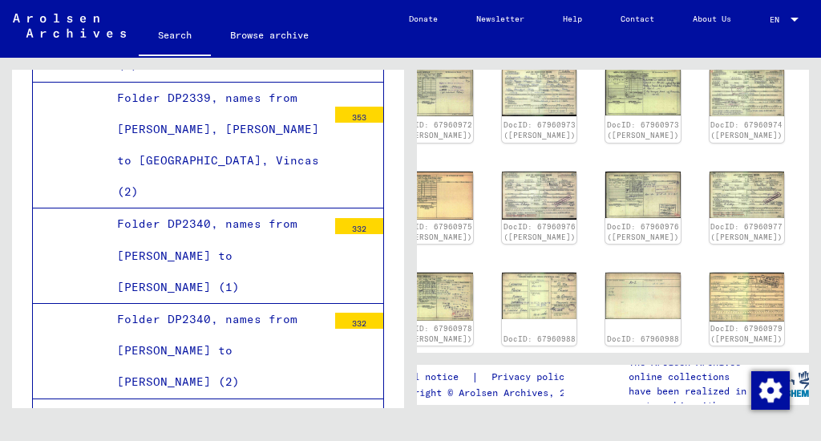
drag, startPoint x: 554, startPoint y: 354, endPoint x: 523, endPoint y: 343, distance: 33.2
click at [520, 346] on div "3 Registrations and Files of Displaced Persons, Children and Missing Persons / …" at bounding box center [616, 233] width 410 height 350
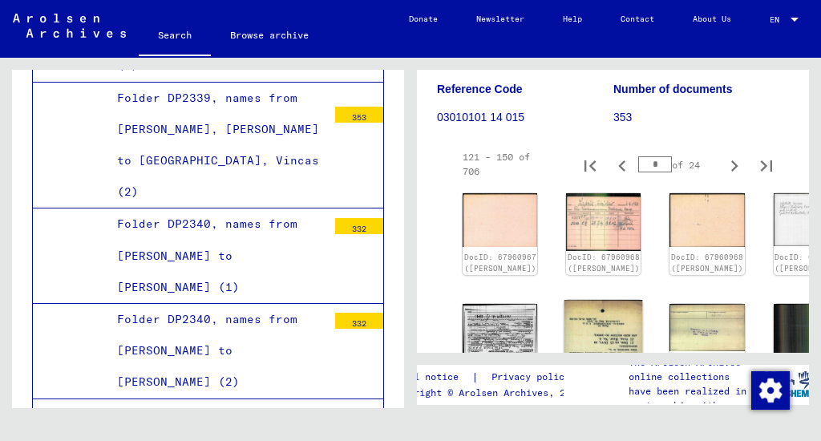
scroll to position [196, 0]
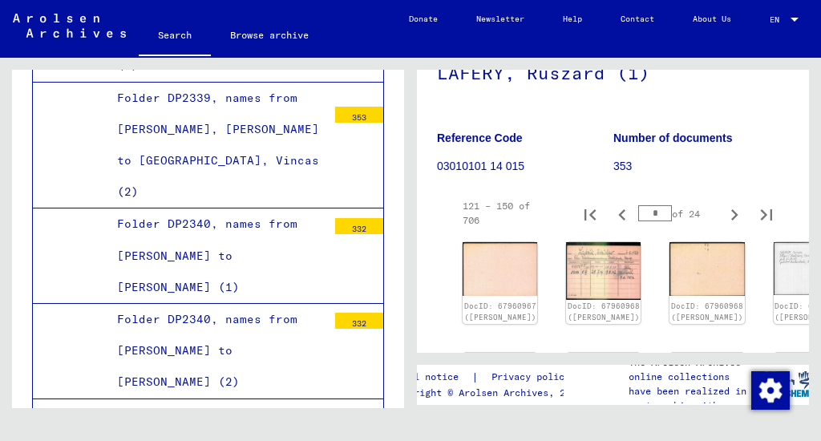
click at [582, 191] on figure "Reference Code 03010101 14 015" at bounding box center [525, 155] width 176 height 72
click at [723, 226] on icon "Next page" at bounding box center [734, 215] width 22 height 22
type input "*"
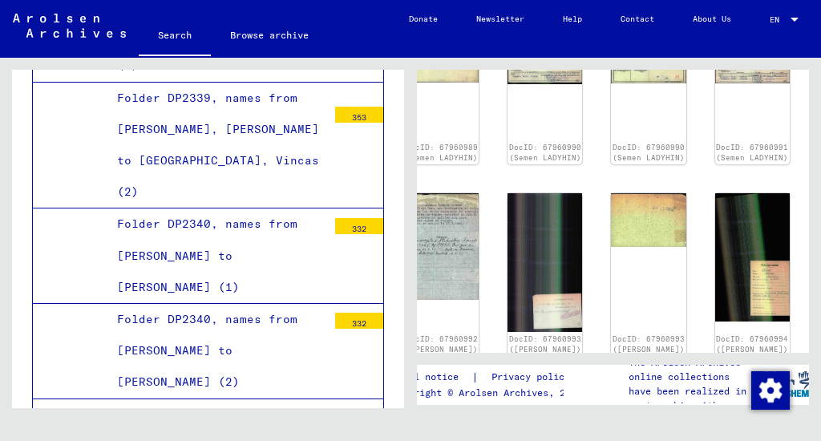
scroll to position [729, 59]
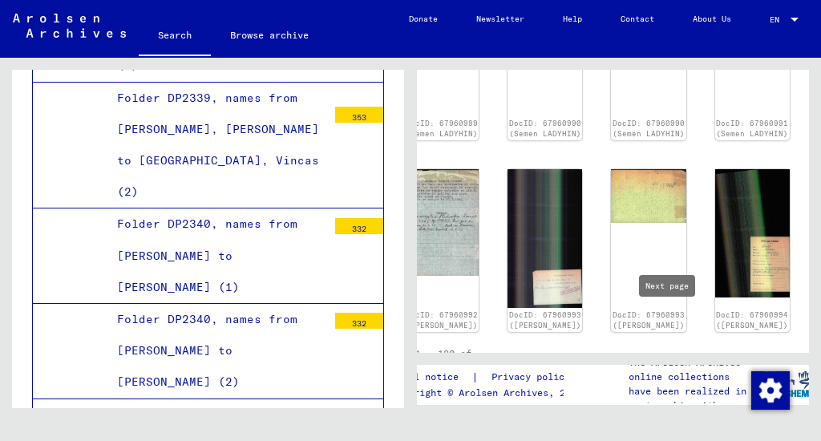
click at [674, 351] on icon "Next page" at bounding box center [676, 362] width 22 height 22
type input "*"
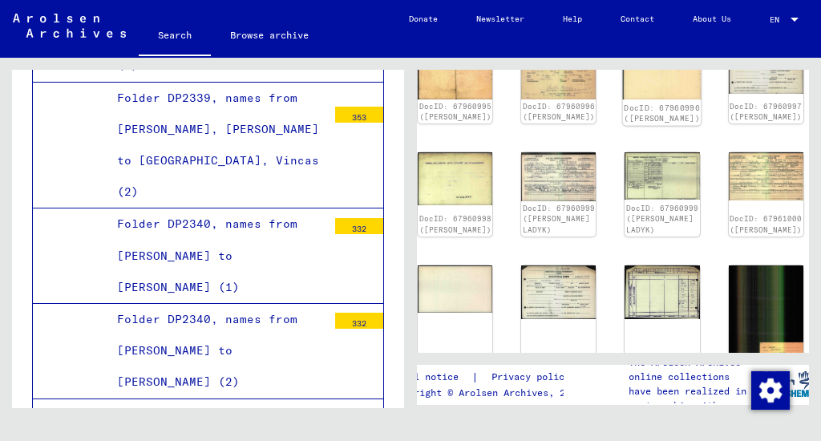
scroll to position [321, 45]
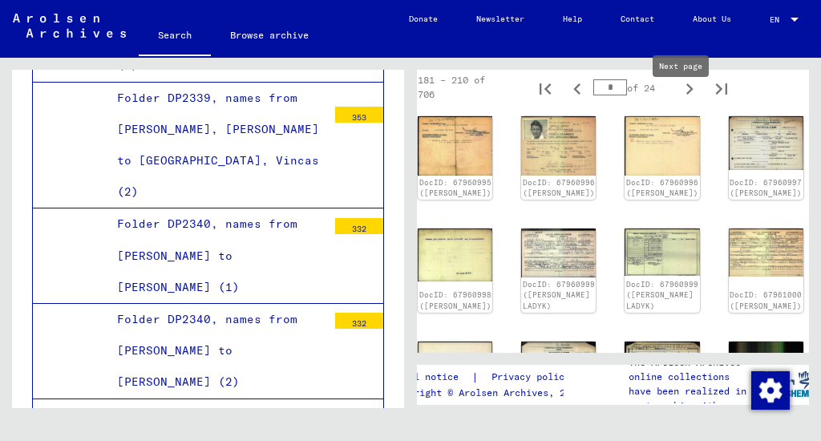
click at [678, 100] on icon "Next page" at bounding box center [689, 89] width 22 height 22
type input "*"
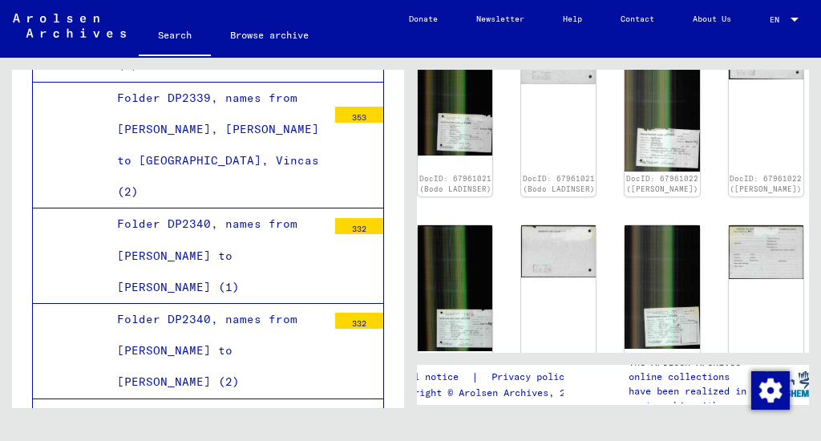
scroll to position [814, 45]
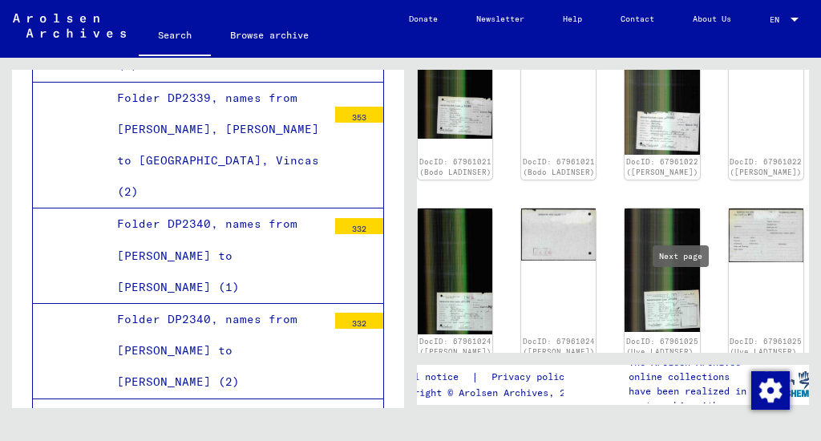
click at [686, 383] on icon "Next page" at bounding box center [689, 388] width 7 height 11
type input "*"
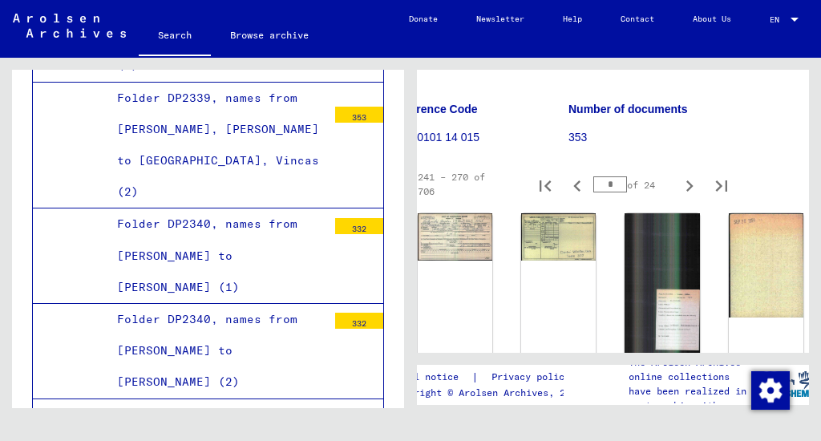
scroll to position [171, 45]
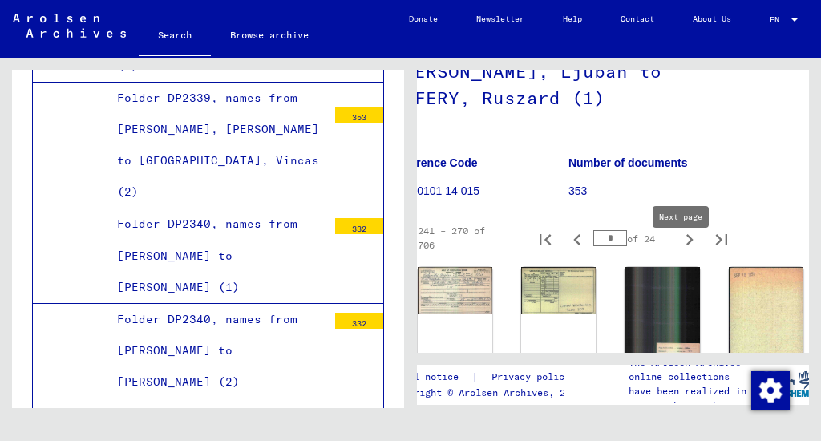
click at [678, 251] on icon "Next page" at bounding box center [689, 239] width 22 height 22
type input "**"
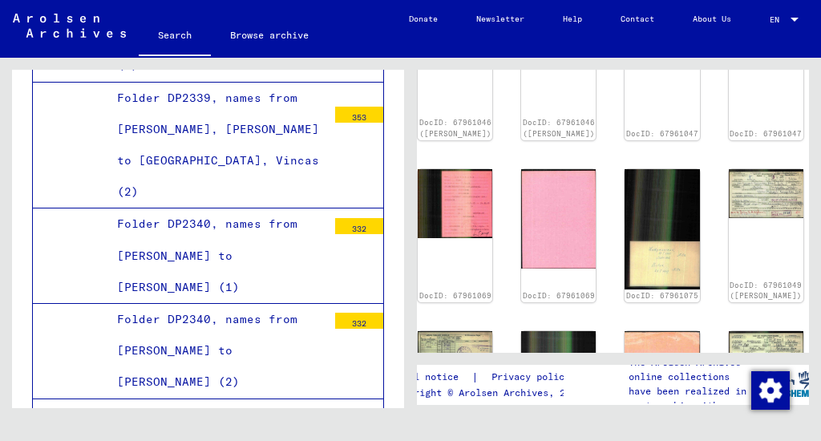
scroll to position [547, 45]
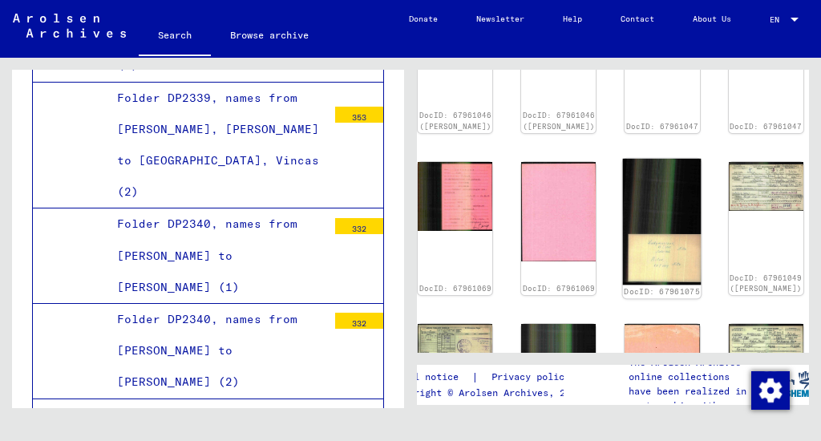
click at [623, 183] on img at bounding box center [662, 222] width 79 height 126
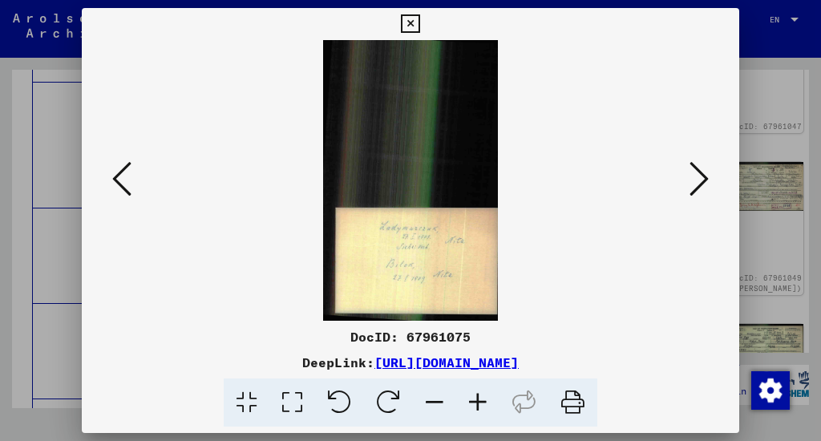
scroll to position [591, 45]
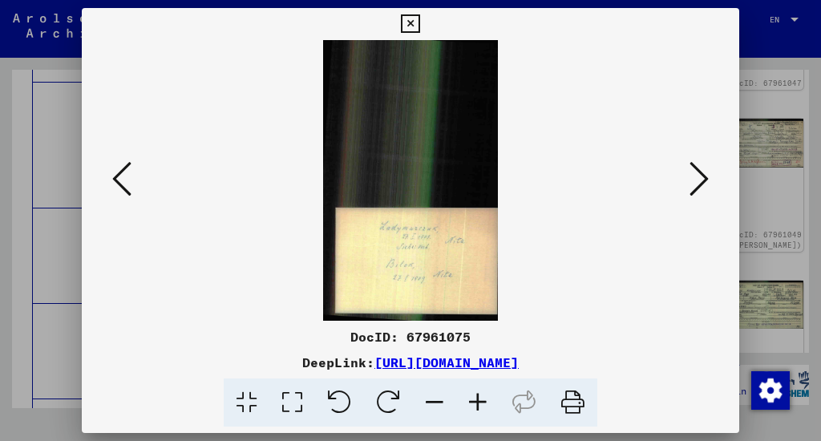
click at [761, 134] on div at bounding box center [410, 220] width 821 height 441
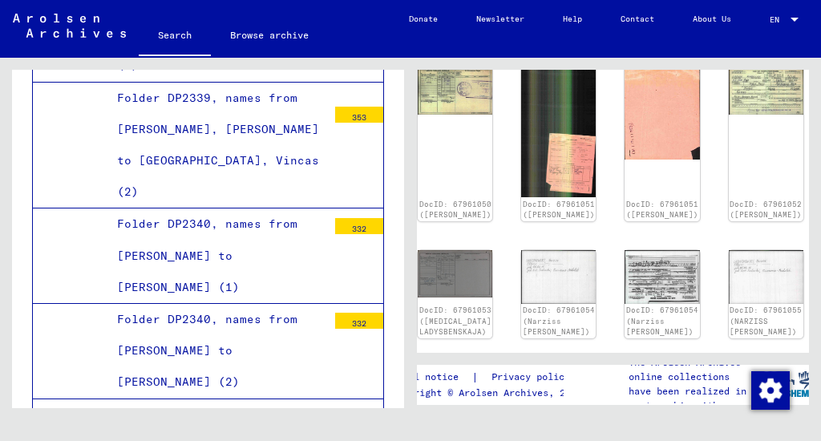
scroll to position [911, 45]
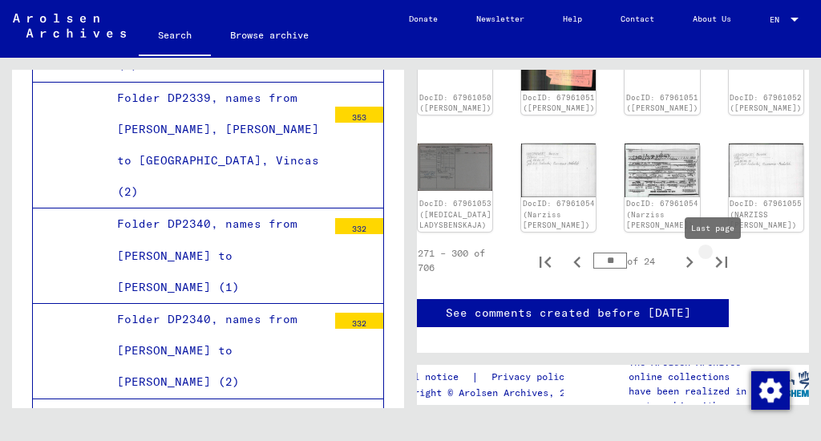
click at [705, 266] on button "Last page" at bounding box center [721, 260] width 32 height 32
type input "**"
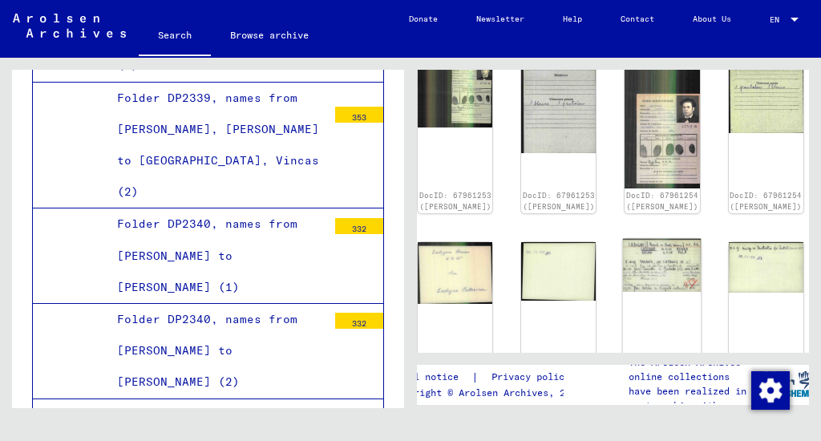
scroll to position [294, 45]
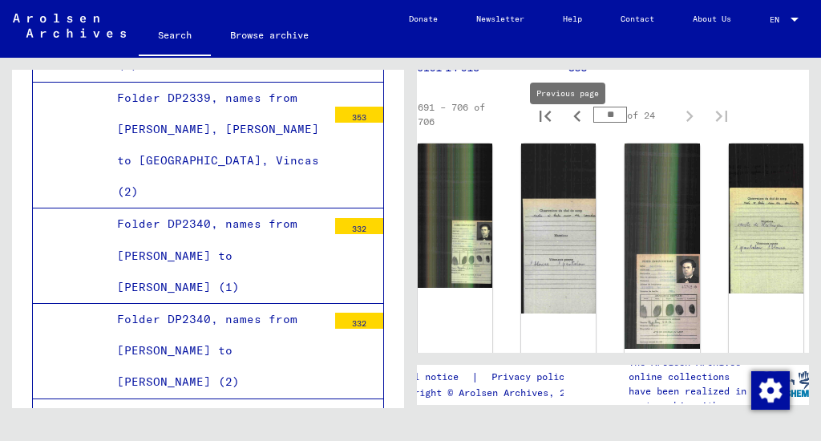
click at [573, 122] on icon "Previous page" at bounding box center [576, 116] width 7 height 11
type input "**"
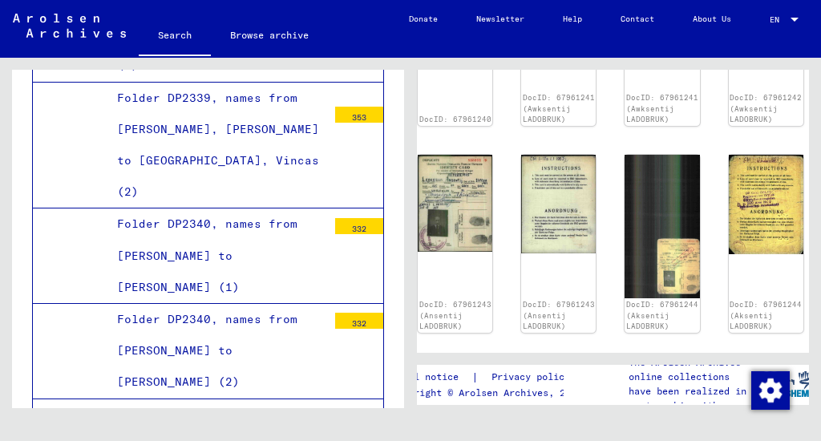
scroll to position [721, 45]
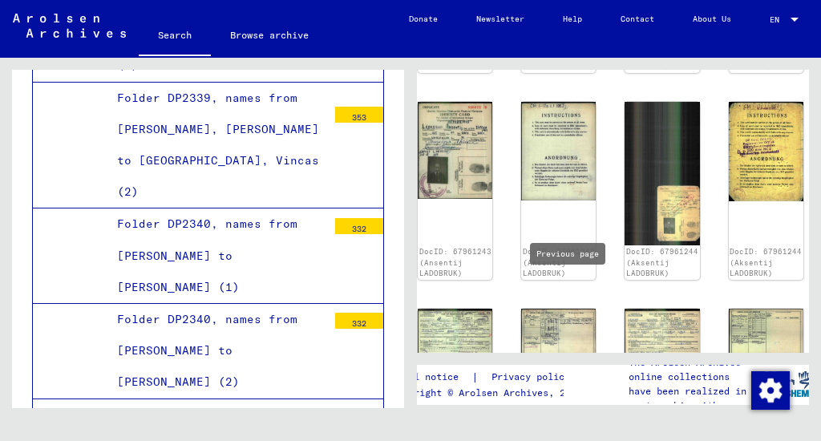
type input "**"
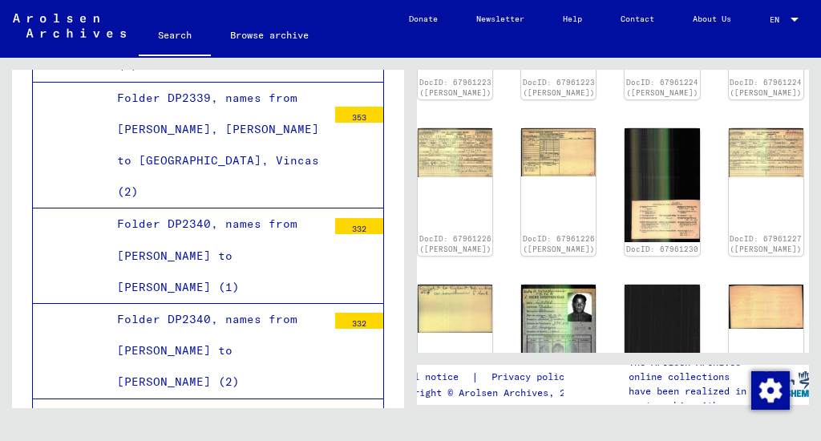
scroll to position [474, 45]
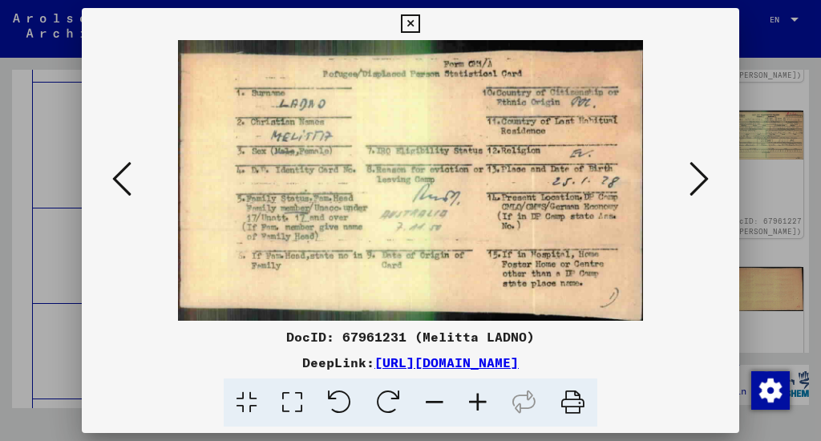
click at [127, 187] on icon at bounding box center [121, 179] width 19 height 38
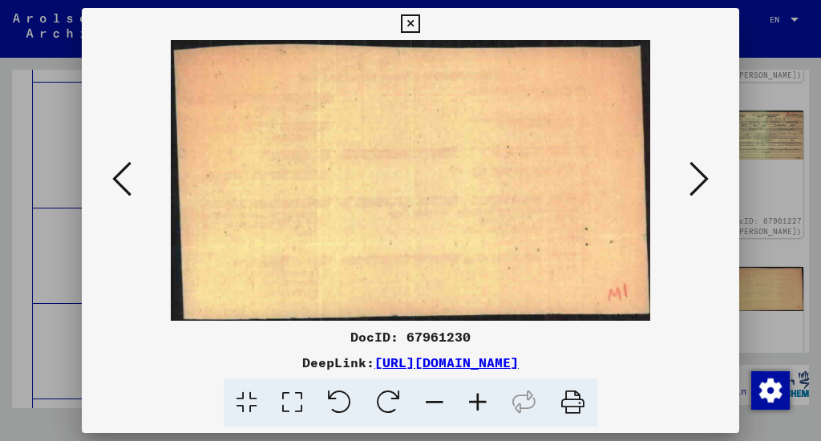
click at [694, 165] on icon at bounding box center [698, 179] width 19 height 38
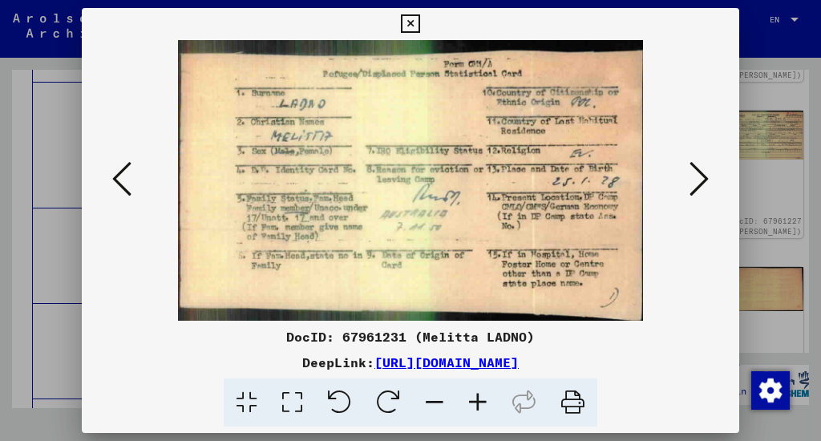
click at [694, 165] on icon at bounding box center [698, 179] width 19 height 38
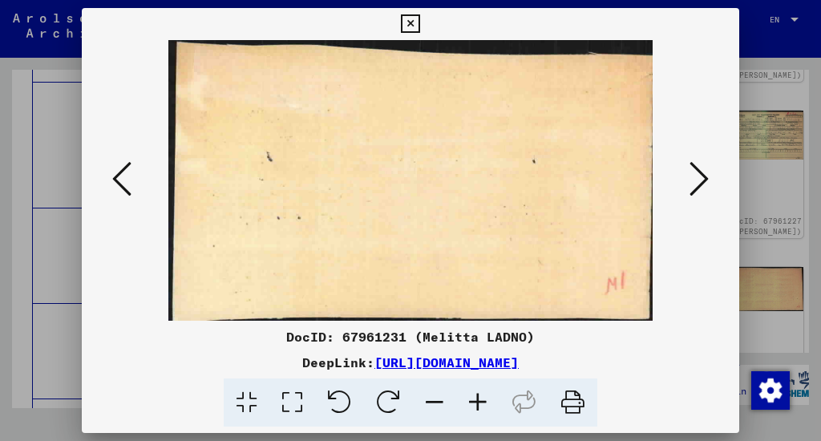
click at [691, 167] on icon at bounding box center [698, 179] width 19 height 38
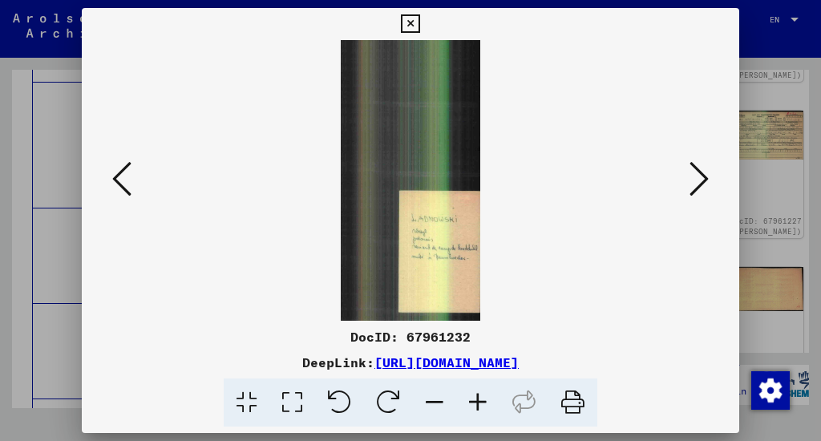
click at [124, 187] on icon at bounding box center [121, 179] width 19 height 38
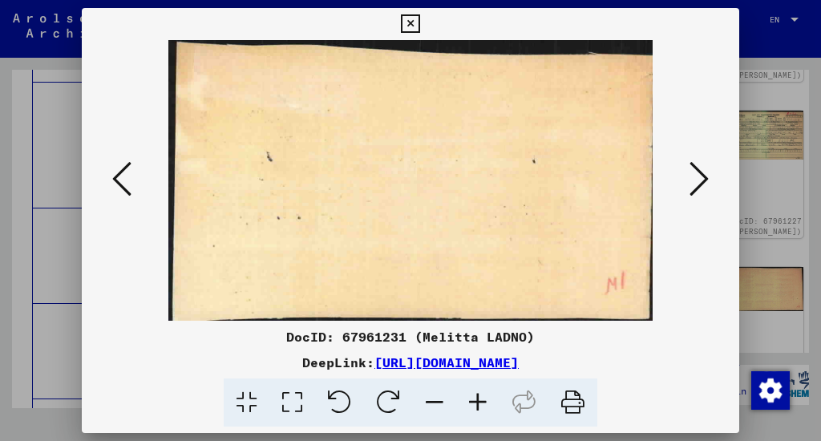
click at [124, 187] on icon at bounding box center [121, 179] width 19 height 38
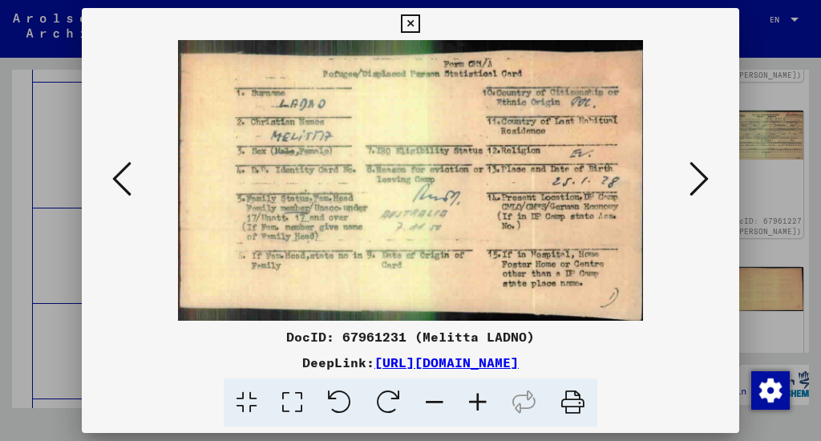
click at [124, 187] on icon at bounding box center [121, 179] width 19 height 38
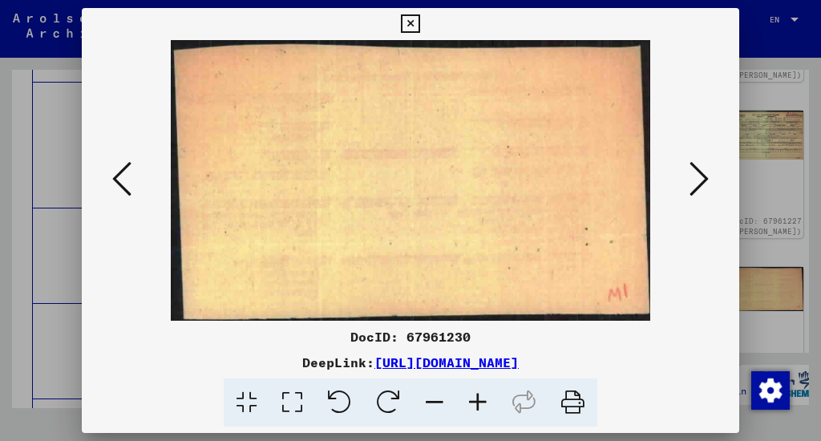
click at [124, 187] on icon at bounding box center [121, 179] width 19 height 38
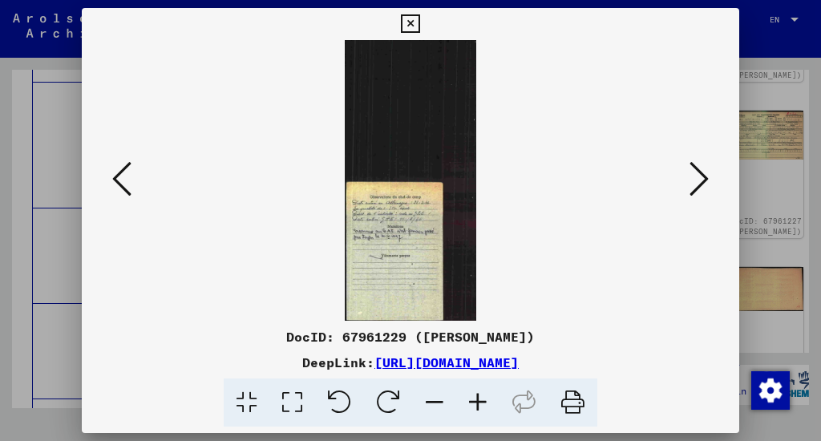
click at [124, 187] on icon at bounding box center [121, 179] width 19 height 38
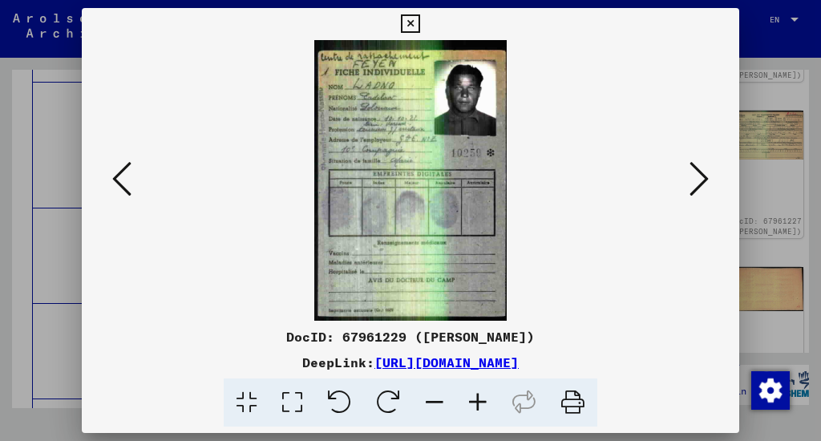
click at [121, 179] on icon at bounding box center [121, 179] width 19 height 38
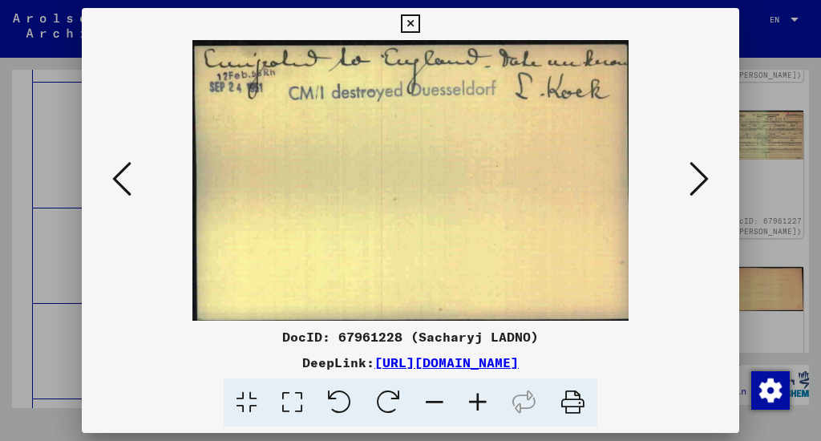
click at [121, 179] on icon at bounding box center [121, 179] width 19 height 38
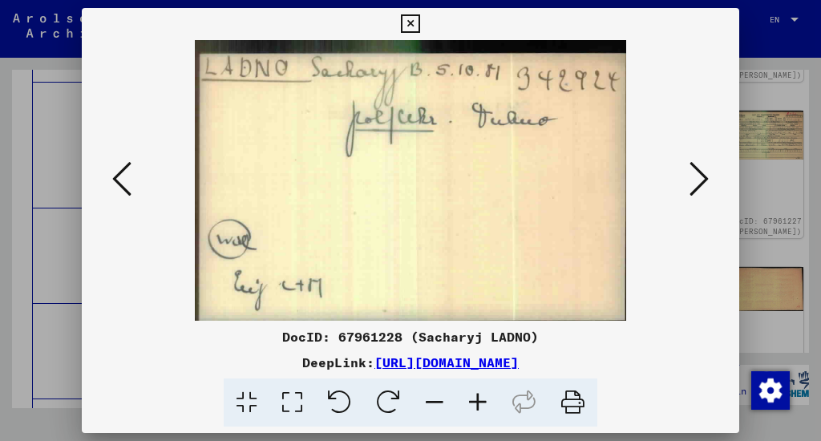
click at [121, 179] on icon at bounding box center [121, 179] width 19 height 38
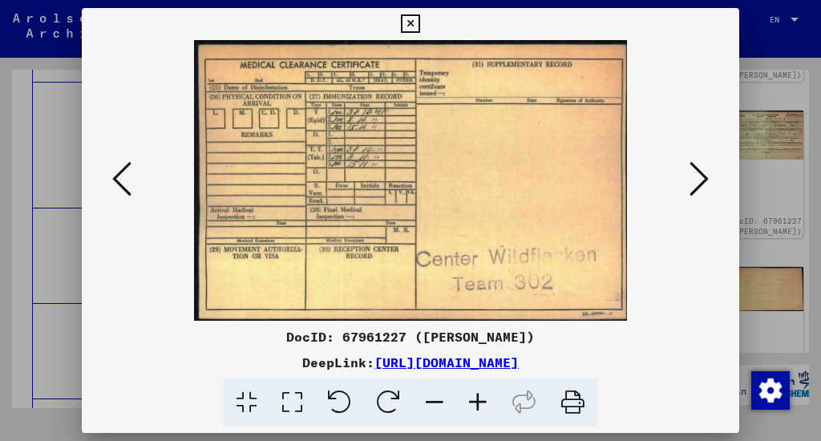
click at [121, 179] on icon at bounding box center [121, 179] width 19 height 38
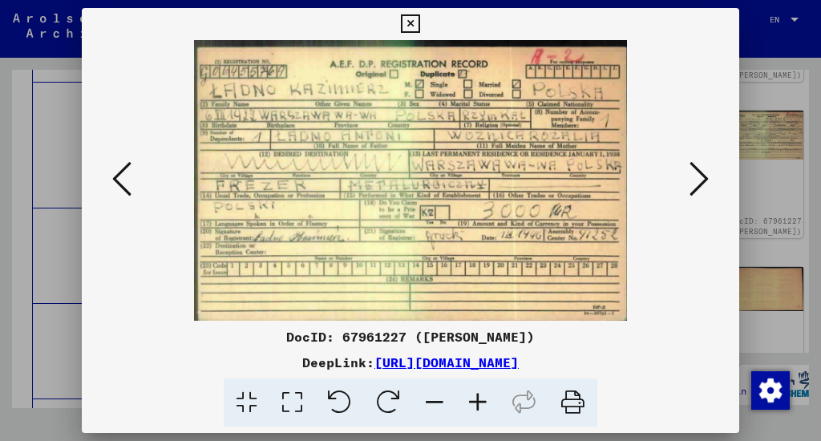
click at [121, 179] on icon at bounding box center [121, 179] width 19 height 38
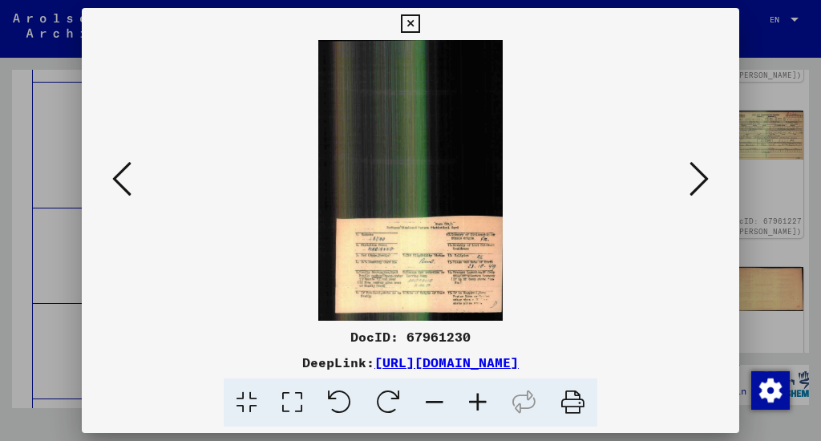
click at [121, 179] on icon at bounding box center [121, 179] width 19 height 38
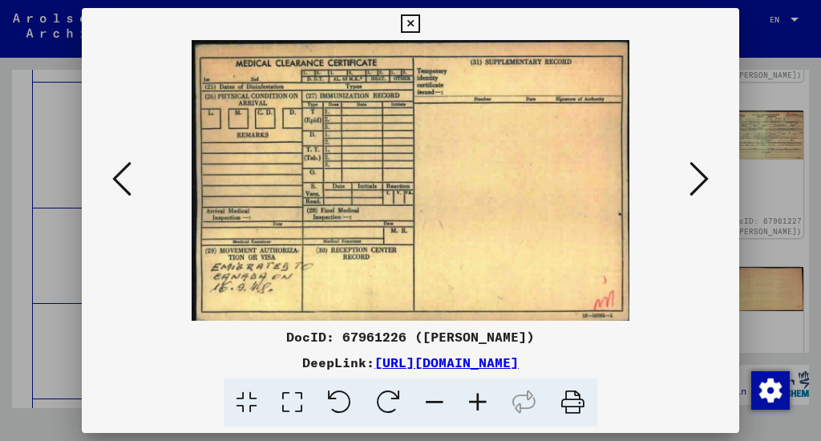
click at [121, 179] on icon at bounding box center [121, 179] width 19 height 38
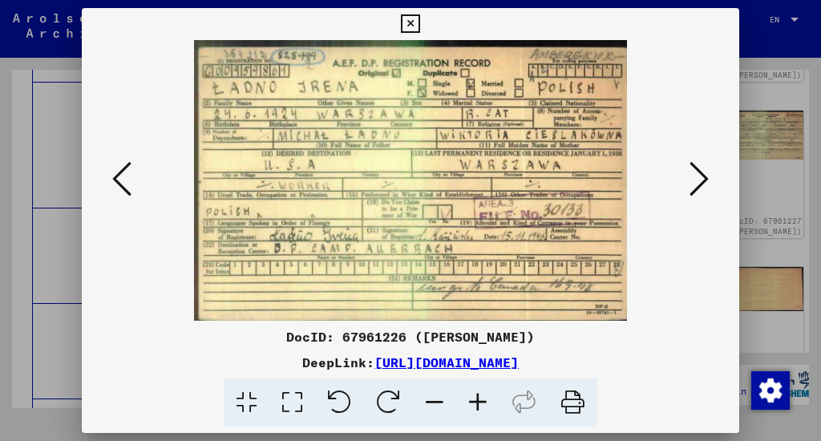
click at [121, 179] on icon at bounding box center [121, 179] width 19 height 38
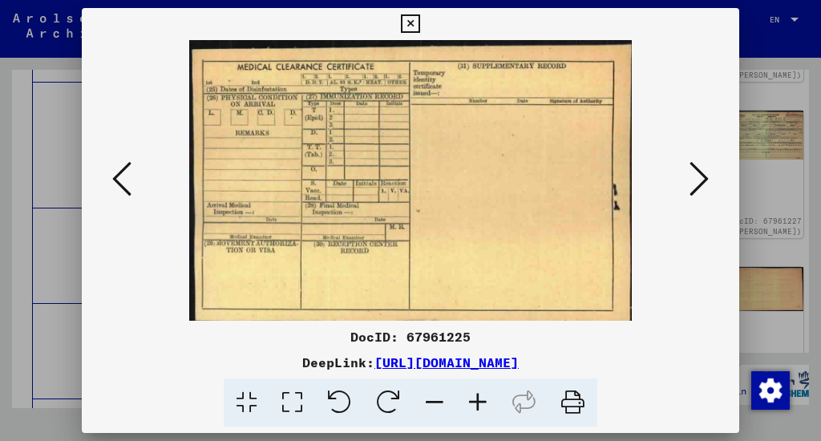
click at [121, 179] on icon at bounding box center [121, 179] width 19 height 38
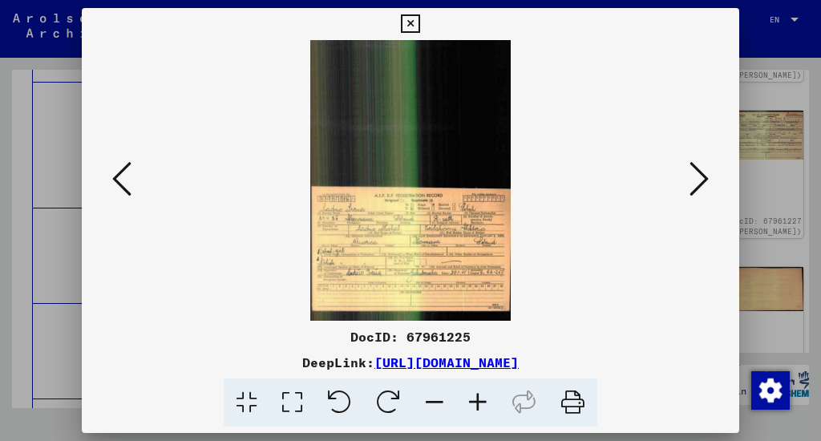
click at [121, 178] on icon at bounding box center [121, 179] width 19 height 38
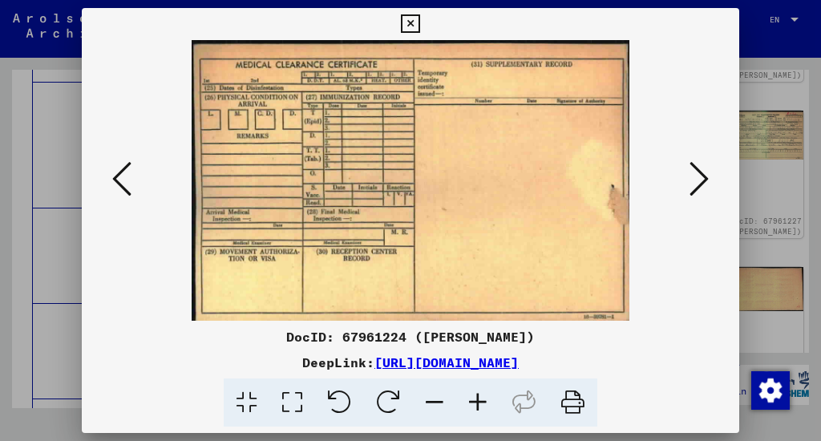
click at [121, 178] on icon at bounding box center [121, 179] width 19 height 38
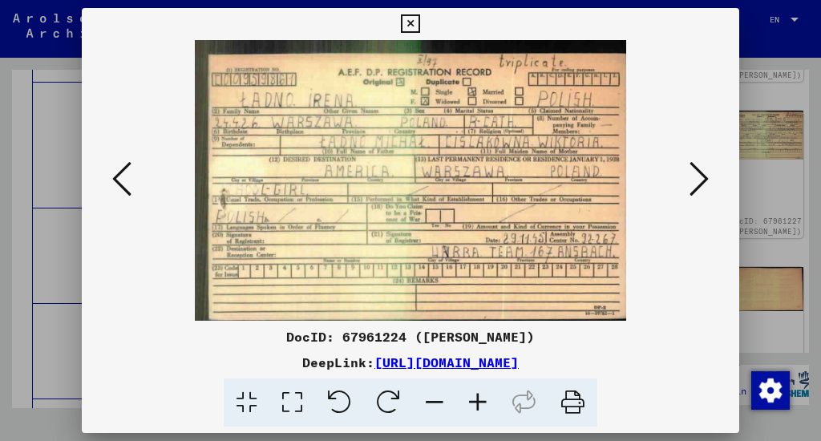
click at [121, 178] on icon at bounding box center [121, 179] width 19 height 38
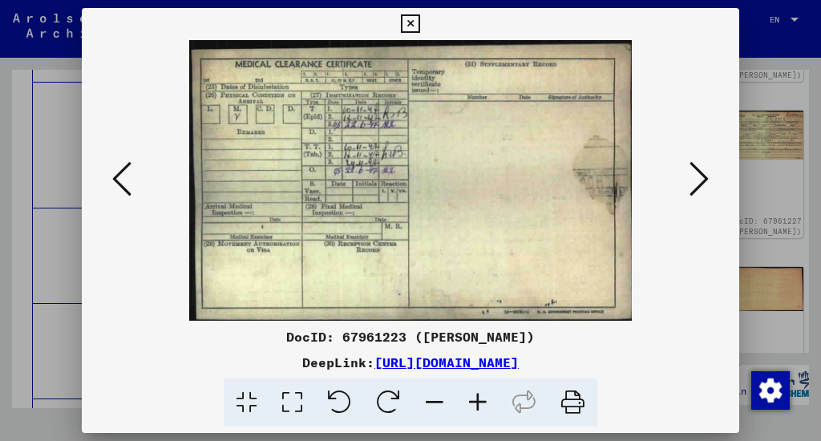
click at [121, 178] on icon at bounding box center [121, 179] width 19 height 38
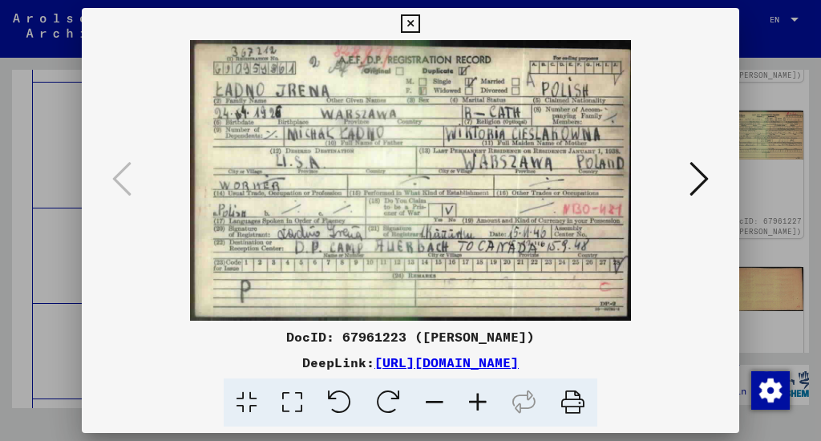
click at [697, 167] on icon at bounding box center [698, 179] width 19 height 38
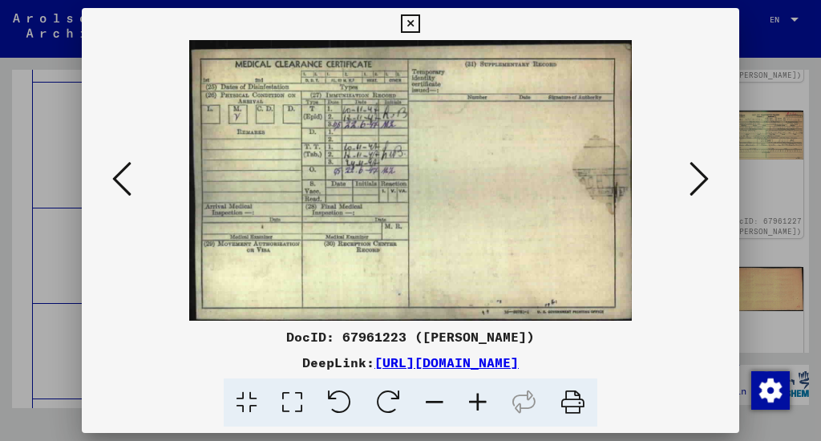
click at [694, 173] on icon at bounding box center [698, 179] width 19 height 38
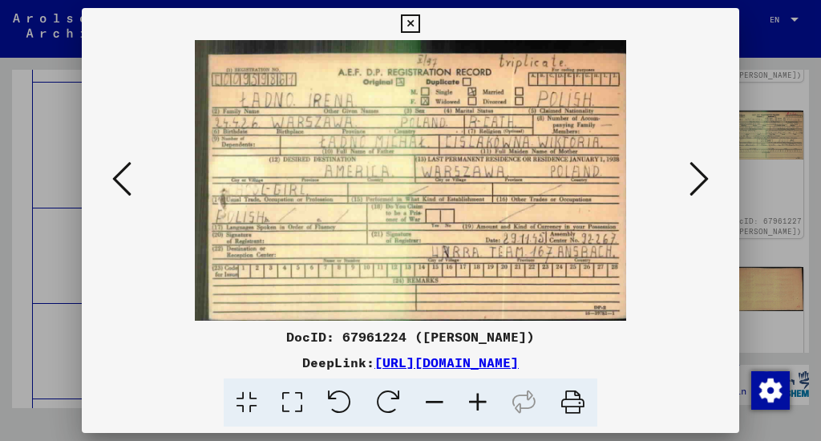
click at [694, 173] on icon at bounding box center [698, 179] width 19 height 38
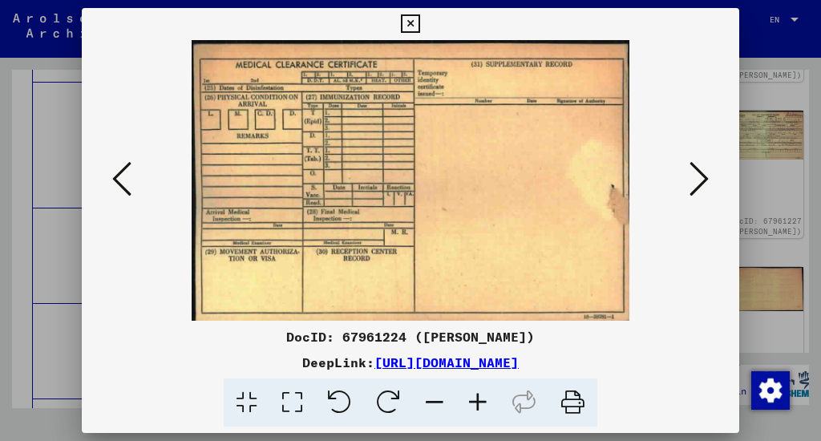
click at [694, 173] on icon at bounding box center [698, 179] width 19 height 38
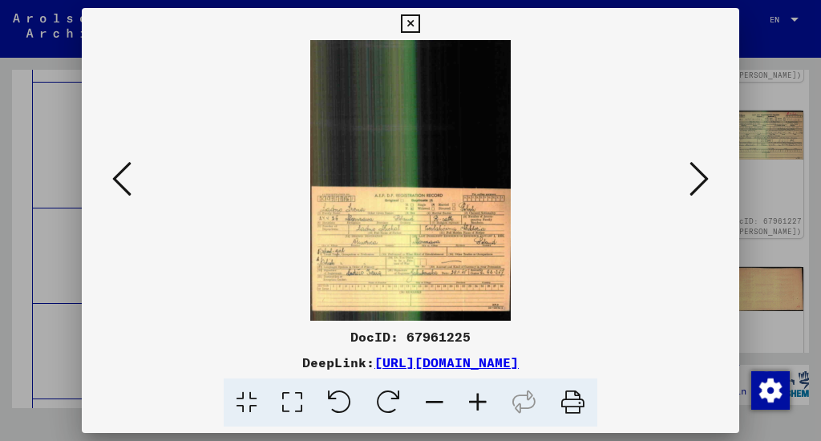
click at [694, 173] on icon at bounding box center [698, 179] width 19 height 38
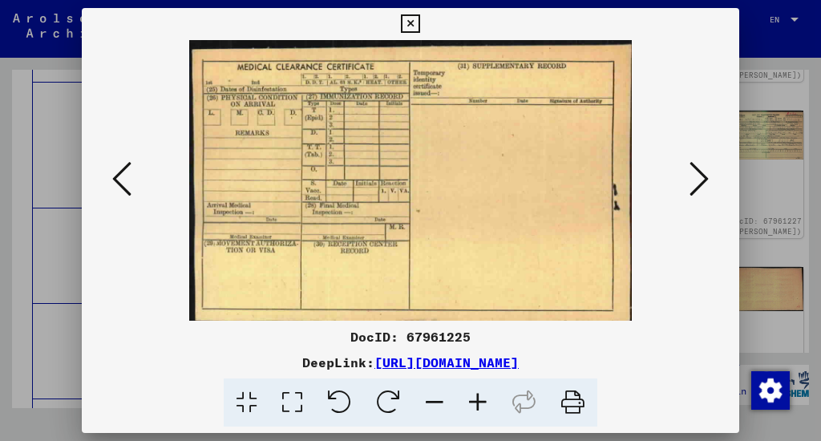
click at [694, 173] on icon at bounding box center [698, 179] width 19 height 38
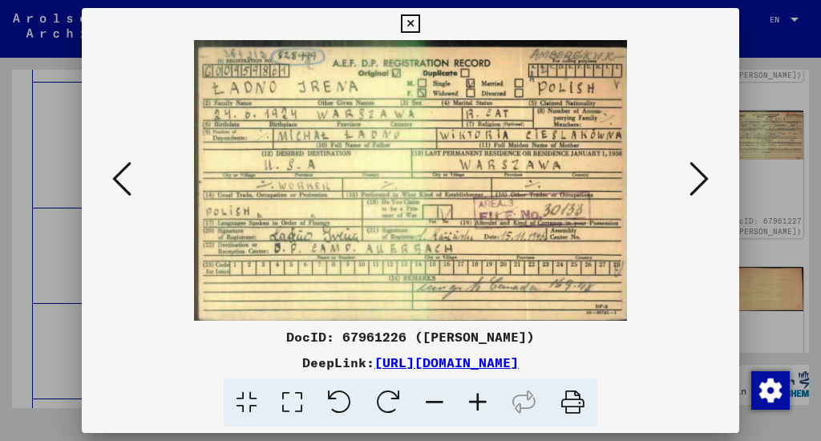
click at [694, 173] on icon at bounding box center [698, 179] width 19 height 38
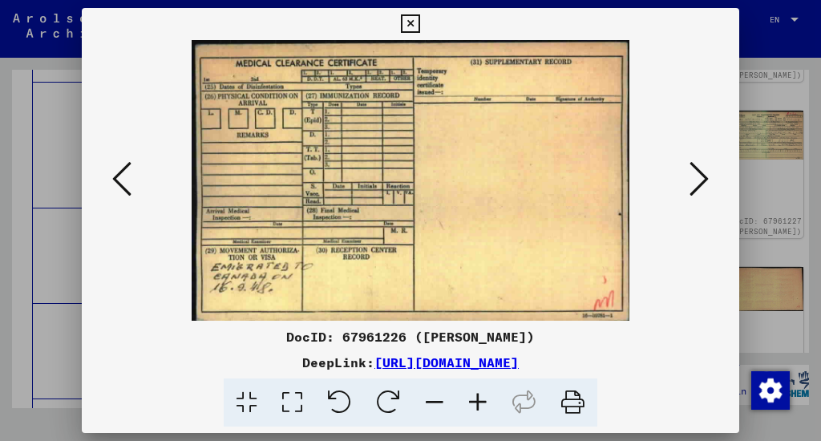
click at [694, 173] on icon at bounding box center [698, 179] width 19 height 38
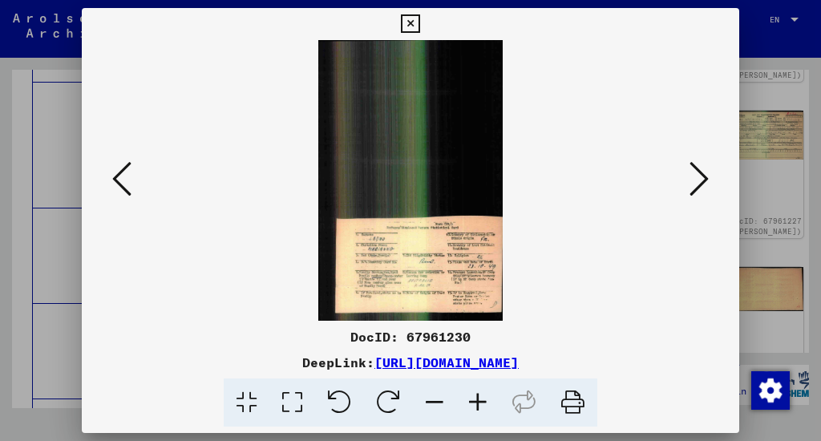
click at [694, 173] on icon at bounding box center [698, 179] width 19 height 38
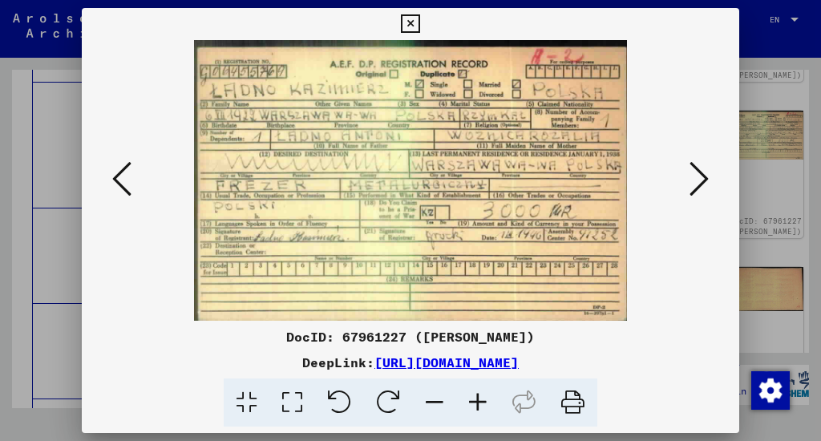
click at [694, 173] on icon at bounding box center [698, 179] width 19 height 38
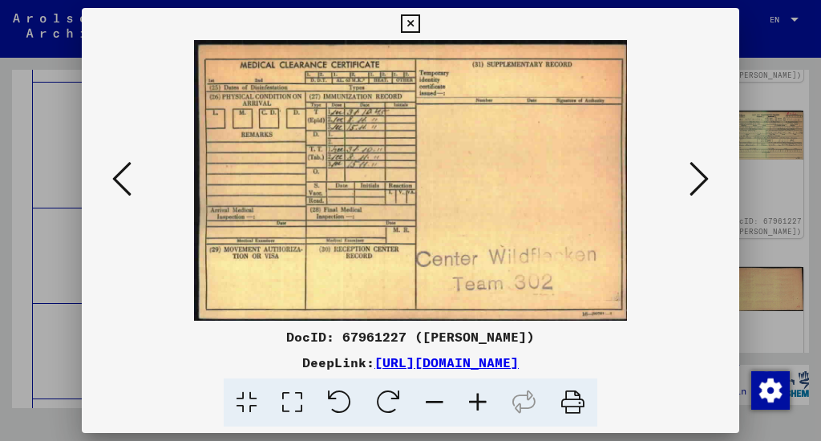
click at [694, 173] on icon at bounding box center [698, 179] width 19 height 38
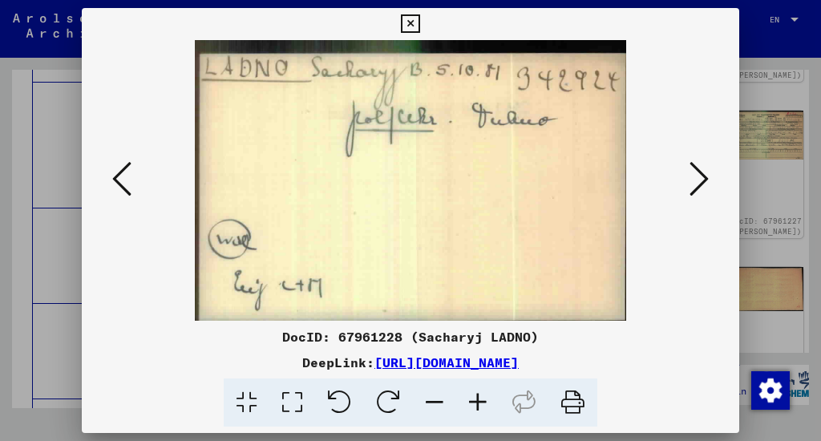
click at [694, 173] on icon at bounding box center [698, 179] width 19 height 38
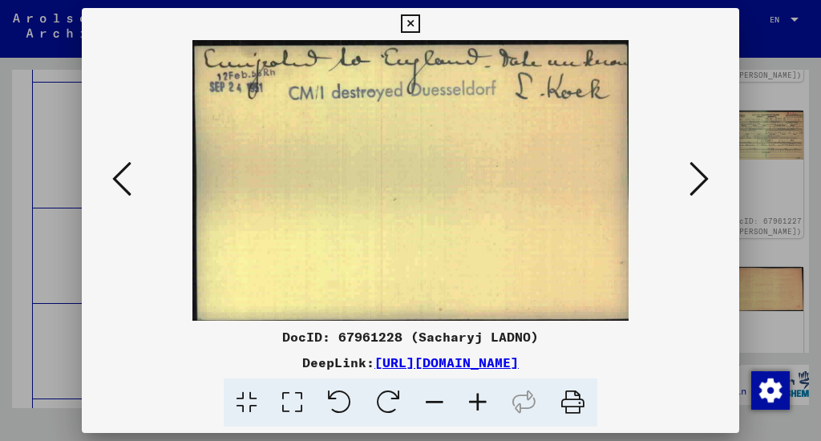
click at [694, 173] on icon at bounding box center [698, 179] width 19 height 38
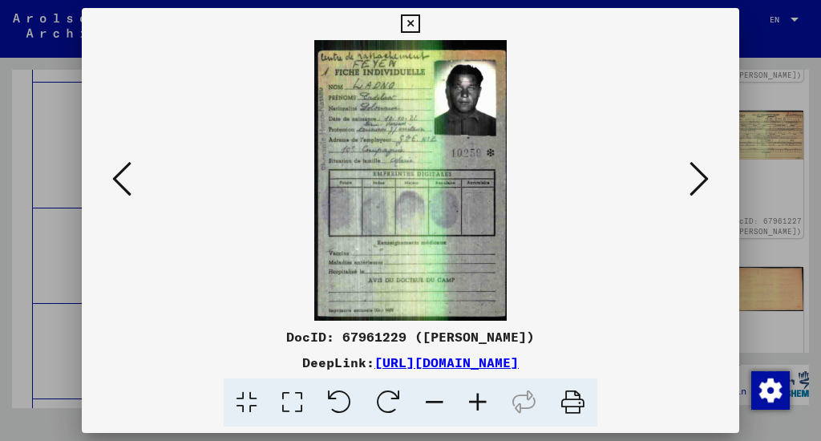
click at [694, 173] on icon at bounding box center [698, 179] width 19 height 38
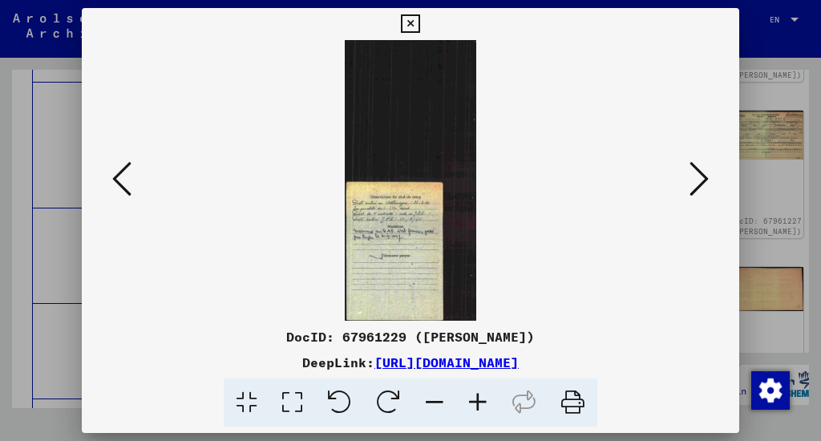
click at [694, 173] on icon at bounding box center [698, 179] width 19 height 38
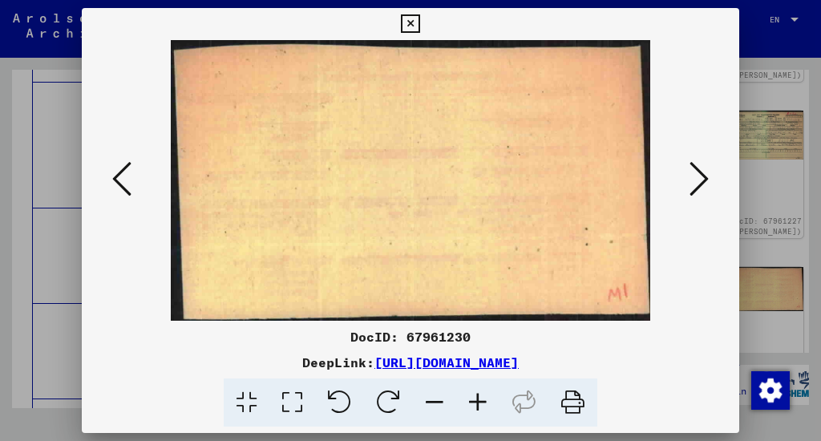
click at [694, 173] on icon at bounding box center [698, 179] width 19 height 38
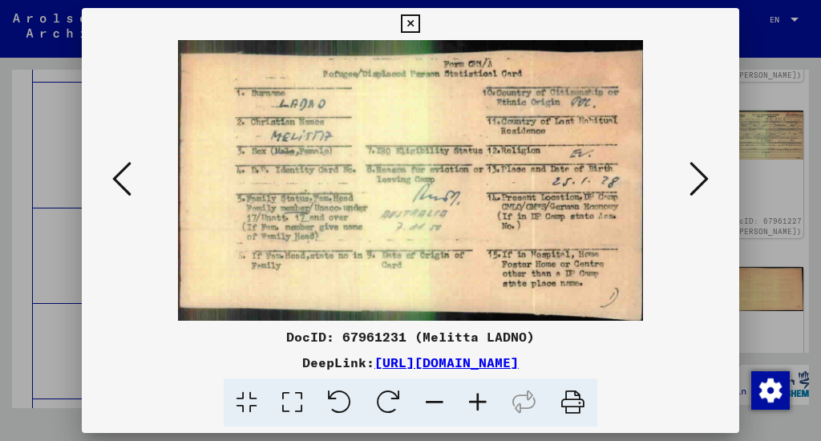
click at [694, 173] on icon at bounding box center [698, 179] width 19 height 38
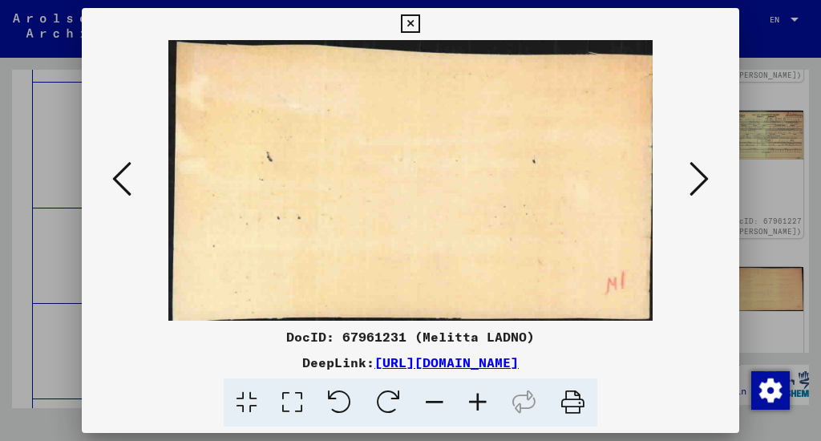
click at [694, 173] on icon at bounding box center [698, 179] width 19 height 38
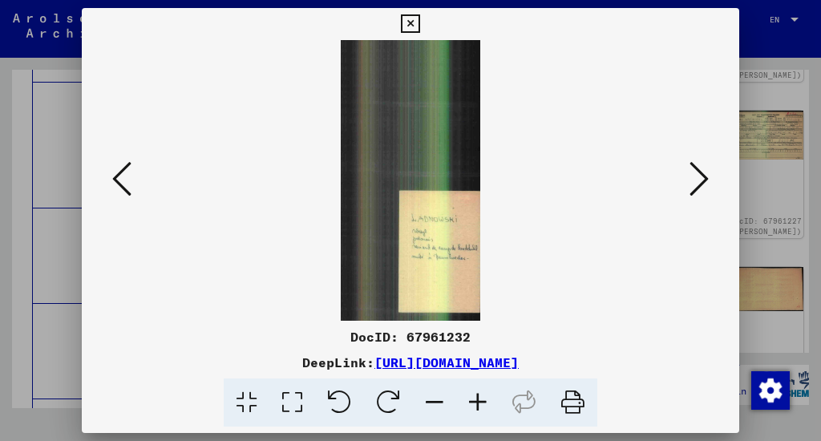
click at [694, 173] on icon at bounding box center [698, 179] width 19 height 38
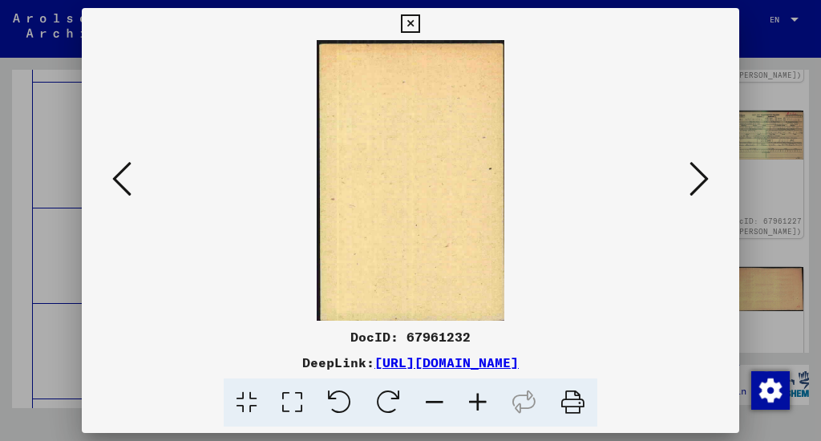
click at [694, 173] on icon at bounding box center [698, 179] width 19 height 38
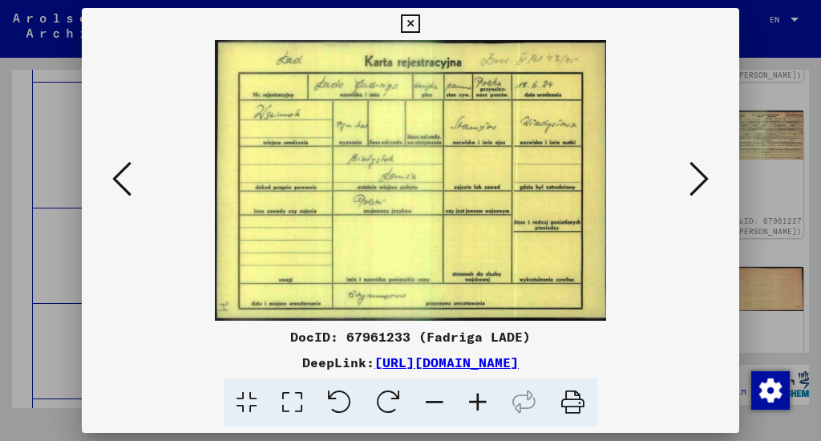
click at [694, 173] on icon at bounding box center [698, 179] width 19 height 38
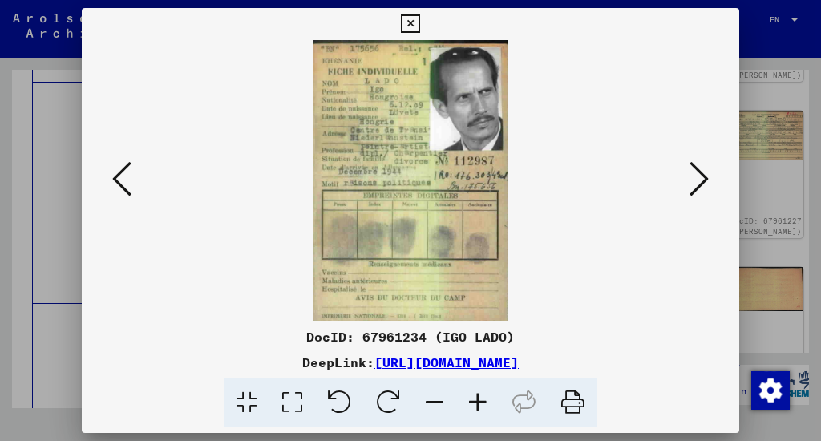
click at [694, 173] on icon at bounding box center [698, 179] width 19 height 38
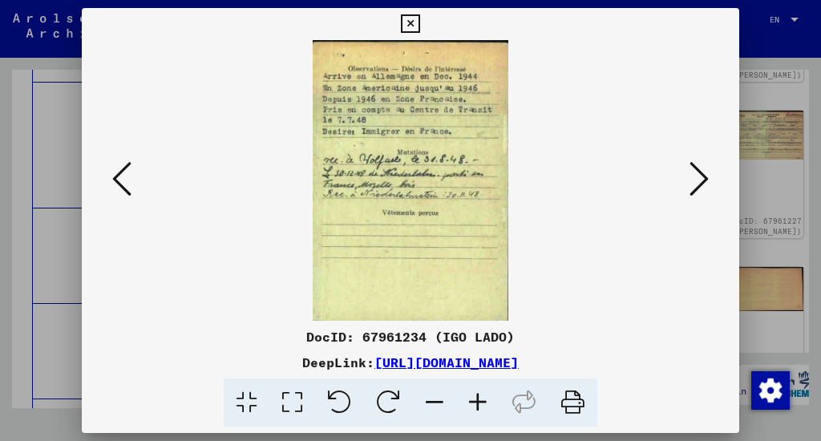
click at [694, 173] on icon at bounding box center [698, 179] width 19 height 38
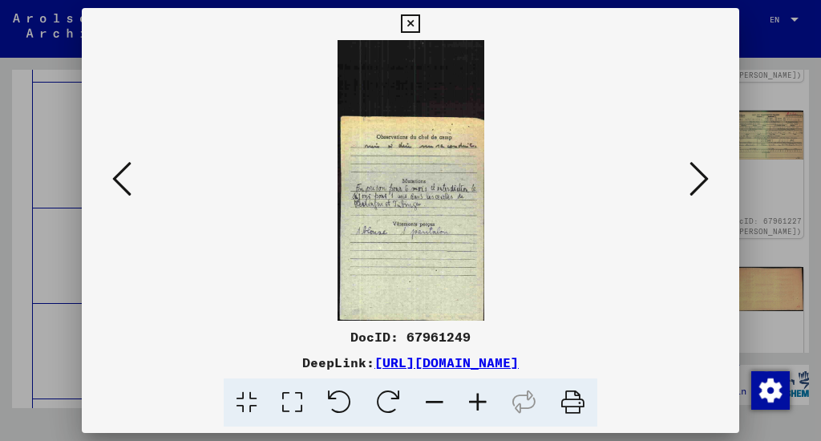
click at [737, 124] on div at bounding box center [410, 180] width 656 height 281
click at [410, 17] on icon at bounding box center [410, 23] width 18 height 19
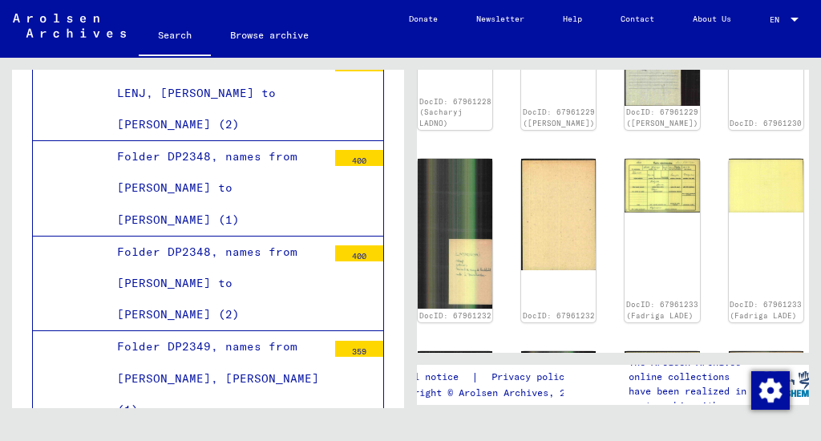
scroll to position [18940, 0]
